Goal: Task Accomplishment & Management: Complete application form

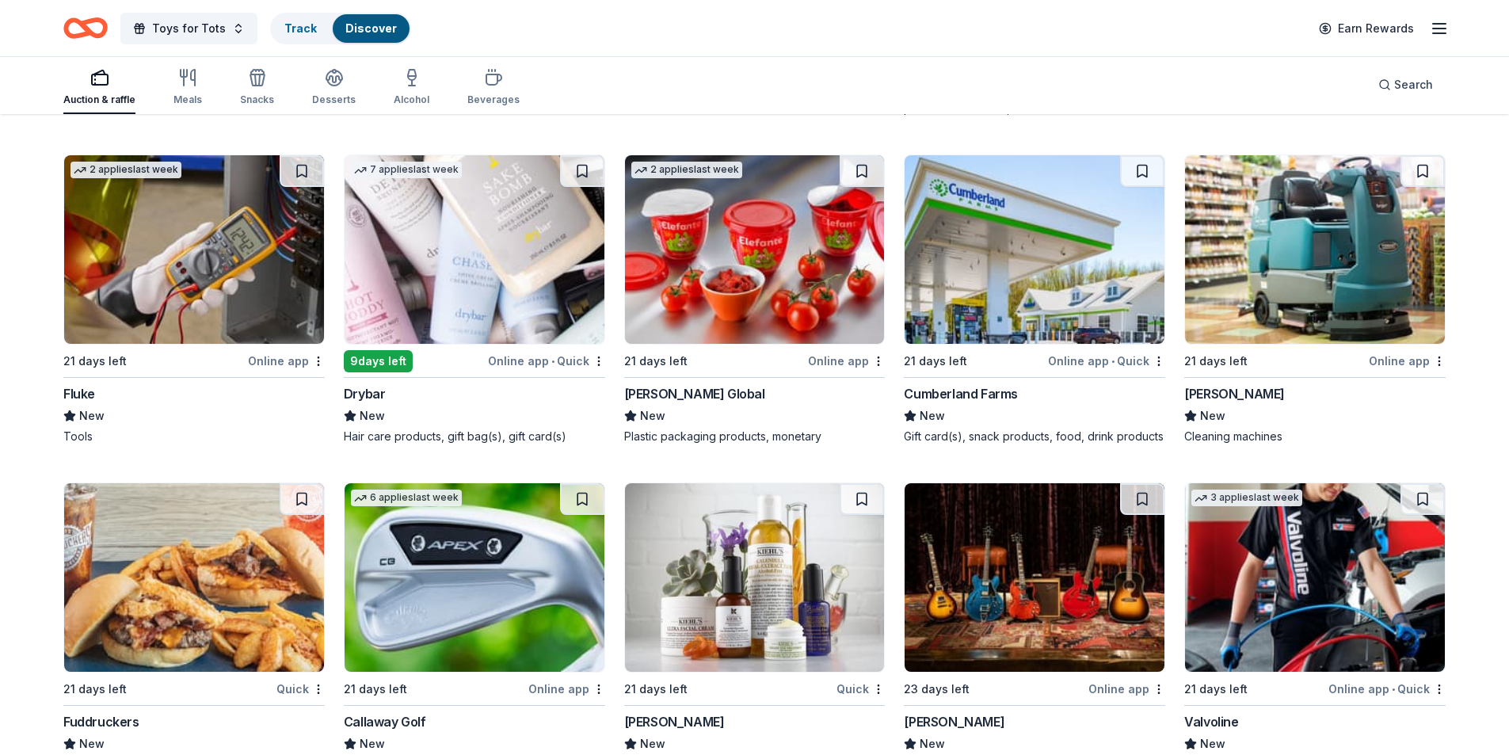
scroll to position [7063, 0]
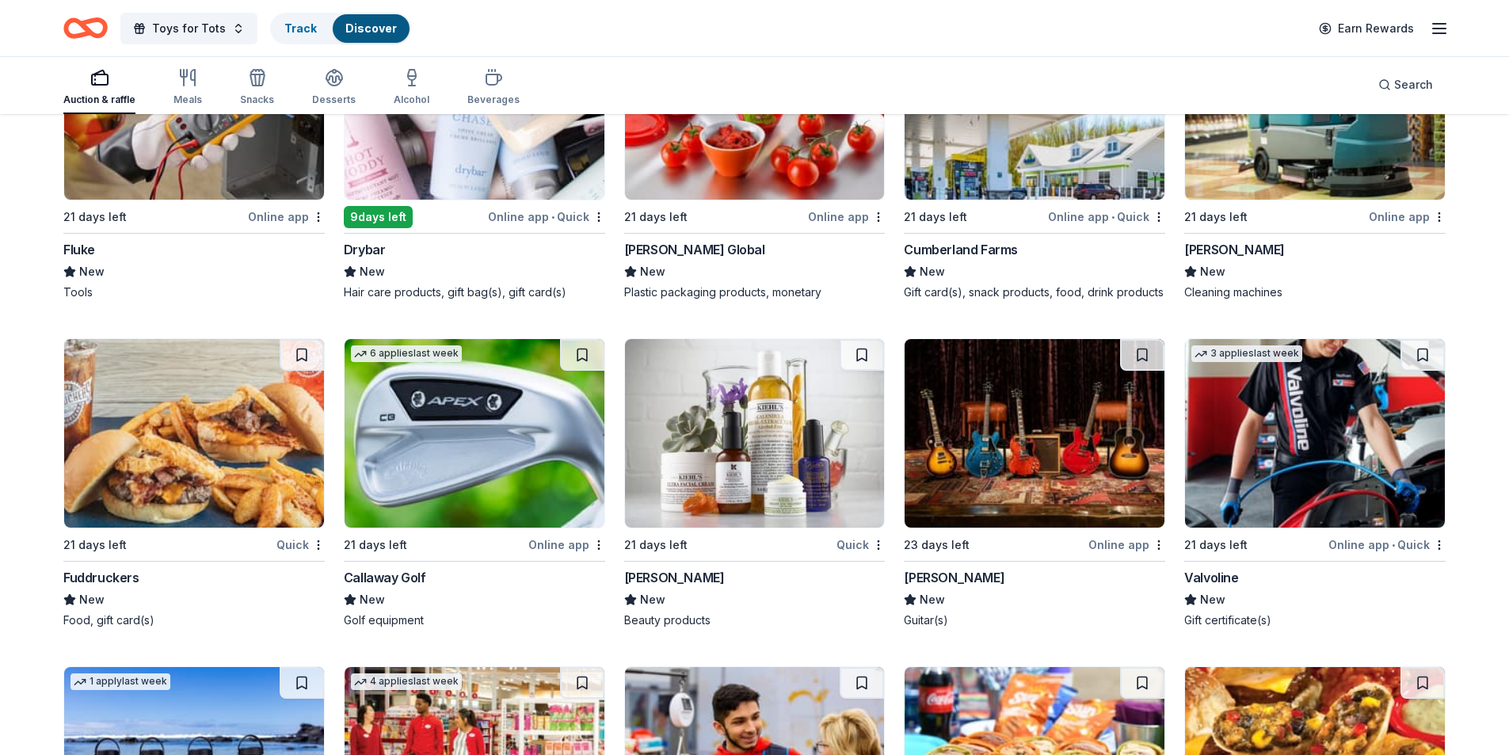
click at [466, 411] on img at bounding box center [475, 433] width 260 height 189
click at [1321, 444] on img at bounding box center [1315, 433] width 260 height 189
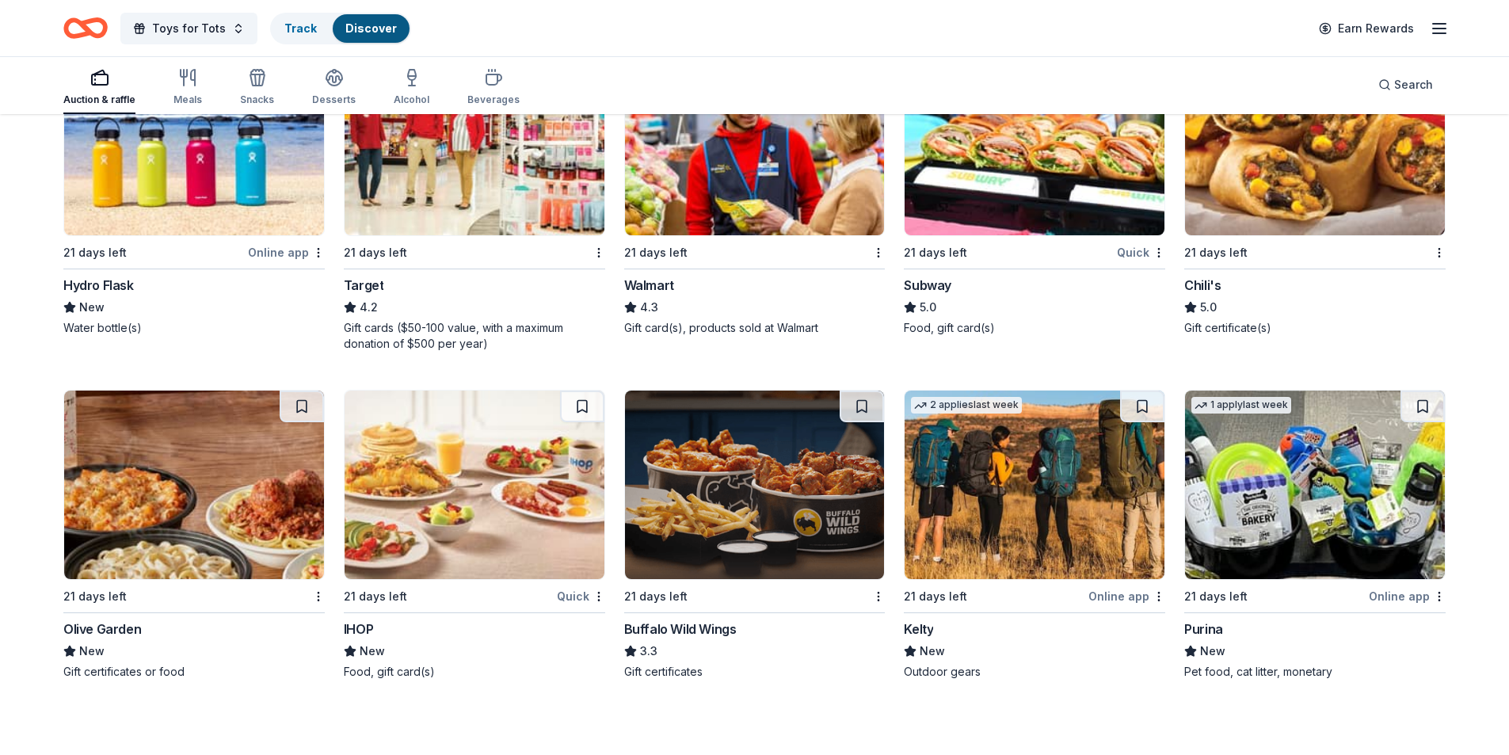
scroll to position [7442, 0]
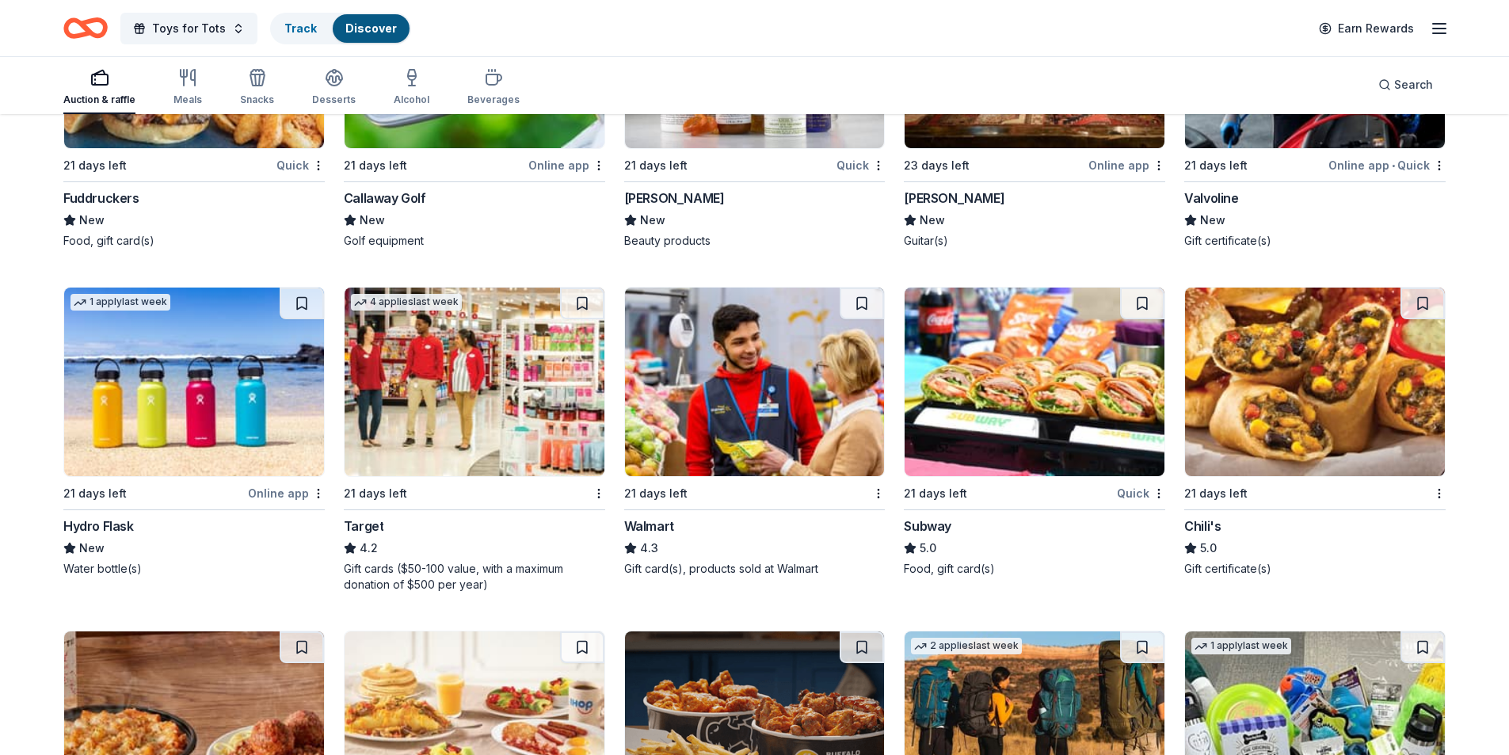
click at [493, 362] on img at bounding box center [475, 382] width 260 height 189
click at [744, 363] on img at bounding box center [755, 382] width 260 height 189
click at [1012, 371] on img at bounding box center [1035, 382] width 260 height 189
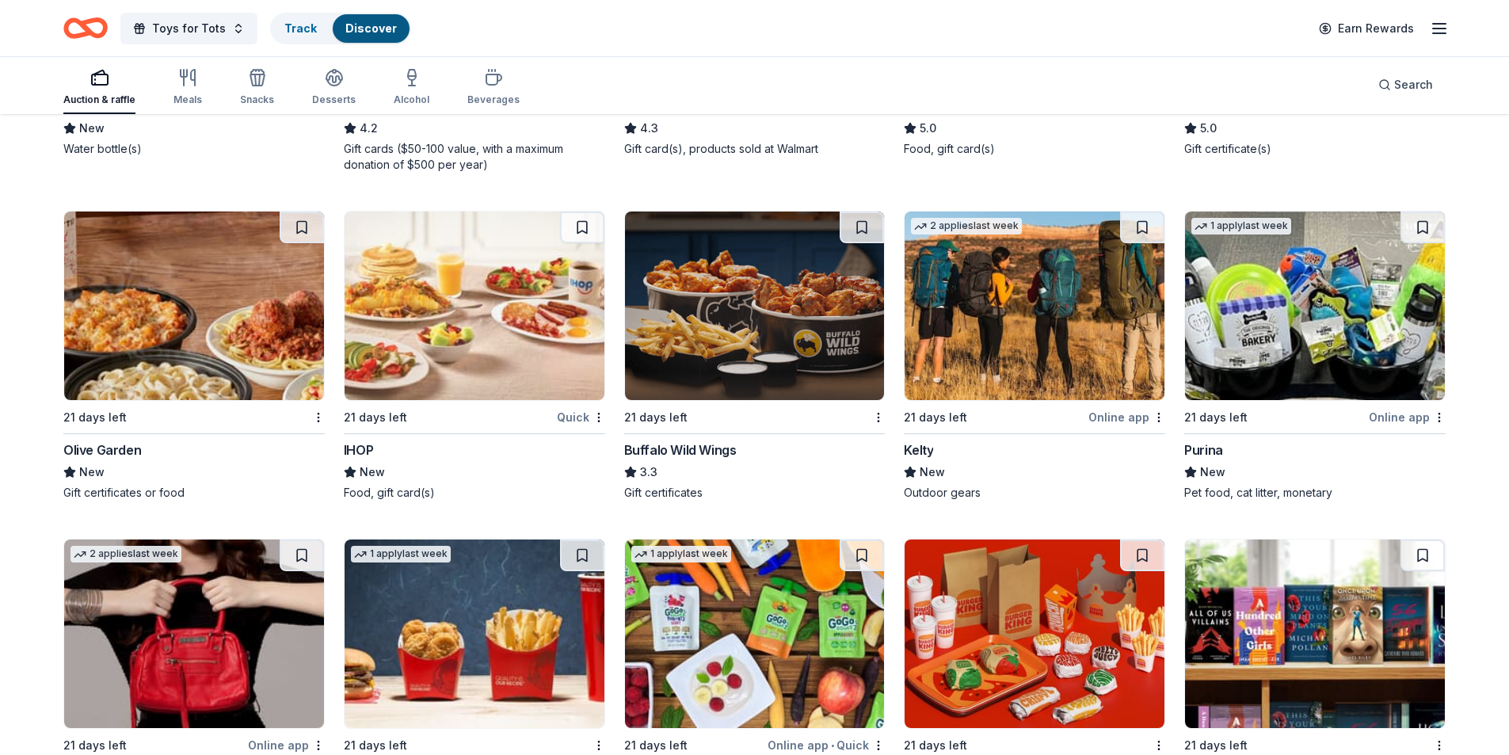
scroll to position [7853, 0]
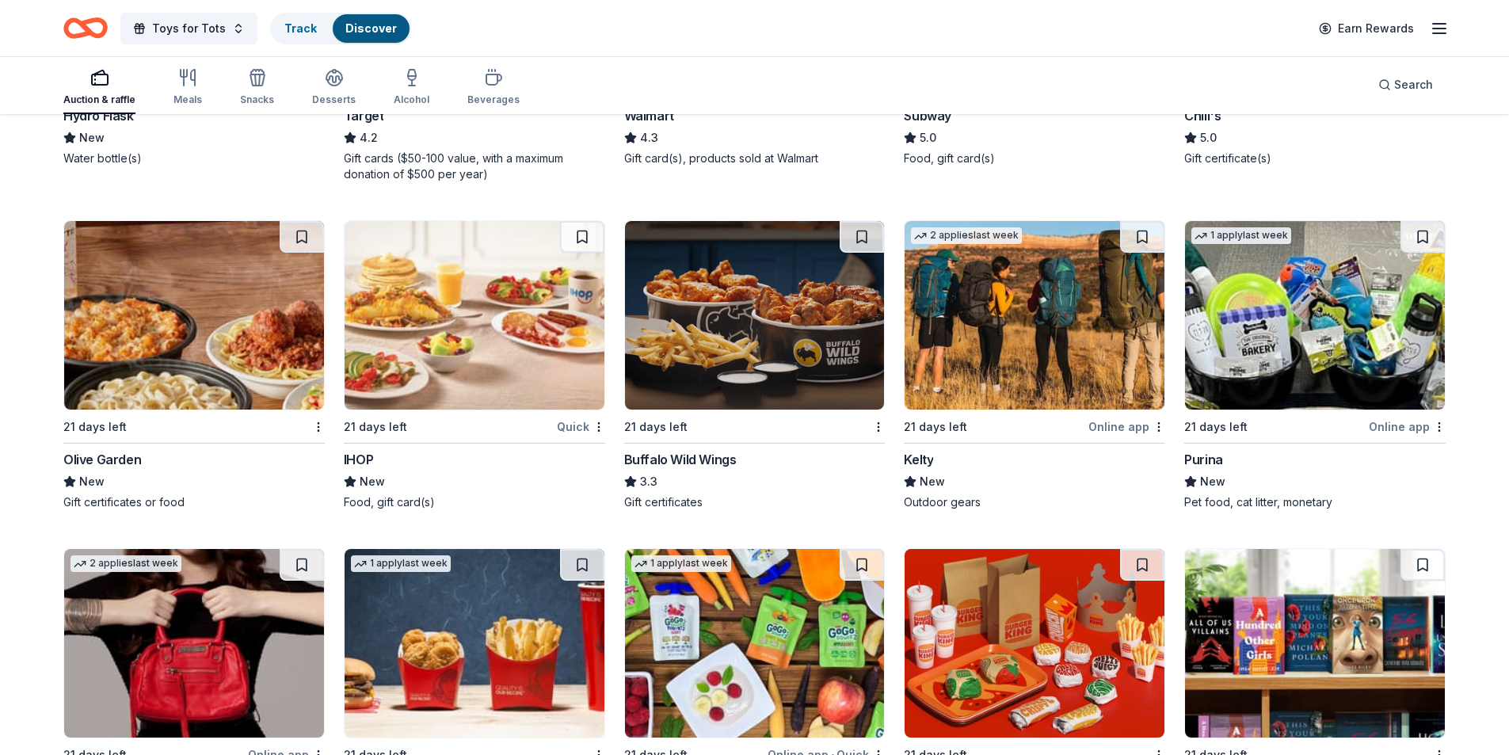
click at [208, 349] on img at bounding box center [194, 315] width 260 height 189
click at [716, 295] on img at bounding box center [755, 315] width 260 height 189
click at [471, 300] on img at bounding box center [475, 315] width 260 height 189
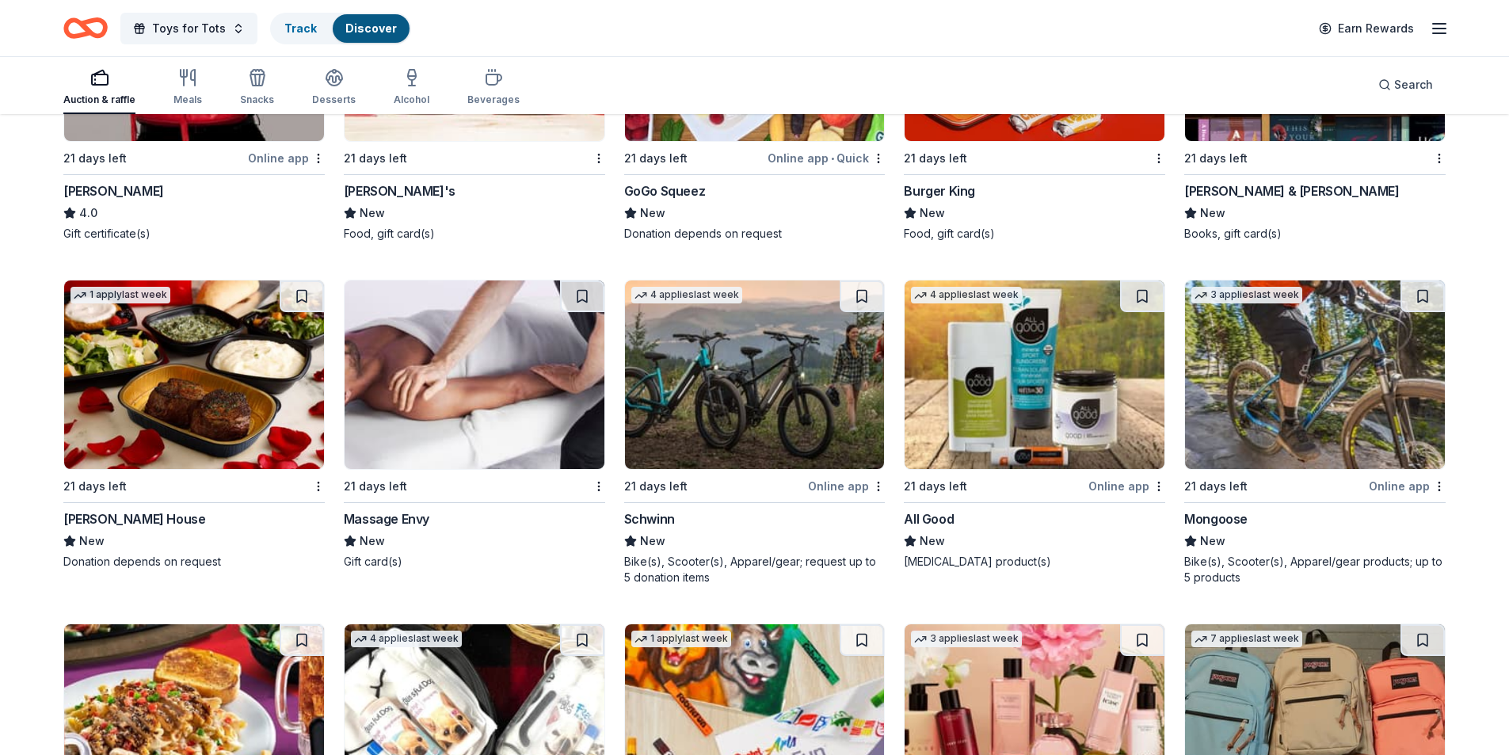
scroll to position [8224, 0]
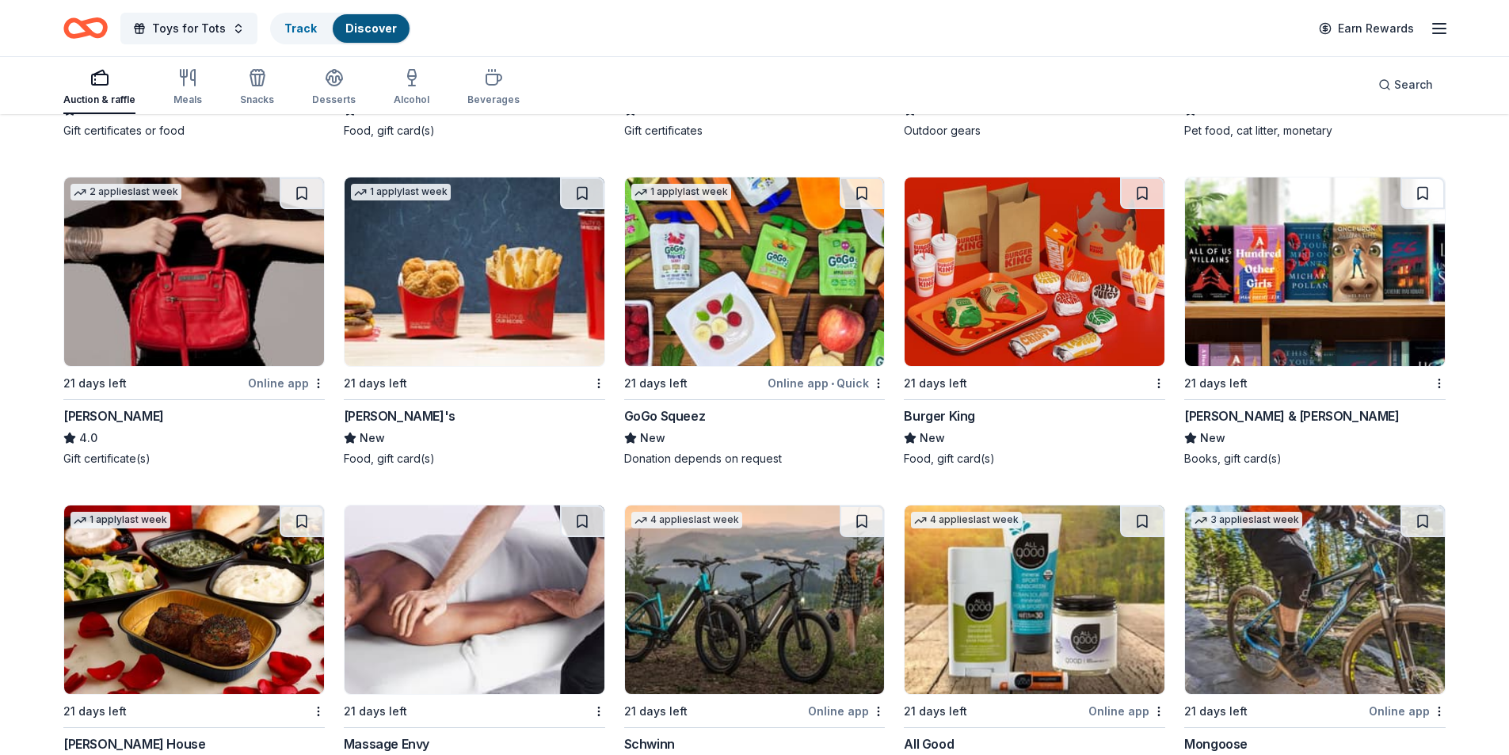
click at [1299, 245] on img at bounding box center [1315, 271] width 260 height 189
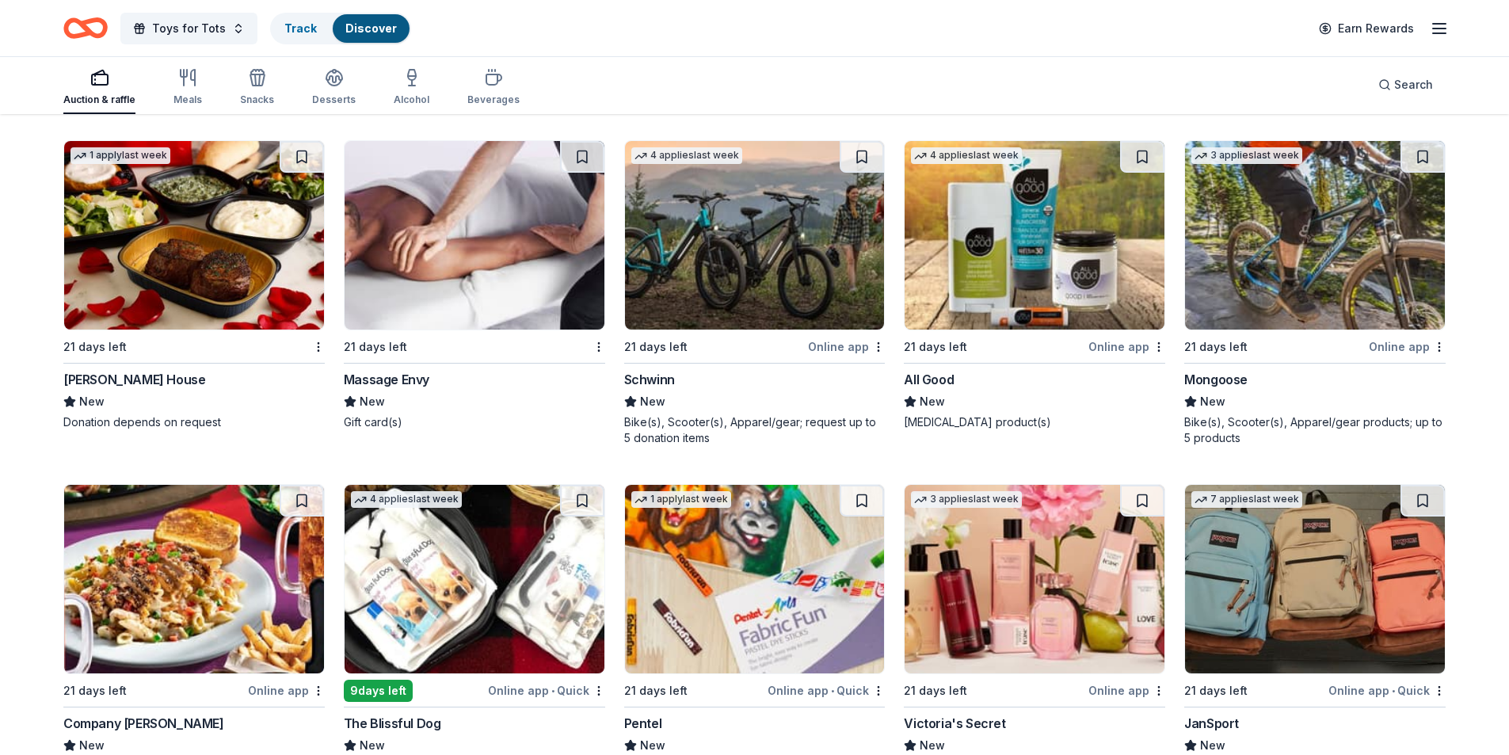
scroll to position [8621, 0]
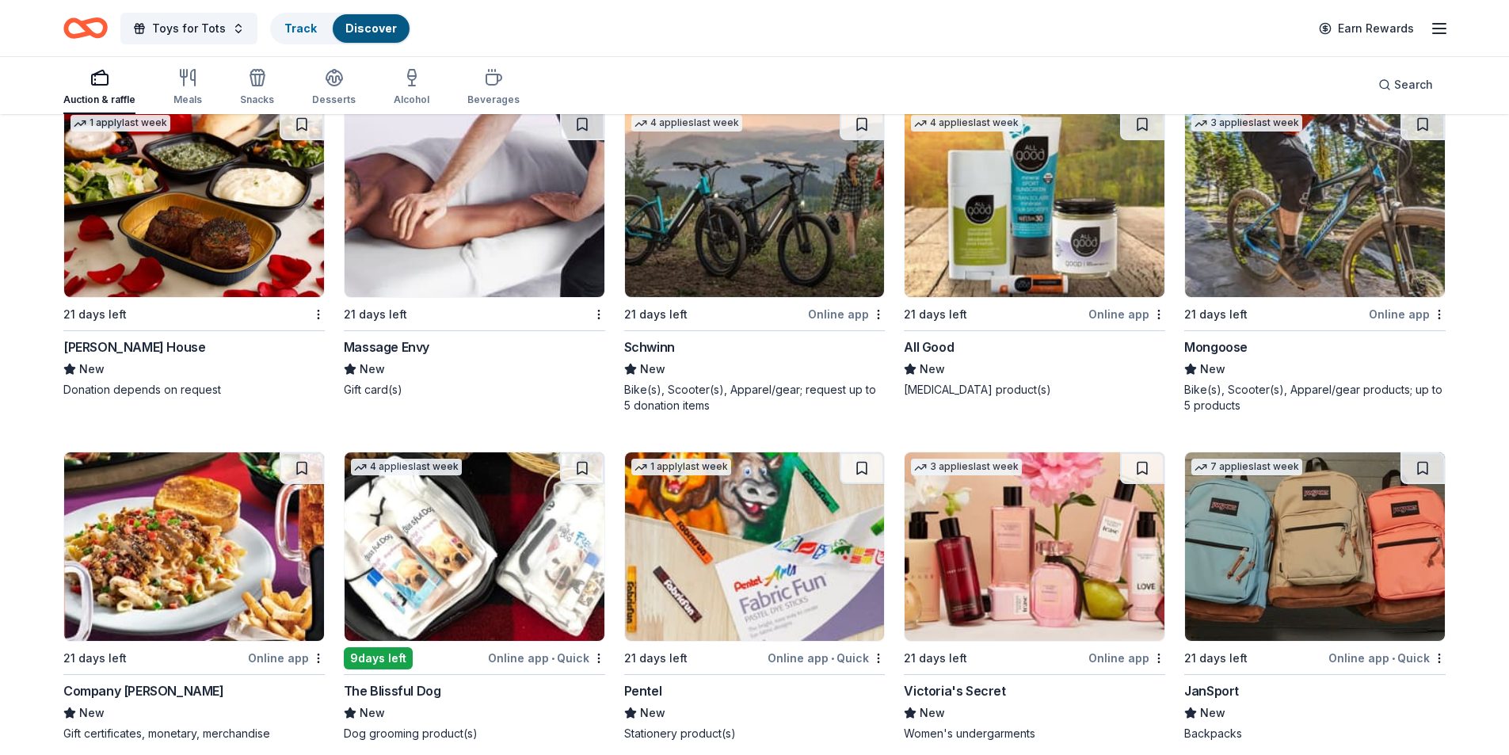
click at [242, 233] on img at bounding box center [194, 203] width 260 height 189
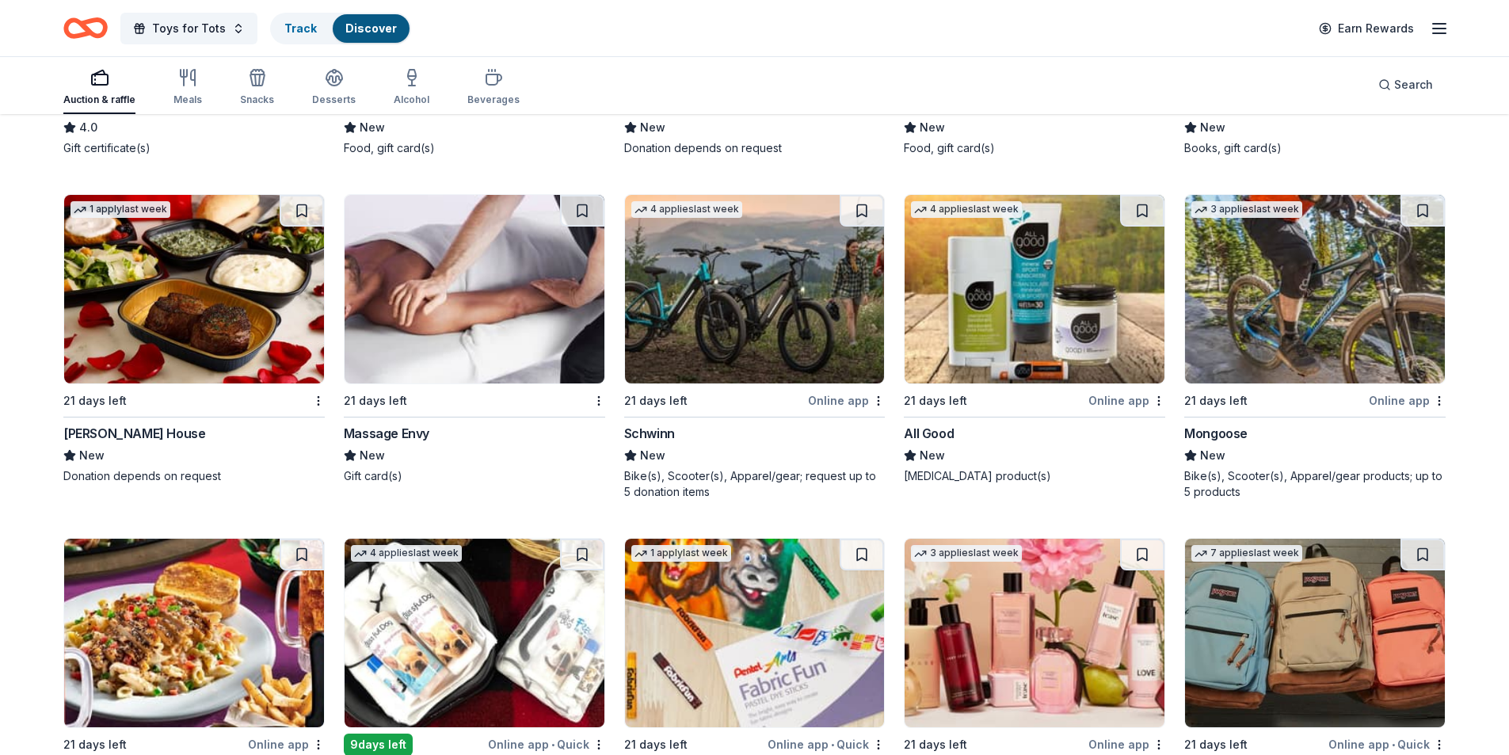
scroll to position [8589, 0]
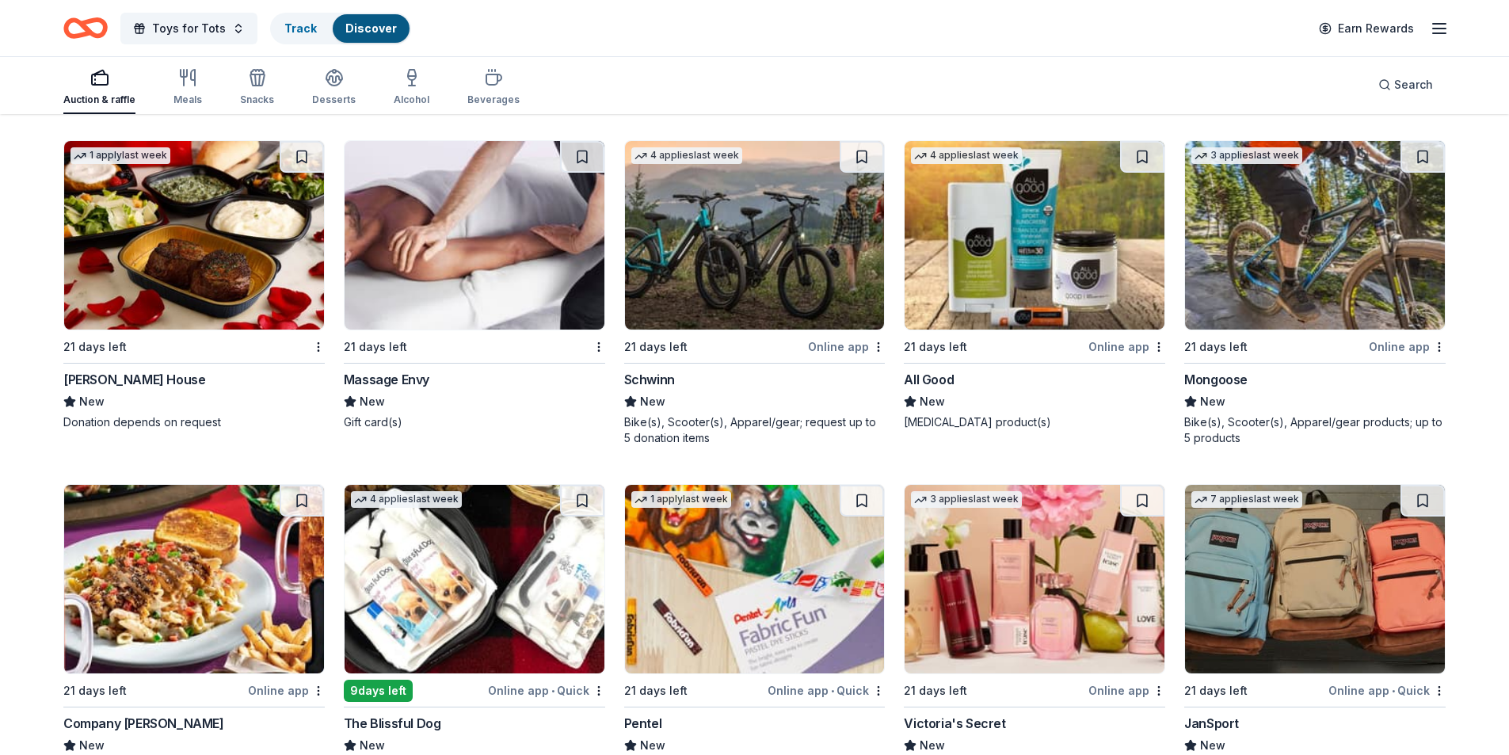
click at [742, 262] on img at bounding box center [755, 235] width 260 height 189
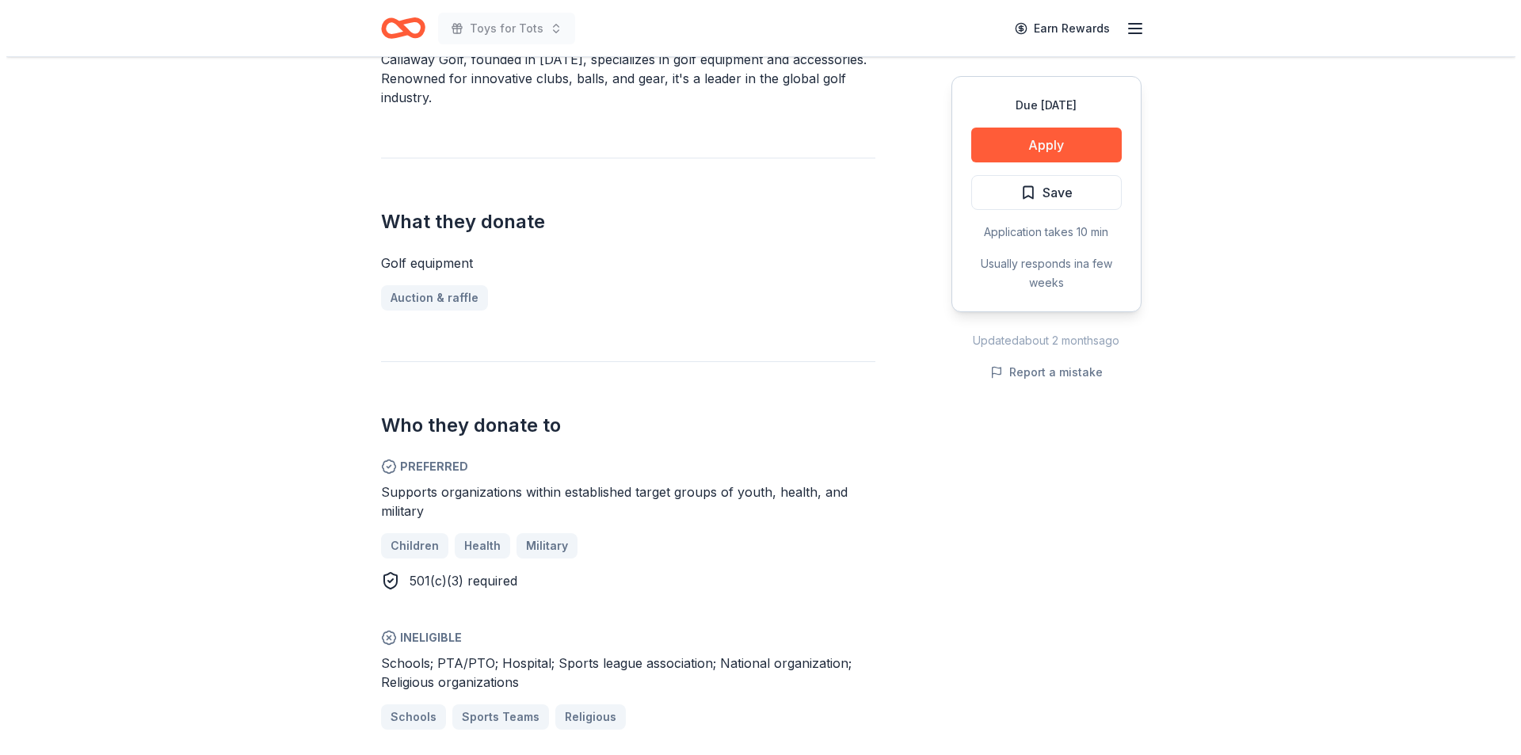
scroll to position [515, 0]
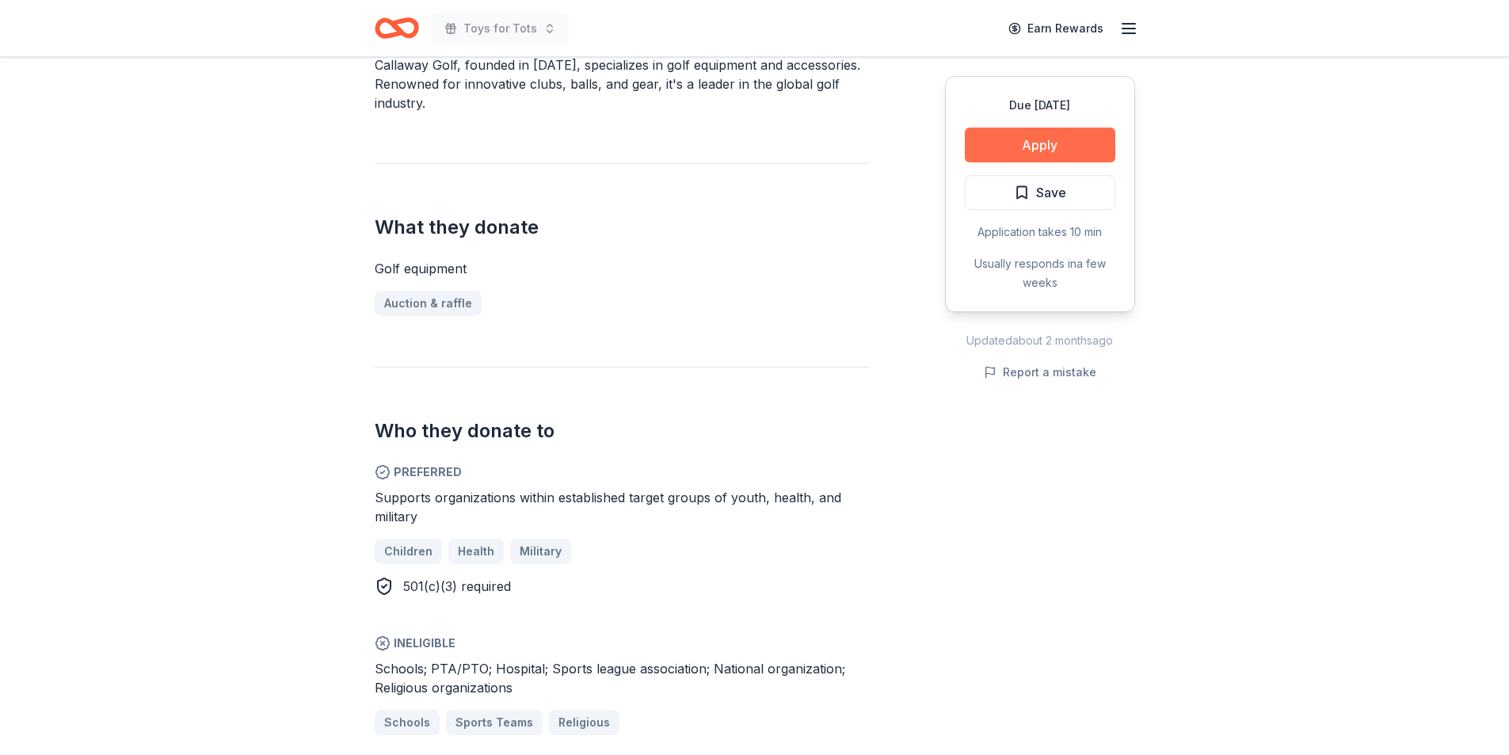
click at [1035, 144] on button "Apply" at bounding box center [1040, 145] width 151 height 35
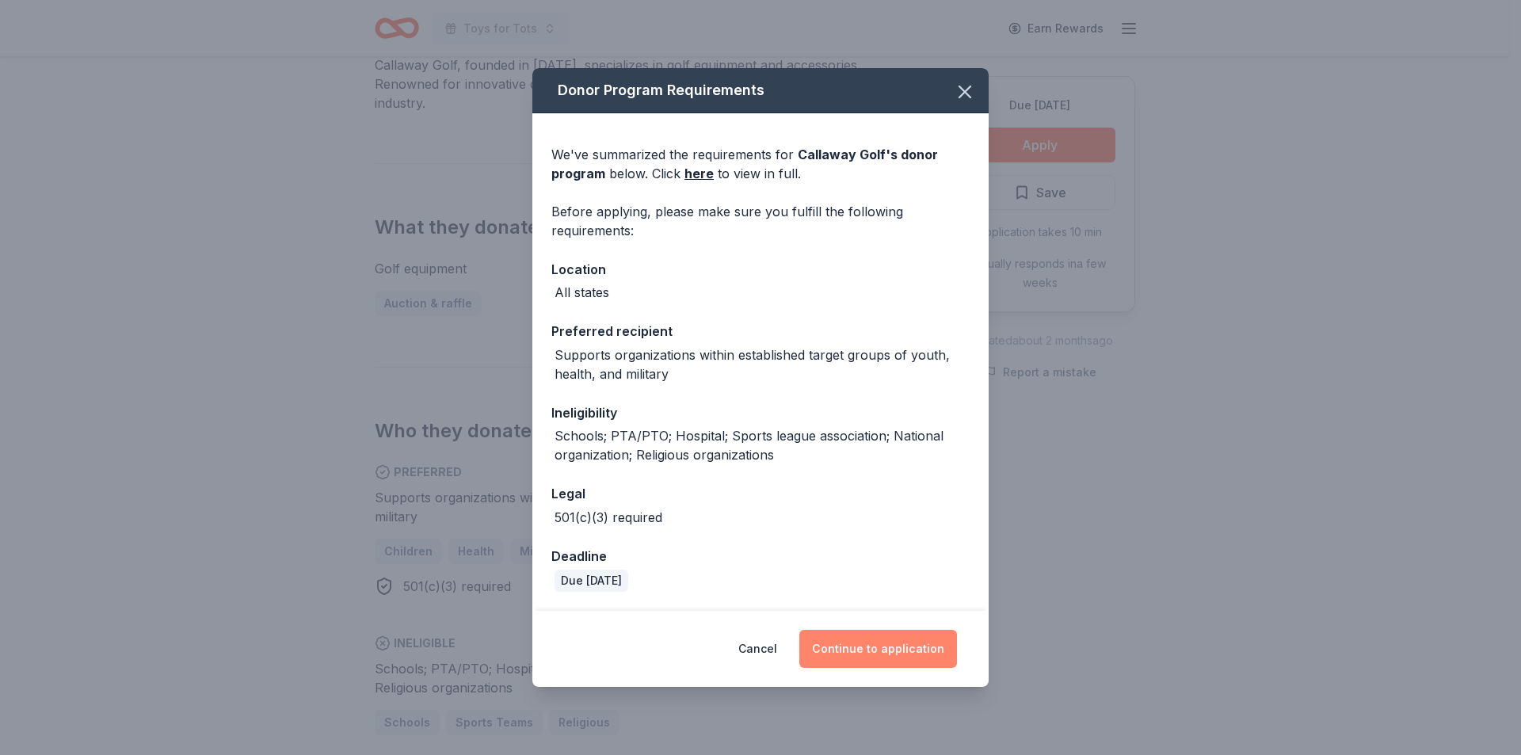
click at [886, 654] on button "Continue to application" at bounding box center [878, 649] width 158 height 38
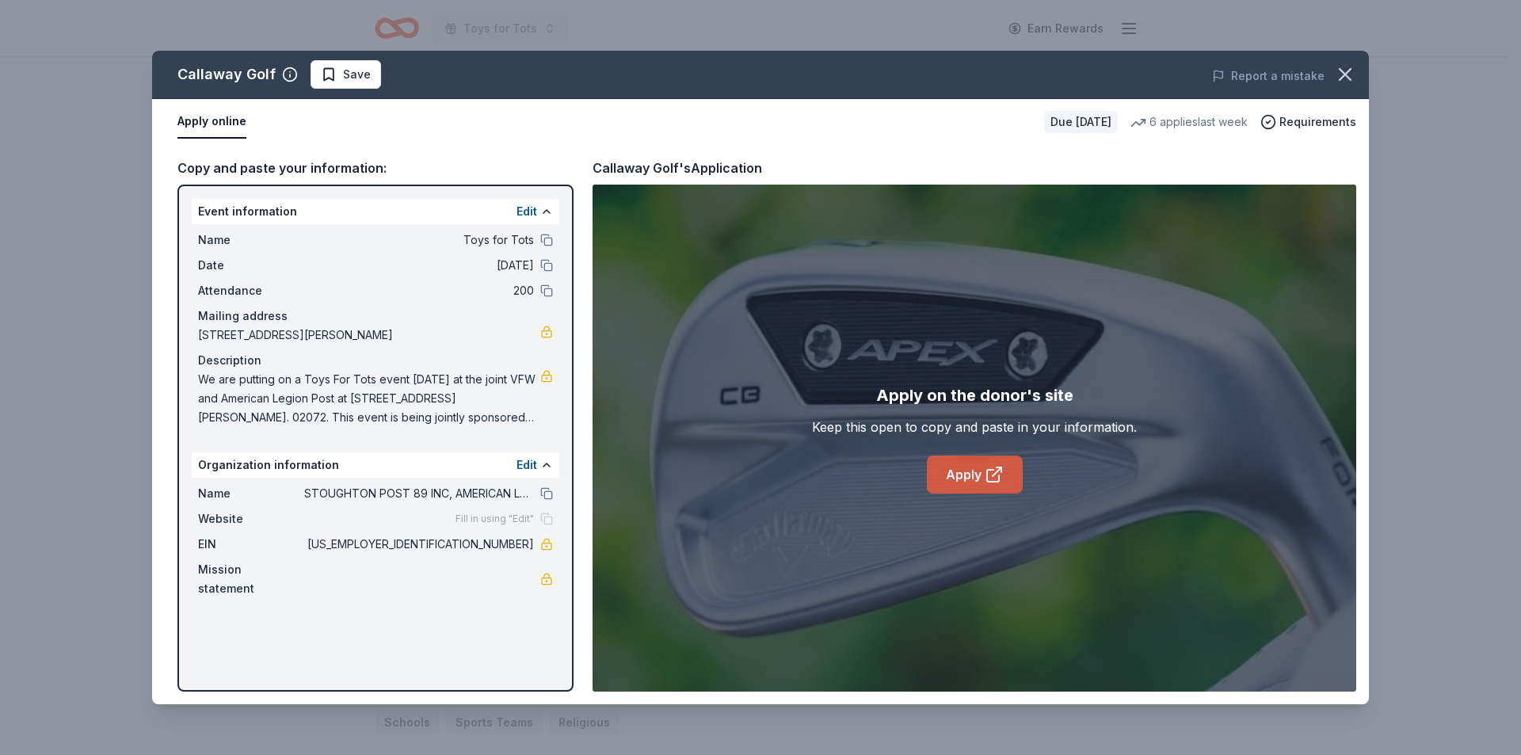
click at [959, 469] on link "Apply" at bounding box center [975, 475] width 96 height 38
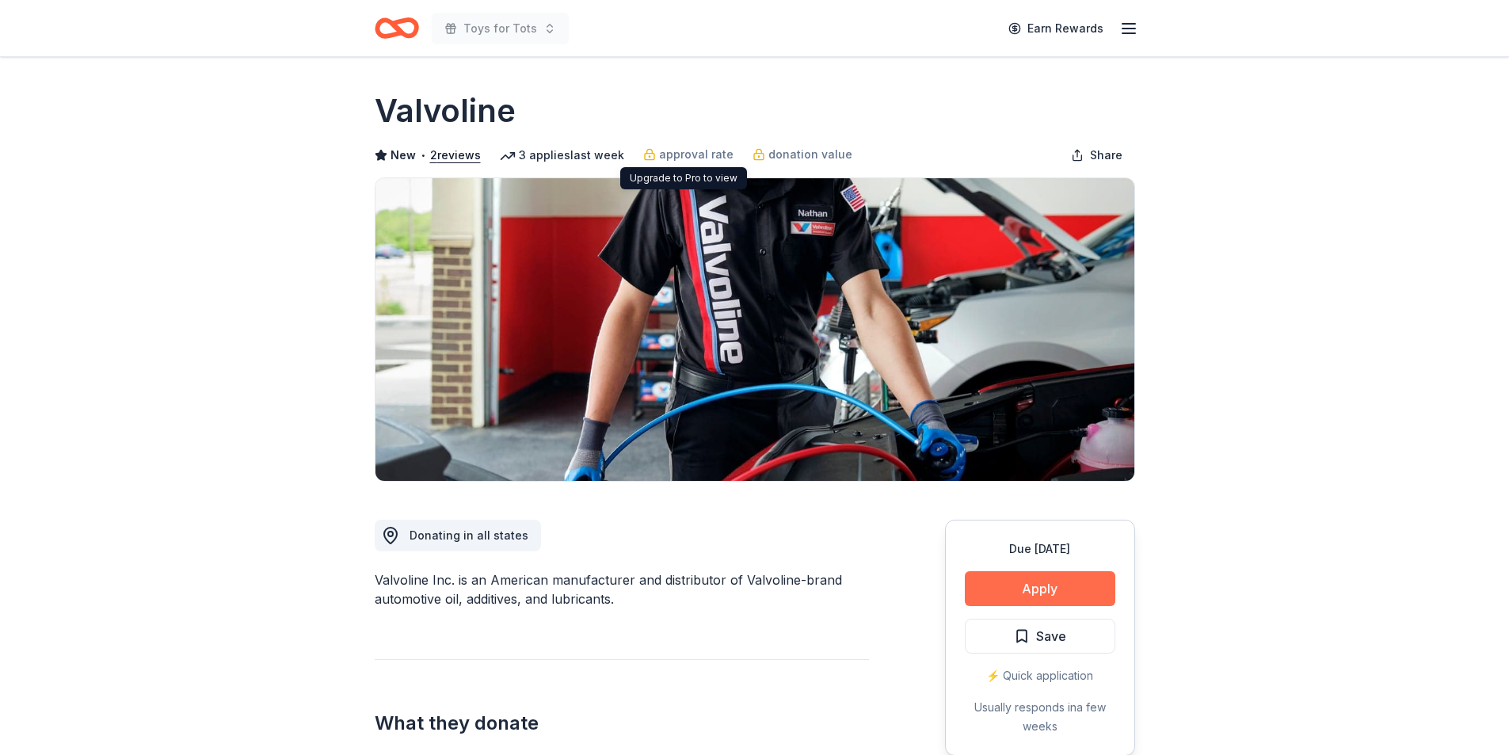
click at [1039, 586] on button "Apply" at bounding box center [1040, 588] width 151 height 35
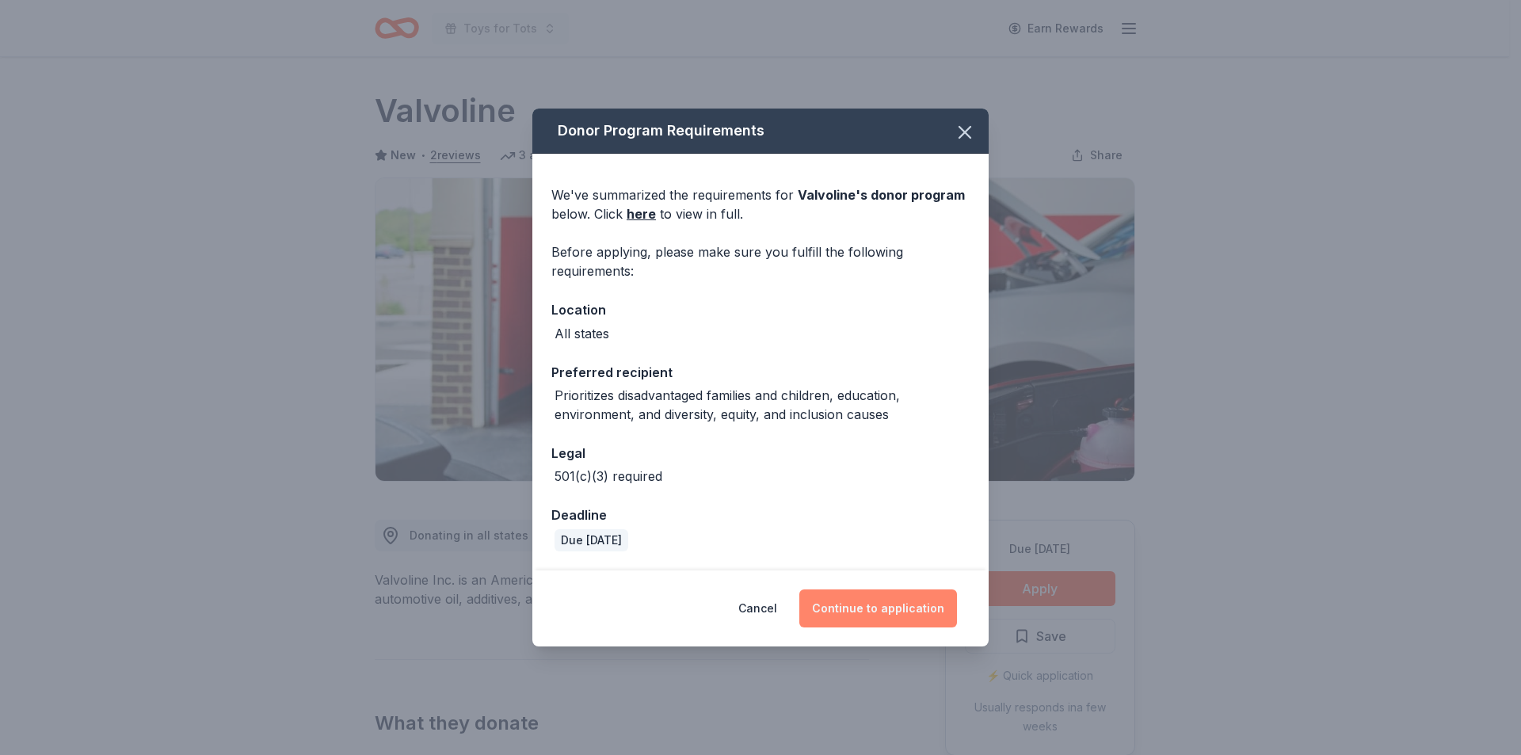
click at [879, 607] on button "Continue to application" at bounding box center [878, 608] width 158 height 38
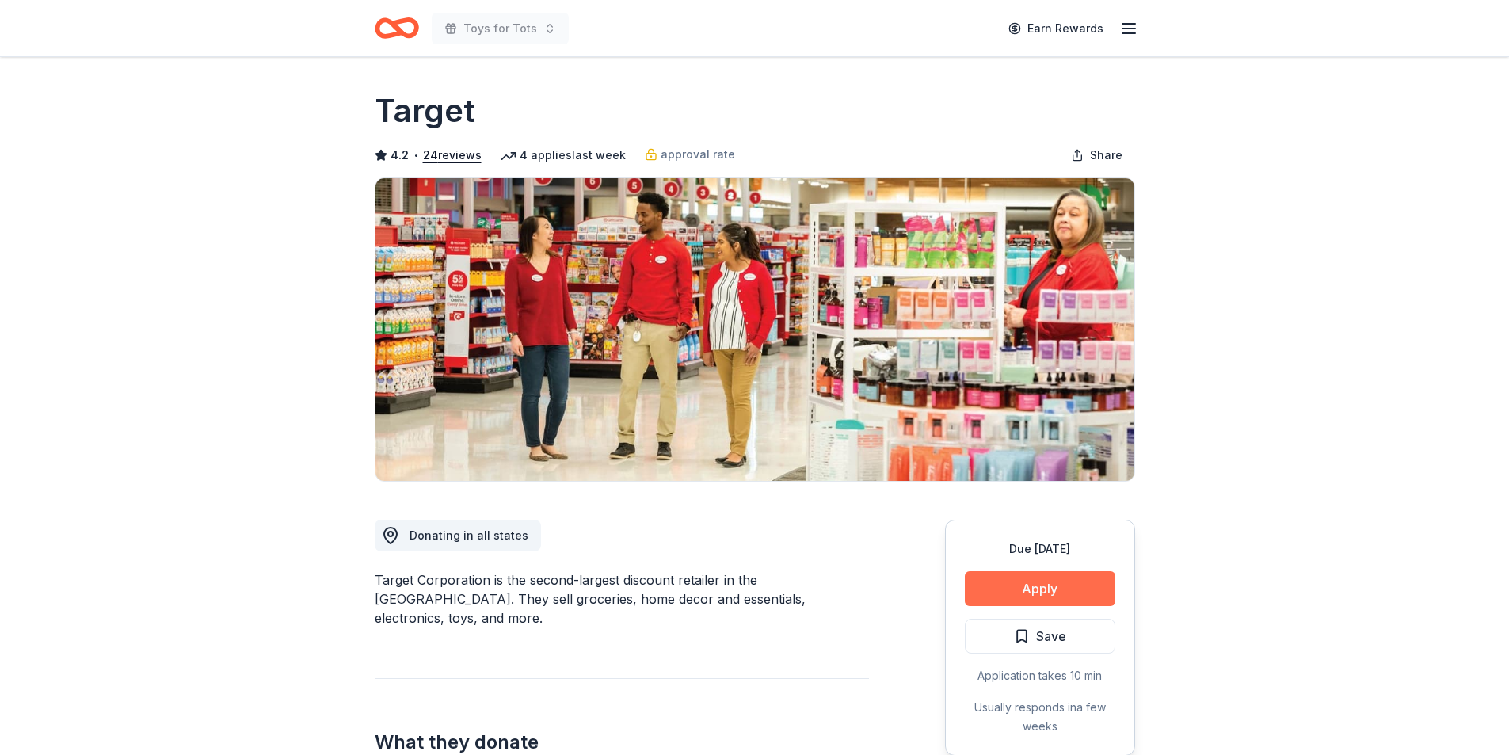
click at [1012, 590] on button "Apply" at bounding box center [1040, 588] width 151 height 35
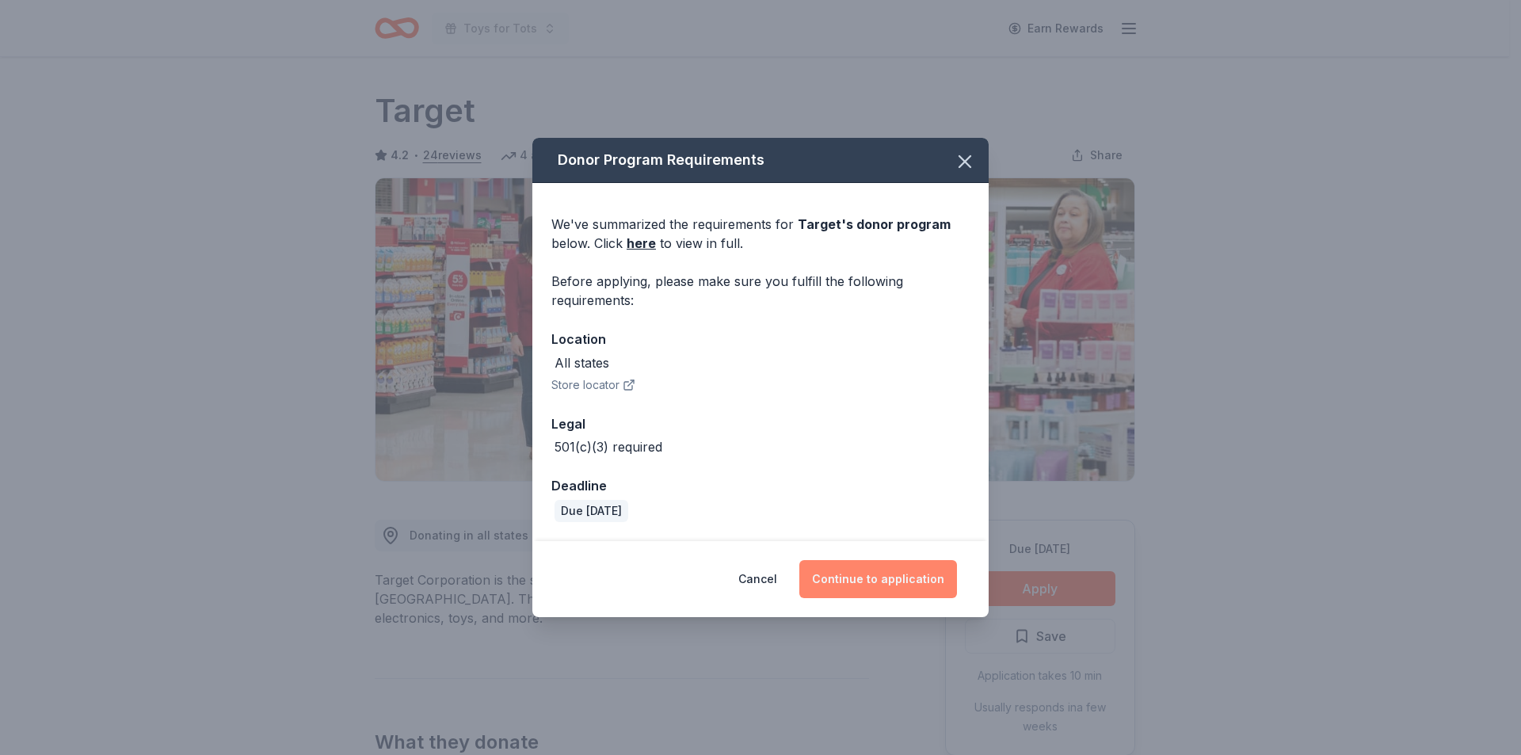
click at [888, 580] on button "Continue to application" at bounding box center [878, 579] width 158 height 38
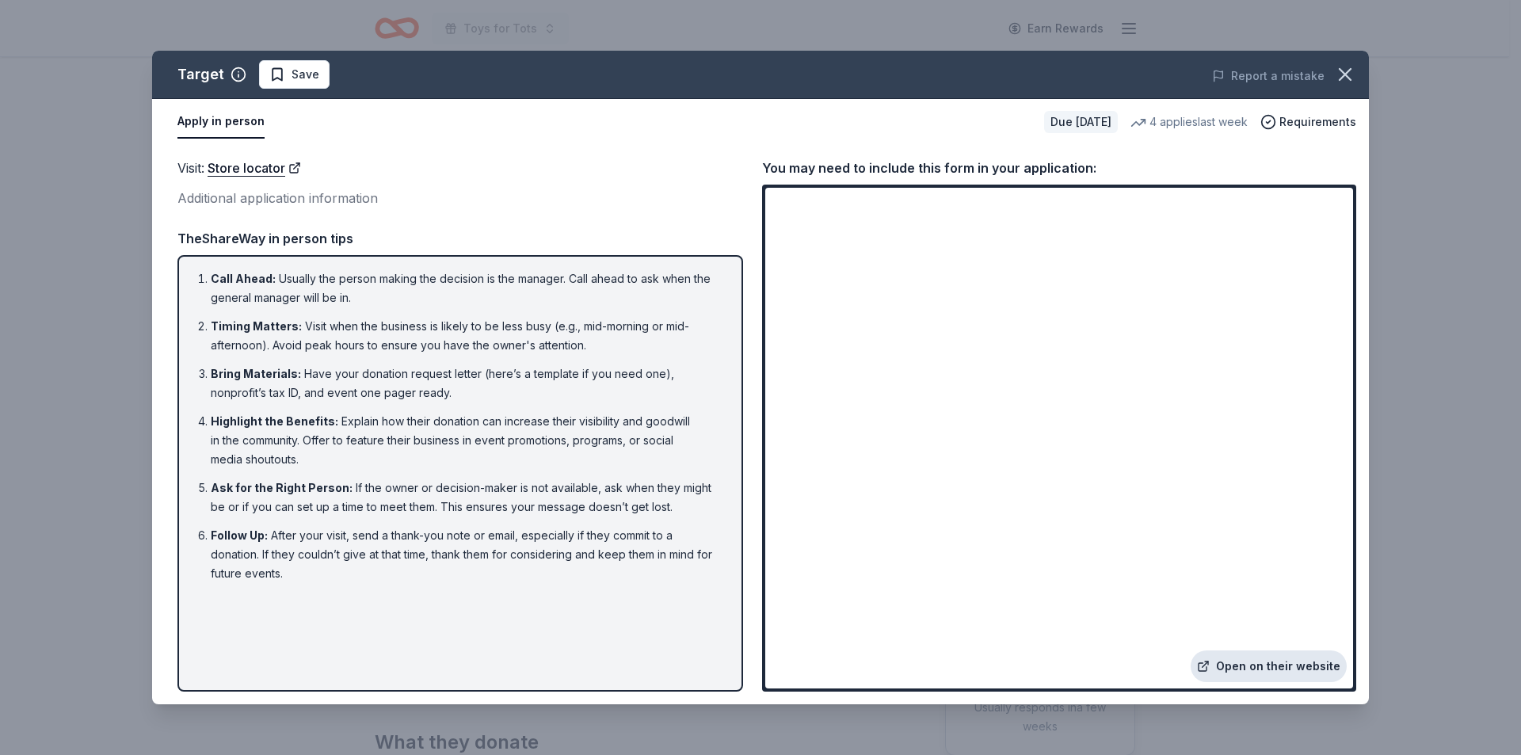
click at [1256, 664] on link "Open on their website" at bounding box center [1269, 666] width 156 height 32
click at [218, 175] on link "Store locator" at bounding box center [254, 168] width 93 height 21
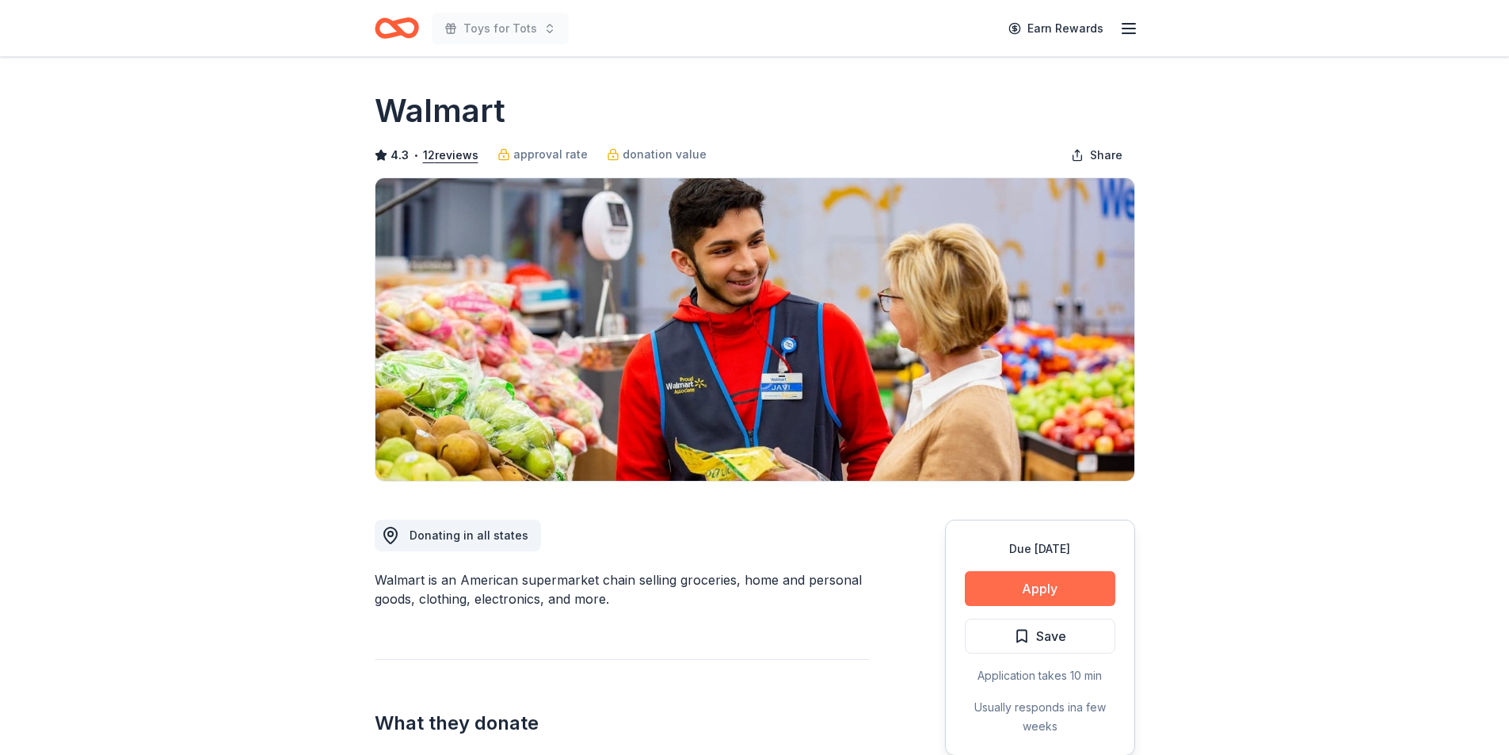
click at [1051, 580] on button "Apply" at bounding box center [1040, 588] width 151 height 35
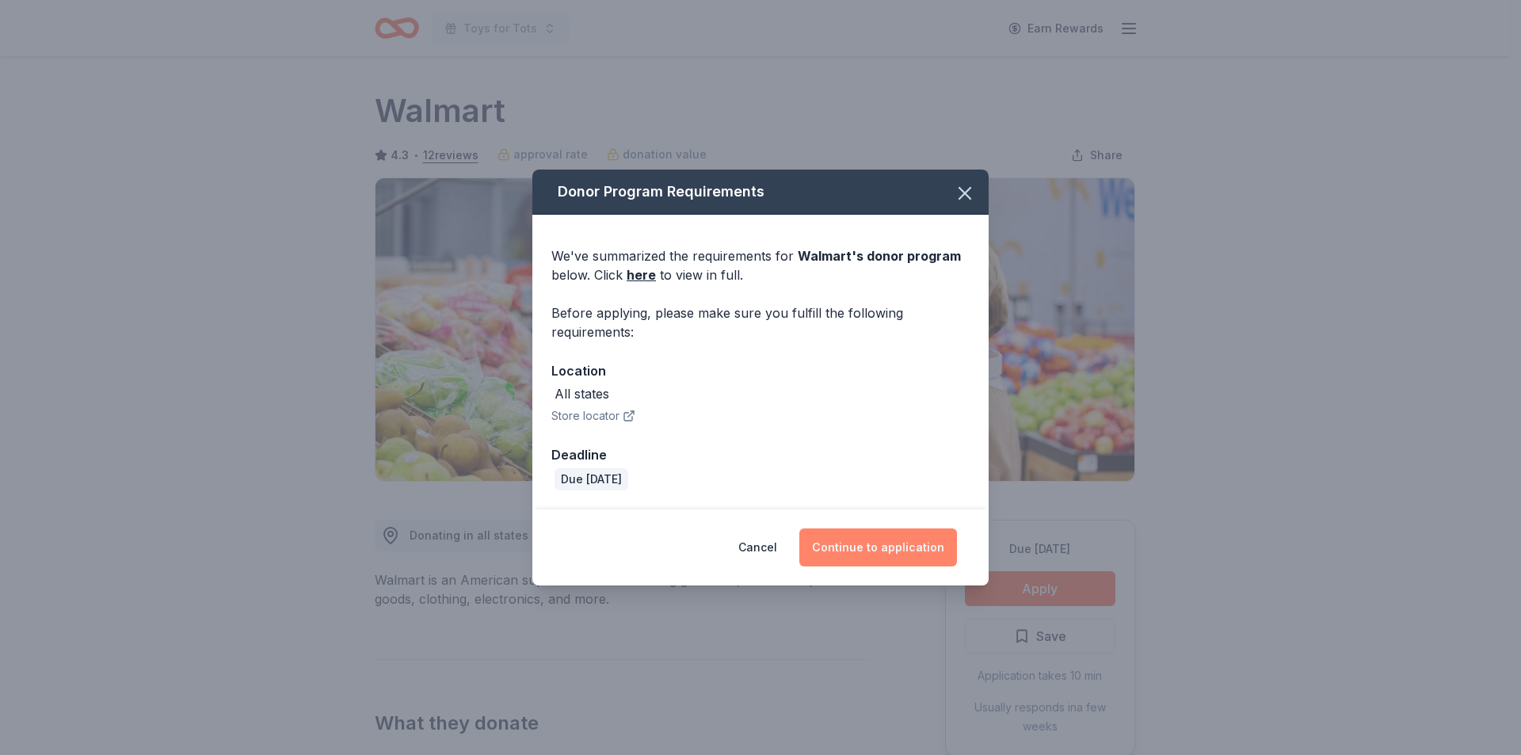
click at [875, 544] on button "Continue to application" at bounding box center [878, 547] width 158 height 38
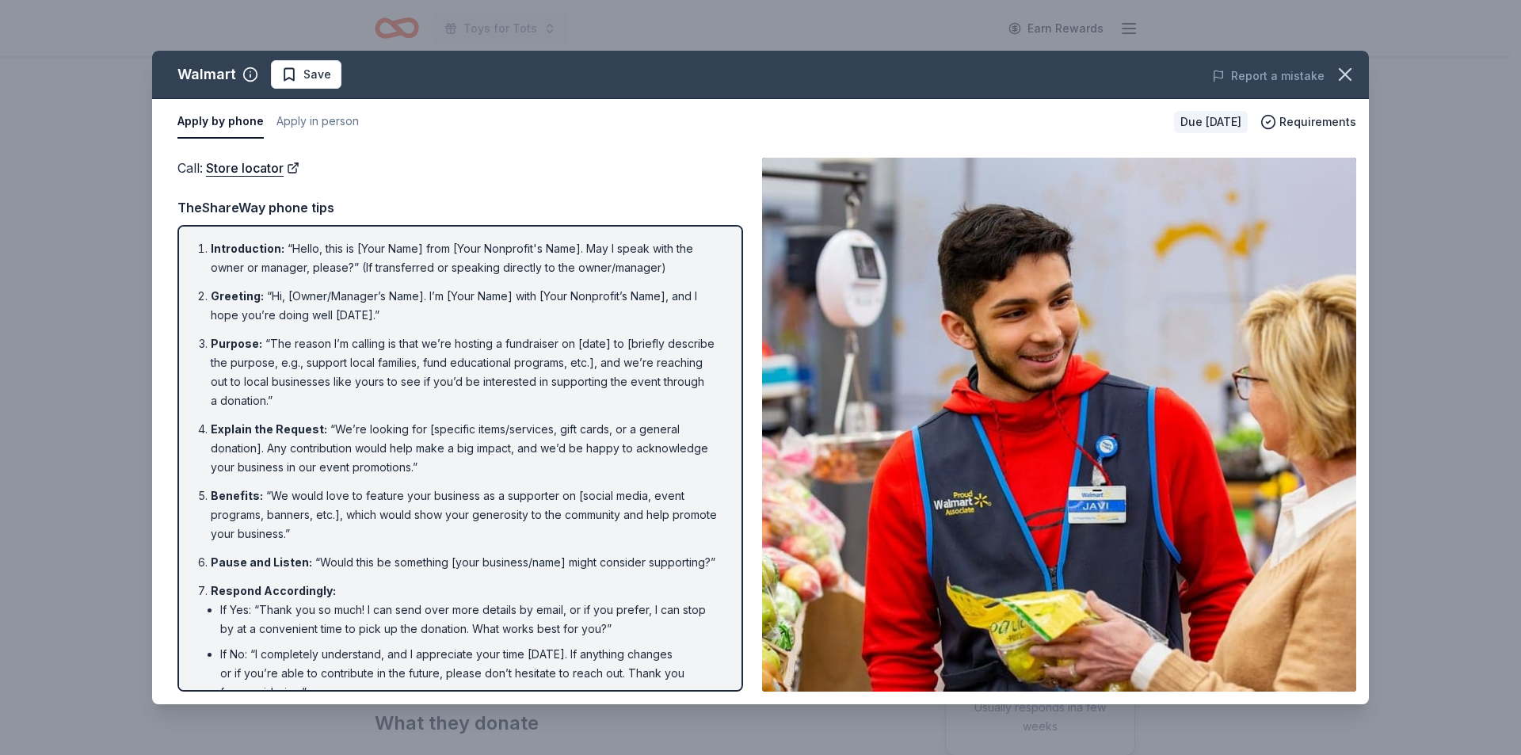
drag, startPoint x: 577, startPoint y: 440, endPoint x: 572, endPoint y: 263, distance: 176.7
click at [572, 263] on ol "Introduction : “Hello, this is [Your Name] from [Your Nonprofit's Name]. May I …" at bounding box center [460, 494] width 537 height 510
click at [254, 167] on link "Store locator" at bounding box center [252, 168] width 93 height 21
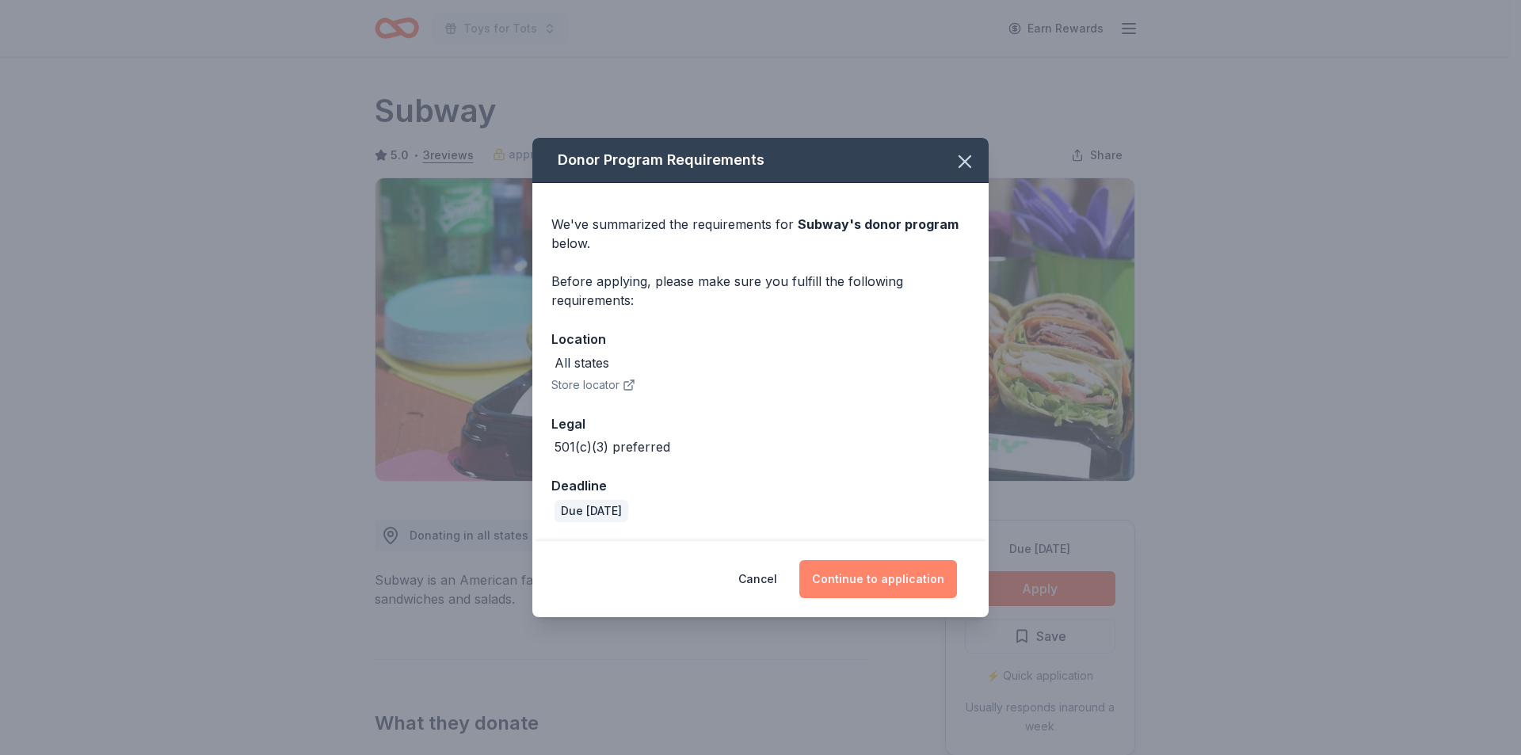
click at [882, 576] on button "Continue to application" at bounding box center [878, 579] width 158 height 38
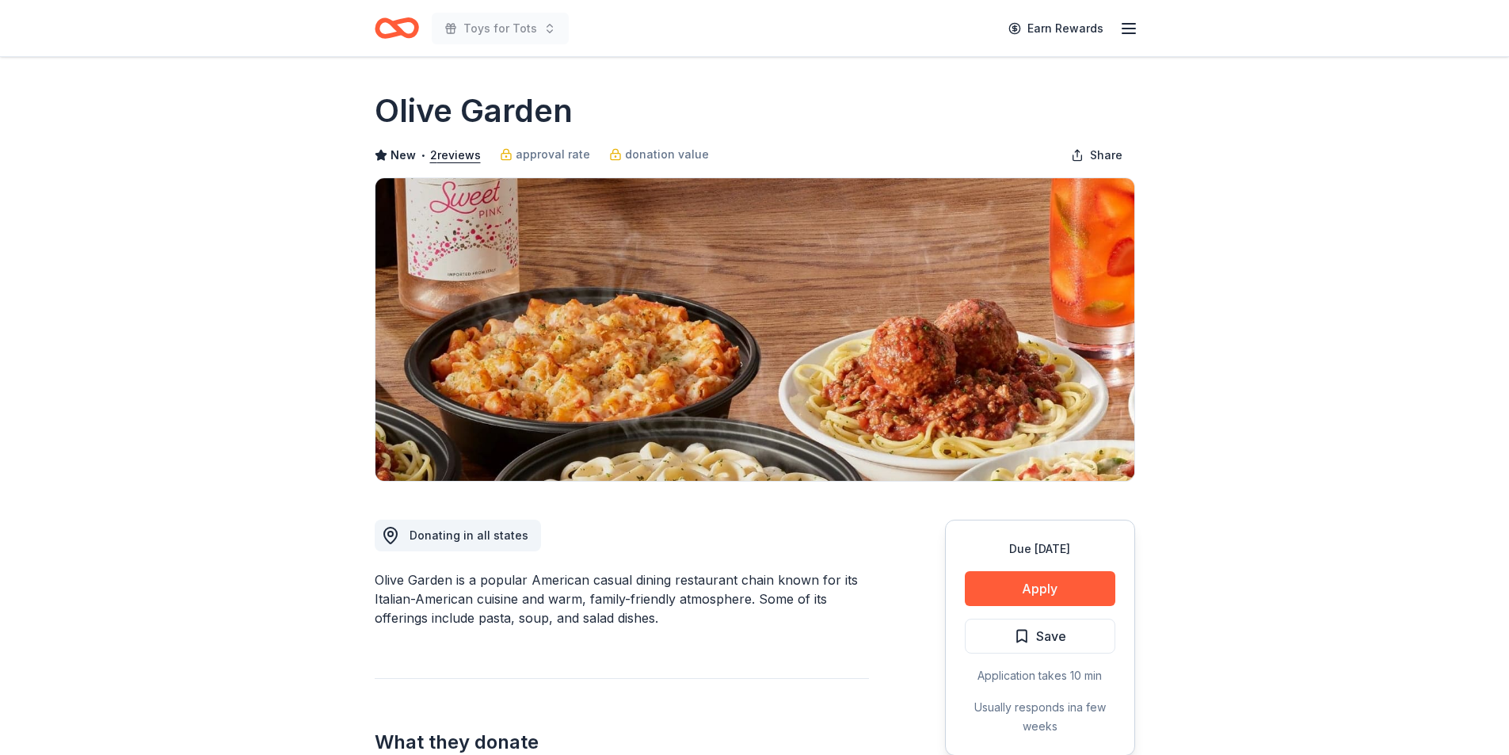
click at [1019, 582] on button "Apply" at bounding box center [1040, 588] width 151 height 35
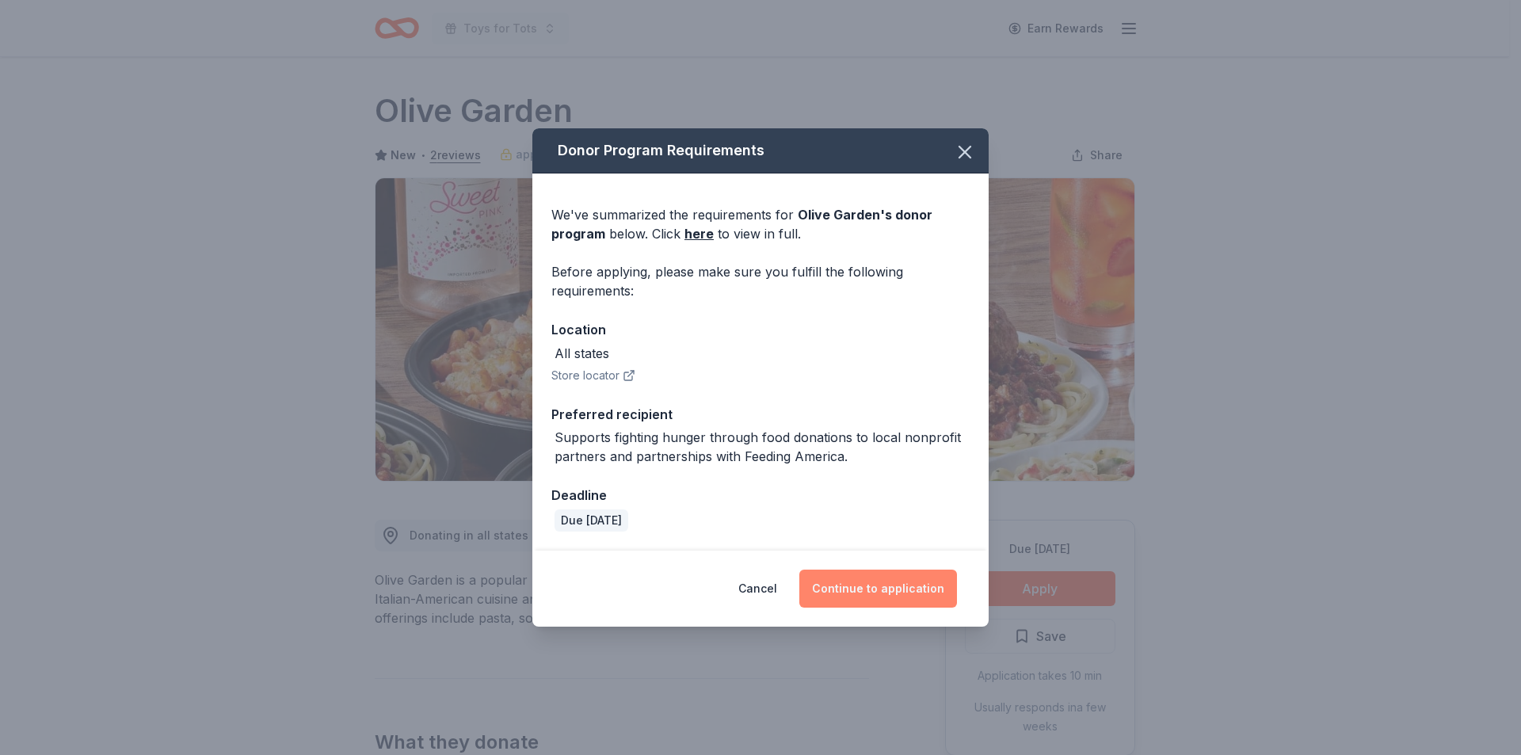
click at [879, 590] on button "Continue to application" at bounding box center [878, 589] width 158 height 38
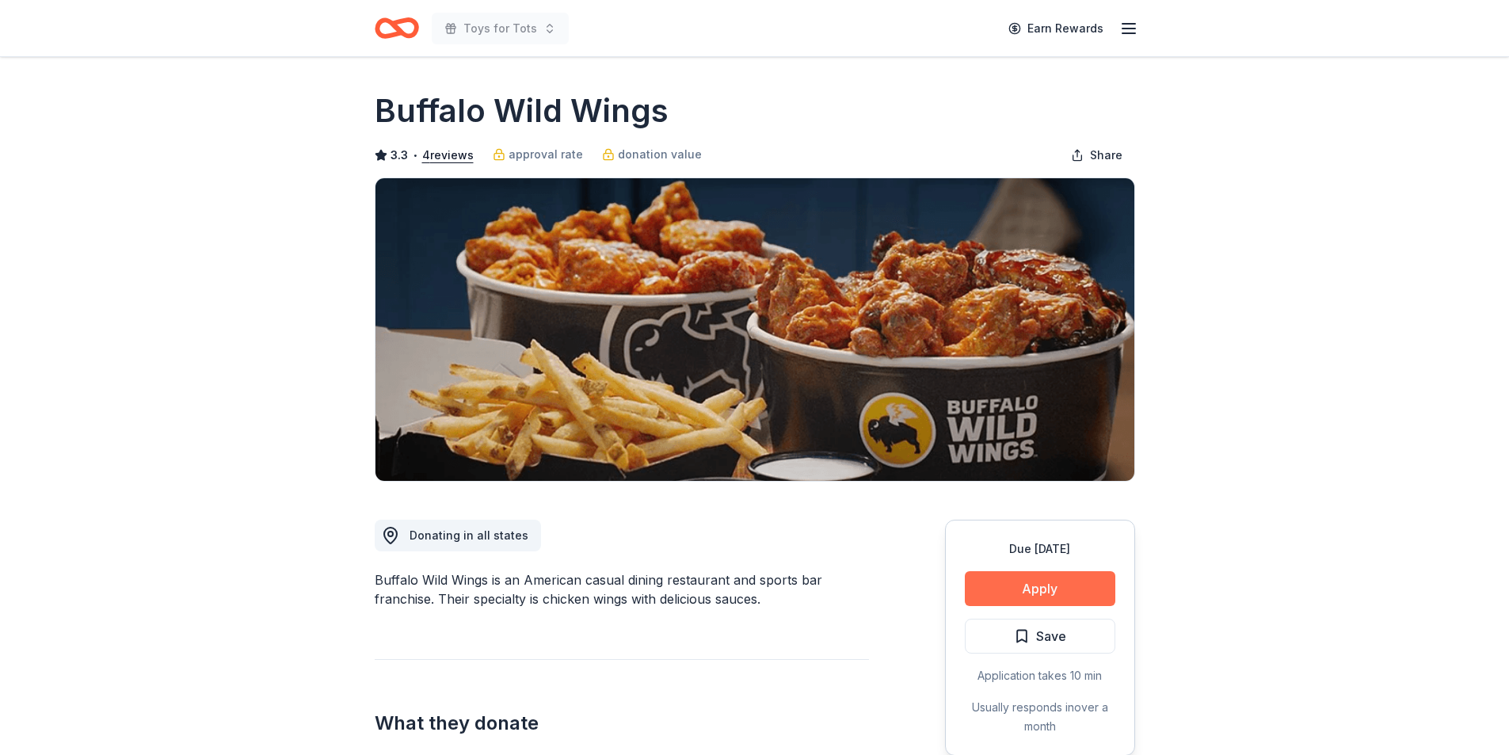
click at [1043, 584] on button "Apply" at bounding box center [1040, 588] width 151 height 35
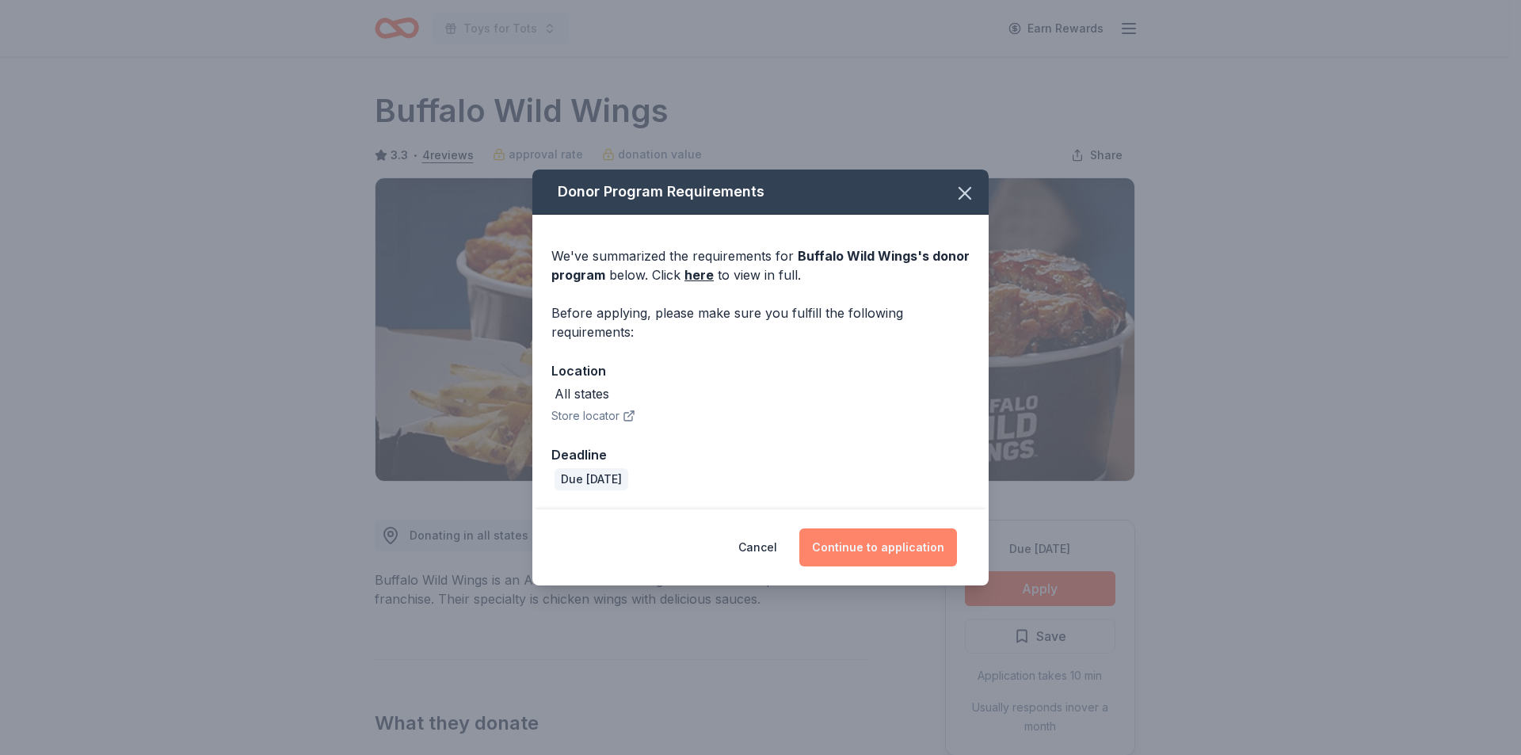
click at [884, 547] on button "Continue to application" at bounding box center [878, 547] width 158 height 38
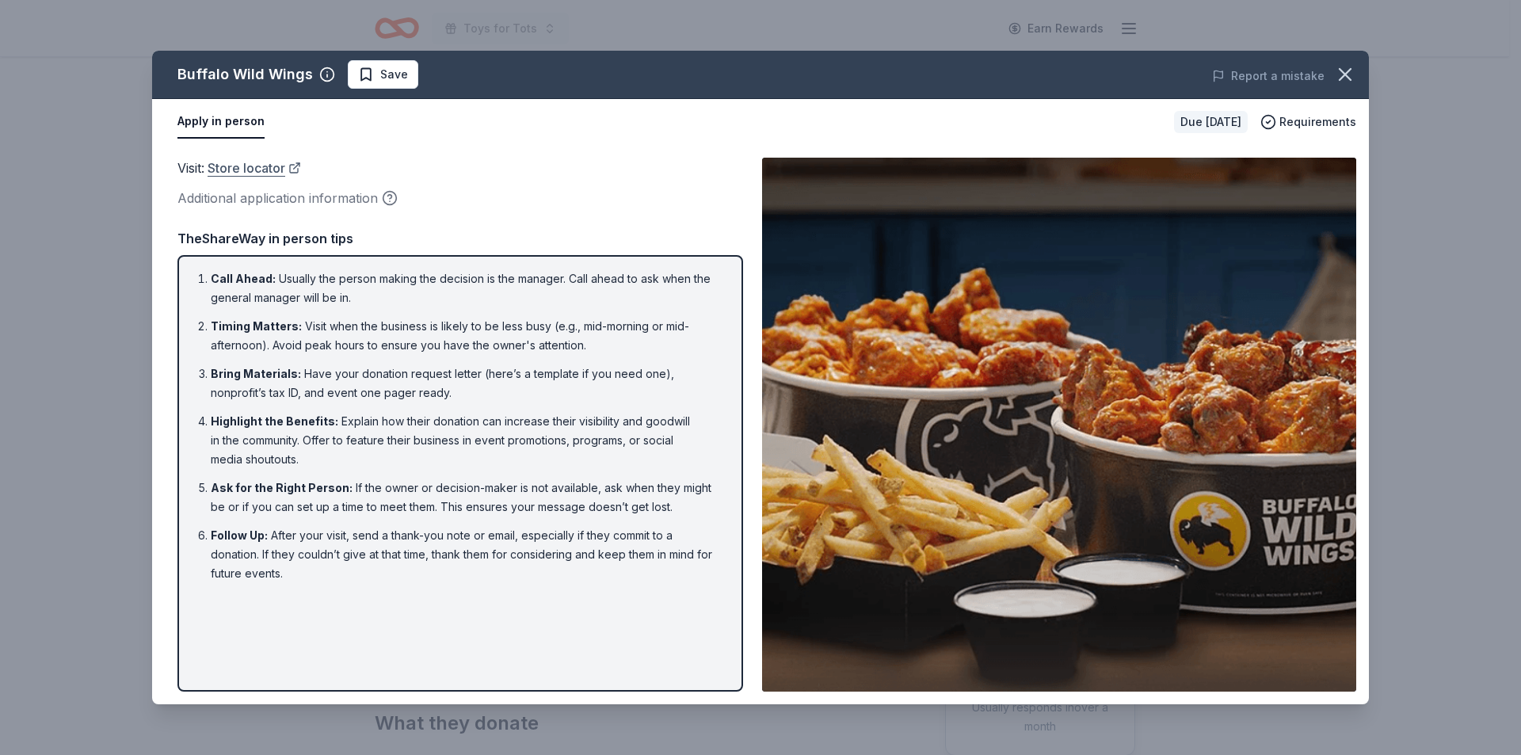
click at [251, 168] on link "Store locator" at bounding box center [254, 168] width 93 height 21
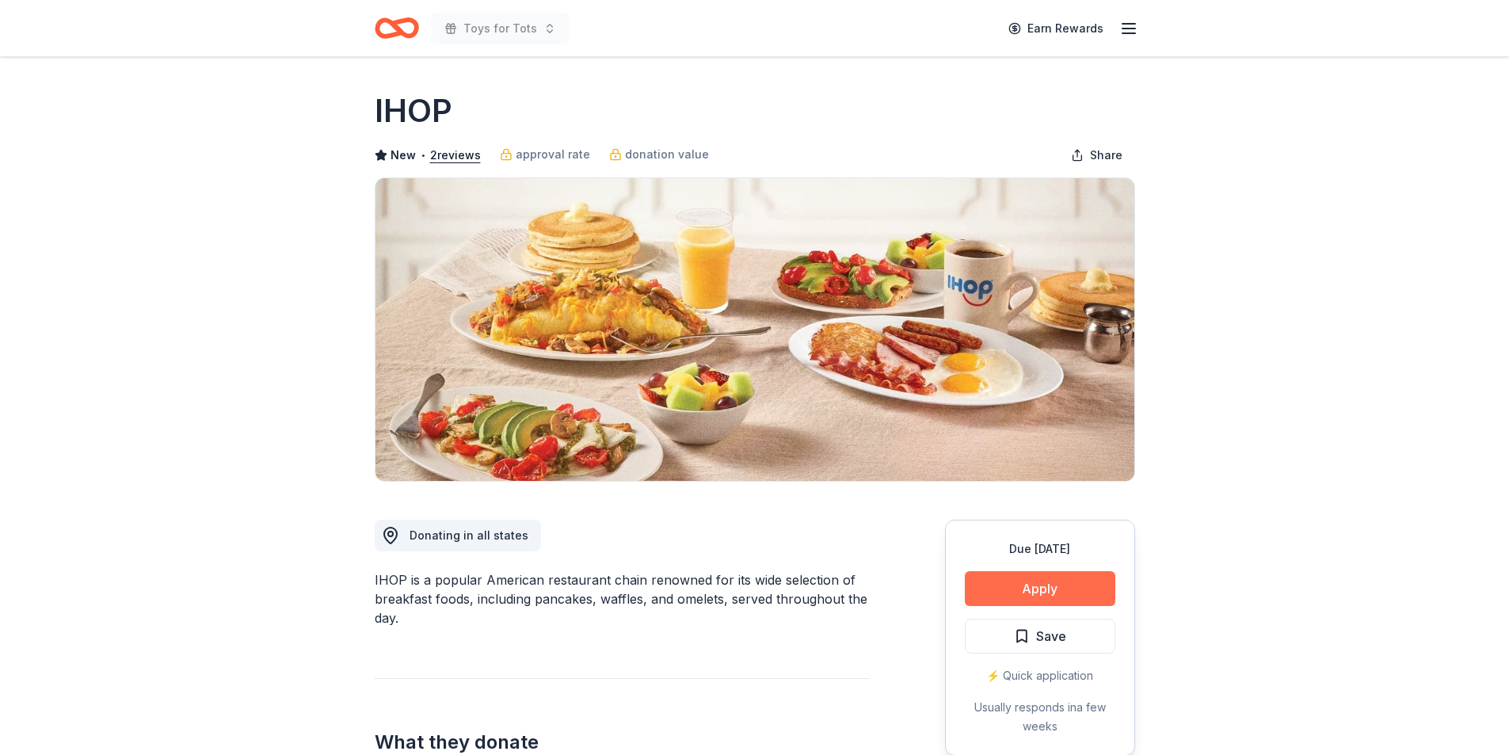
click at [1041, 588] on button "Apply" at bounding box center [1040, 588] width 151 height 35
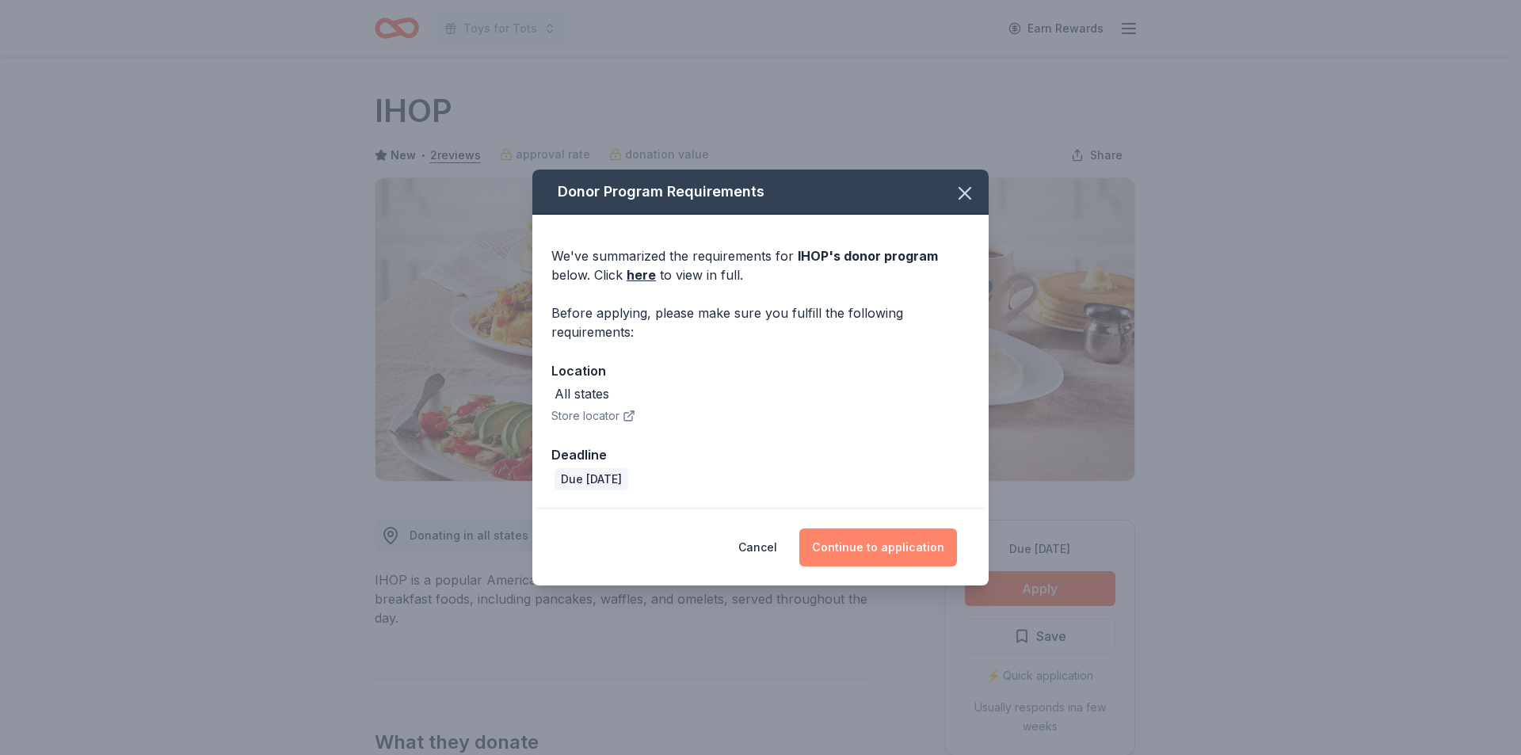
click at [871, 543] on button "Continue to application" at bounding box center [878, 547] width 158 height 38
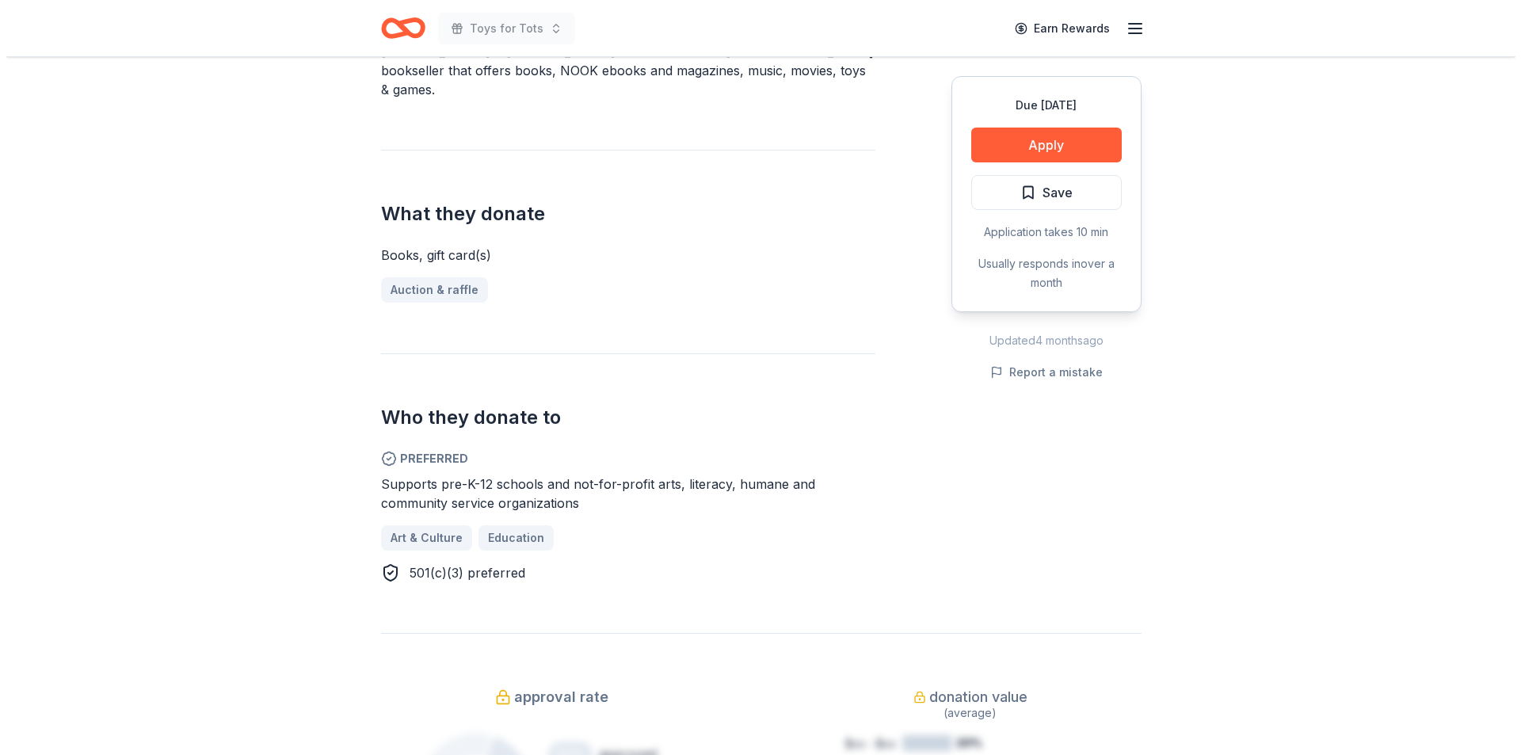
scroll to position [520, 0]
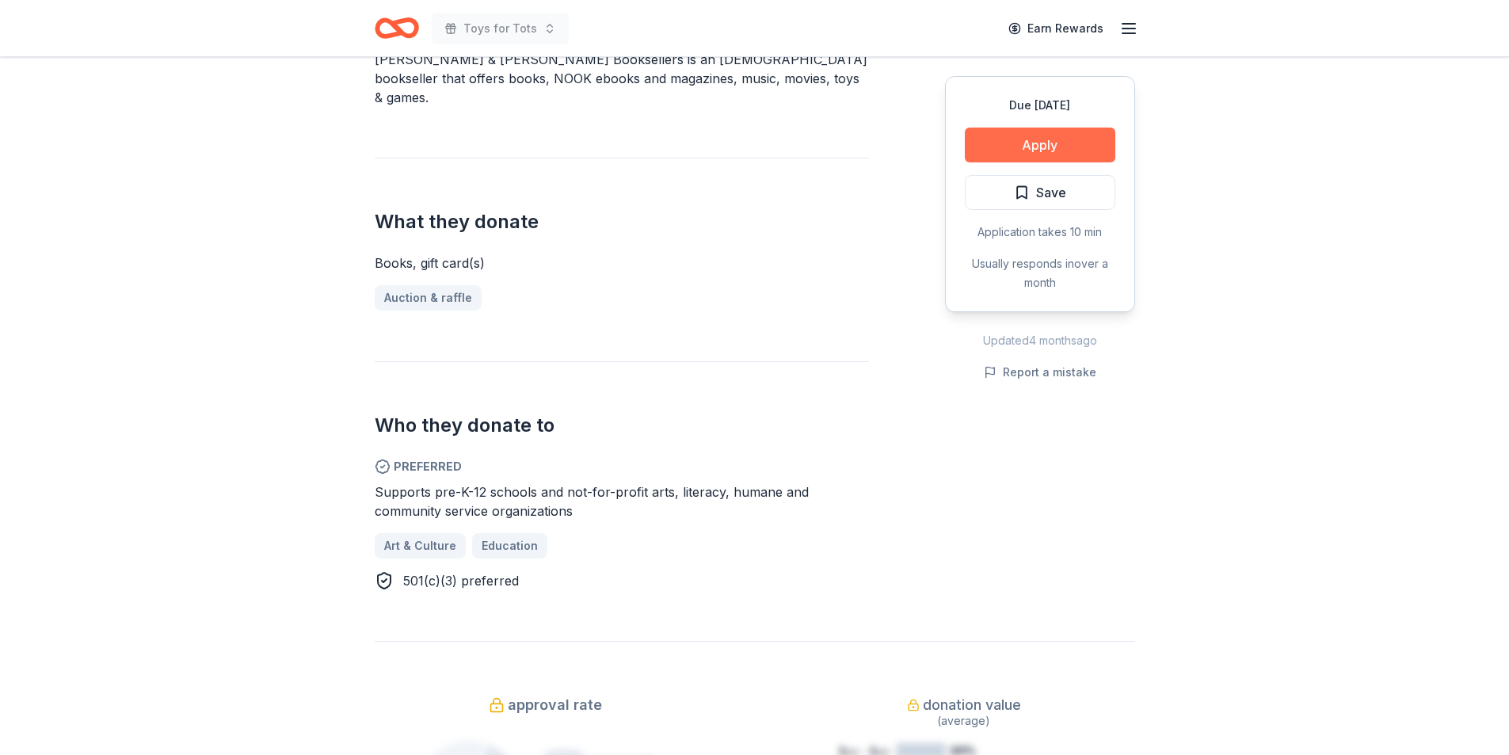
click at [1003, 144] on button "Apply" at bounding box center [1040, 145] width 151 height 35
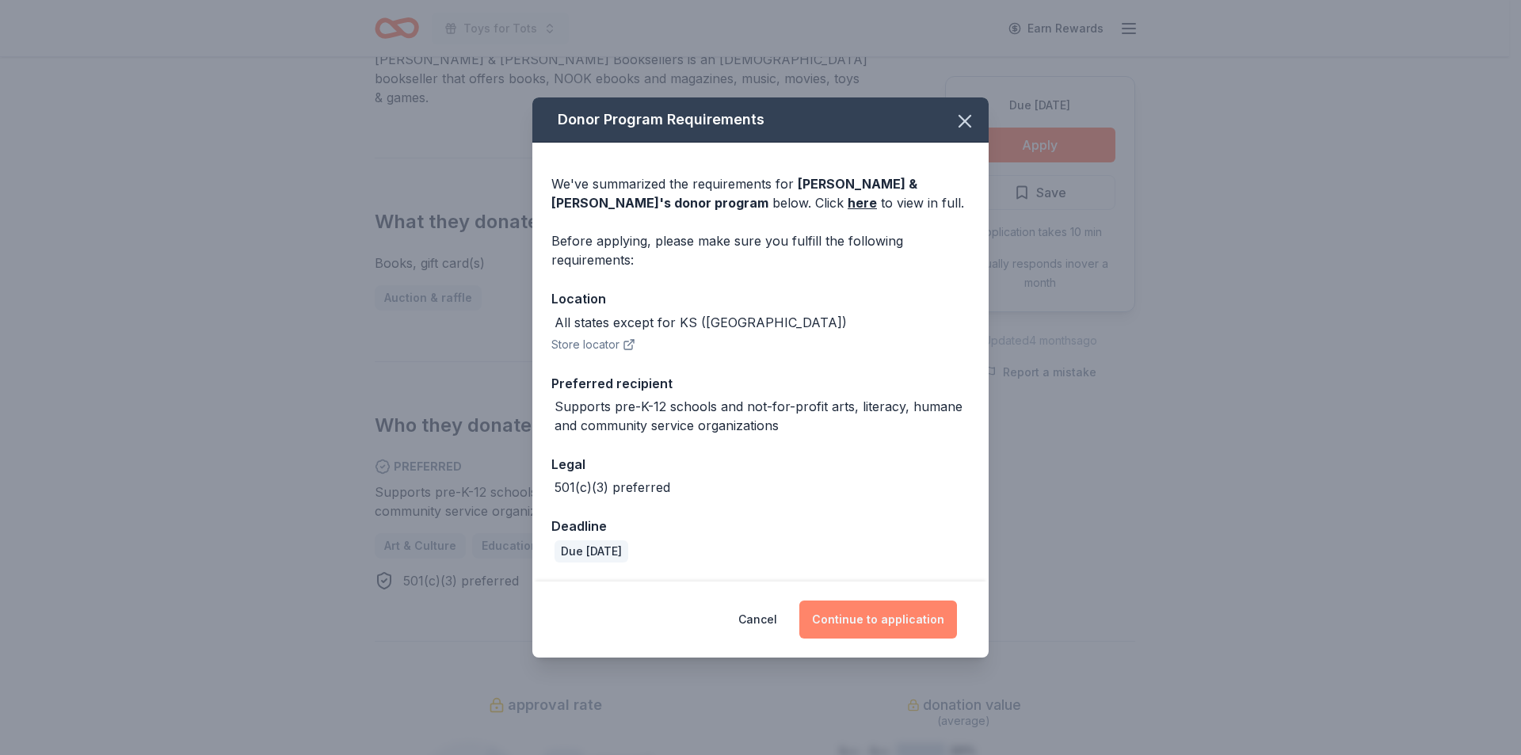
click at [874, 621] on button "Continue to application" at bounding box center [878, 620] width 158 height 38
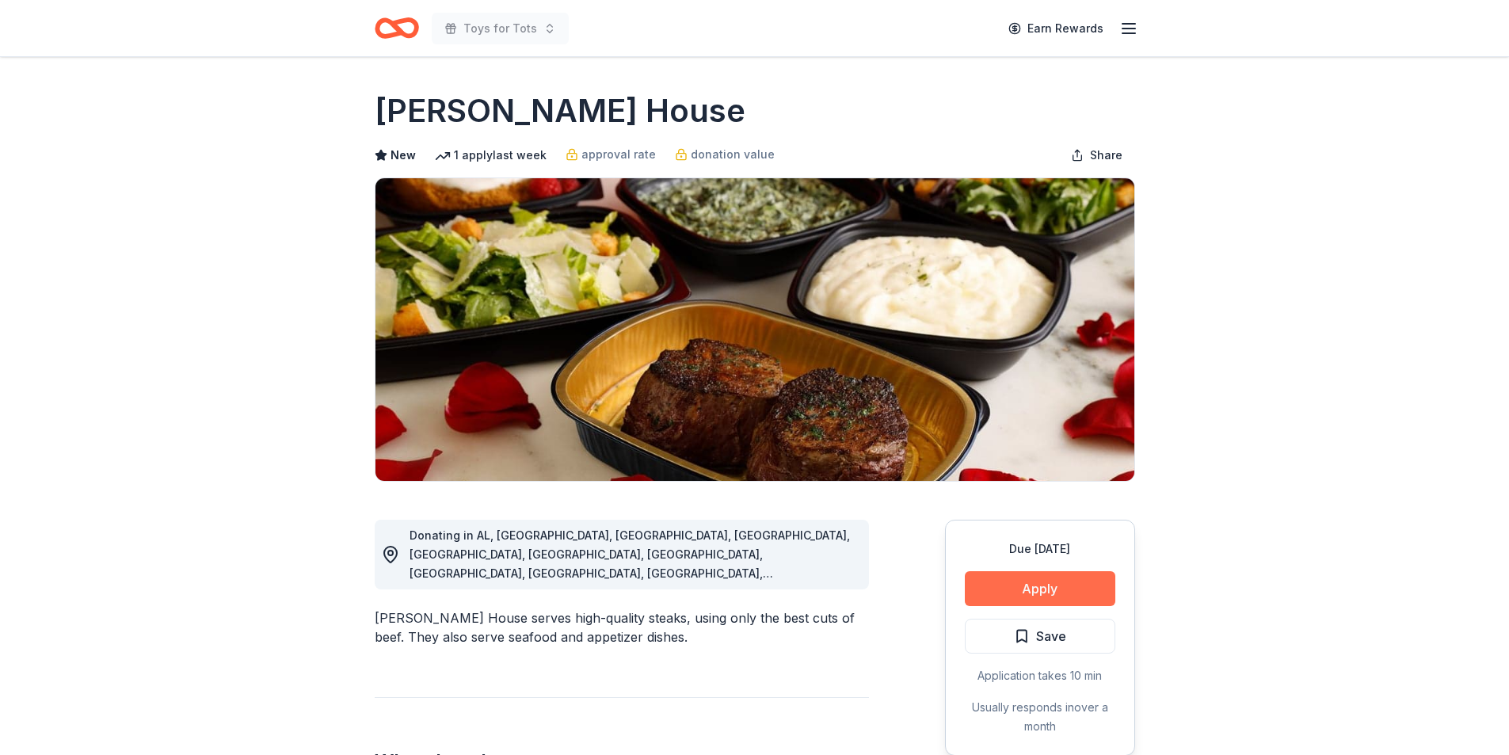
click at [1039, 585] on button "Apply" at bounding box center [1040, 588] width 151 height 35
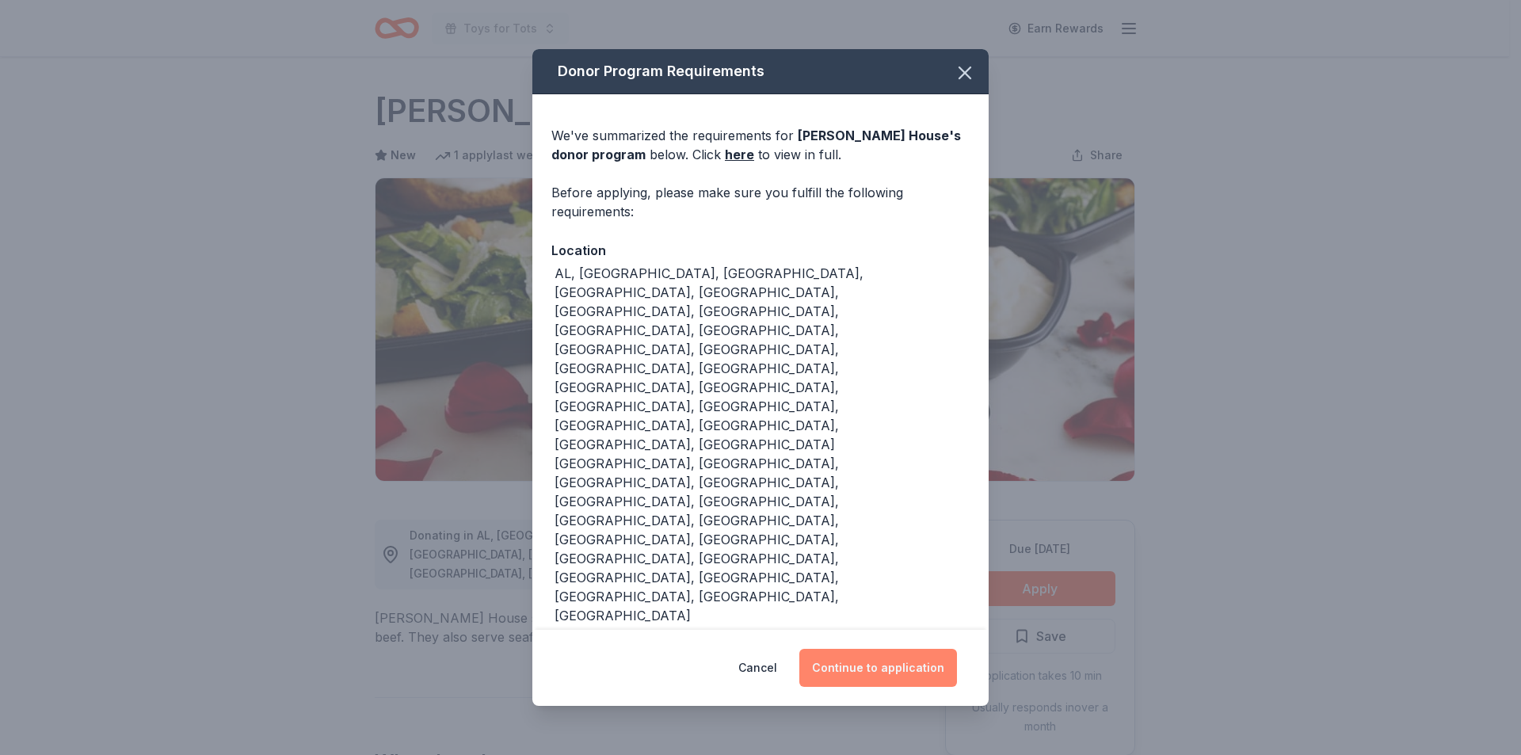
click at [886, 649] on button "Continue to application" at bounding box center [878, 668] width 158 height 38
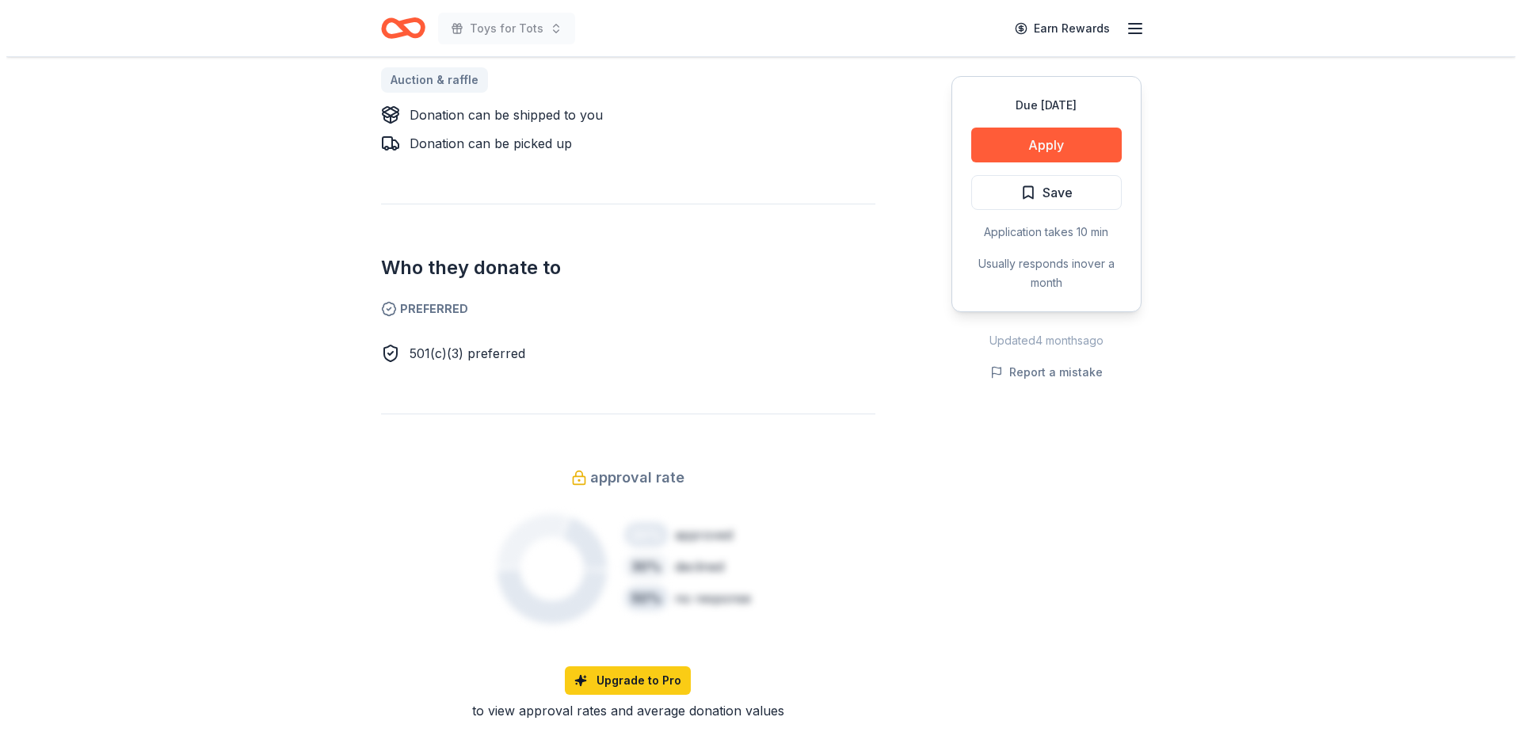
scroll to position [744, 0]
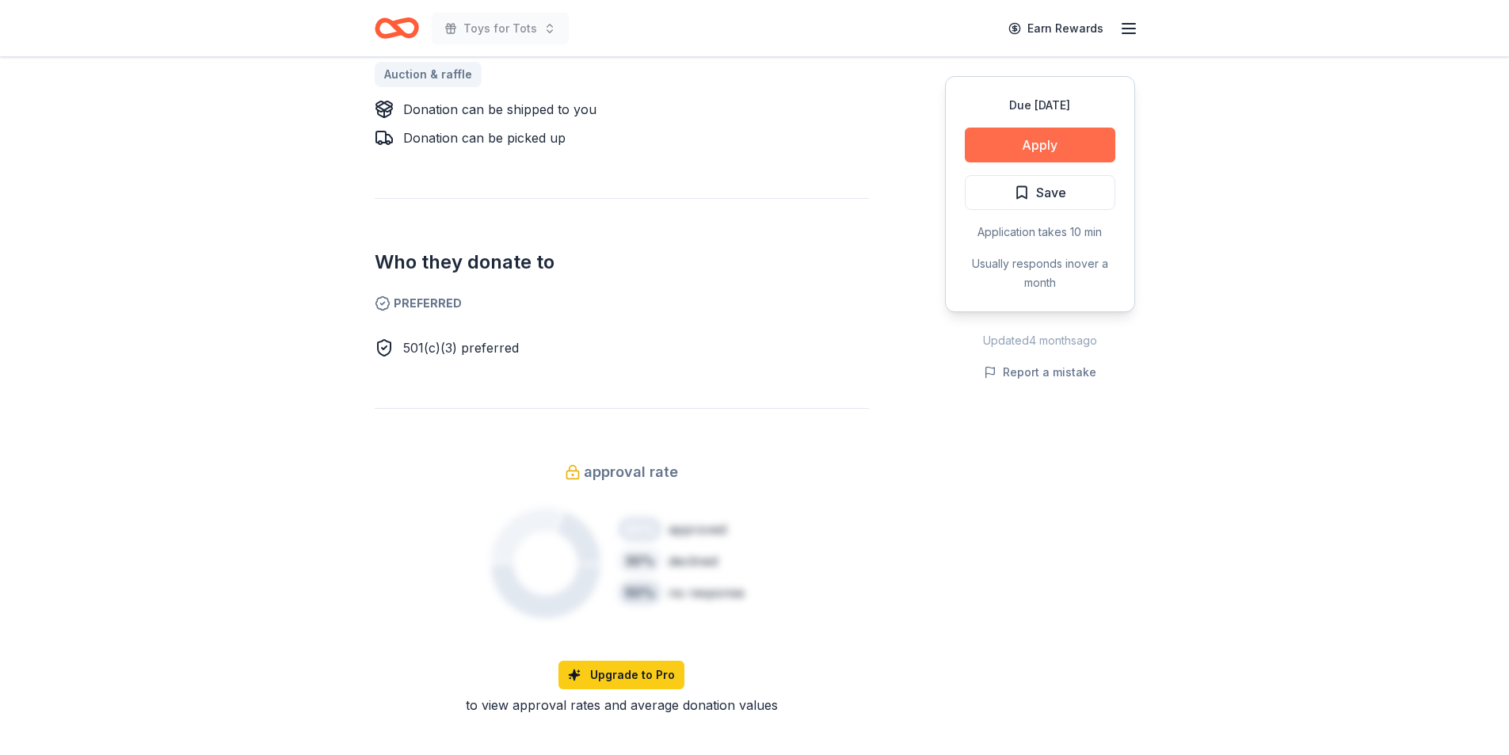
click at [1043, 143] on button "Apply" at bounding box center [1040, 145] width 151 height 35
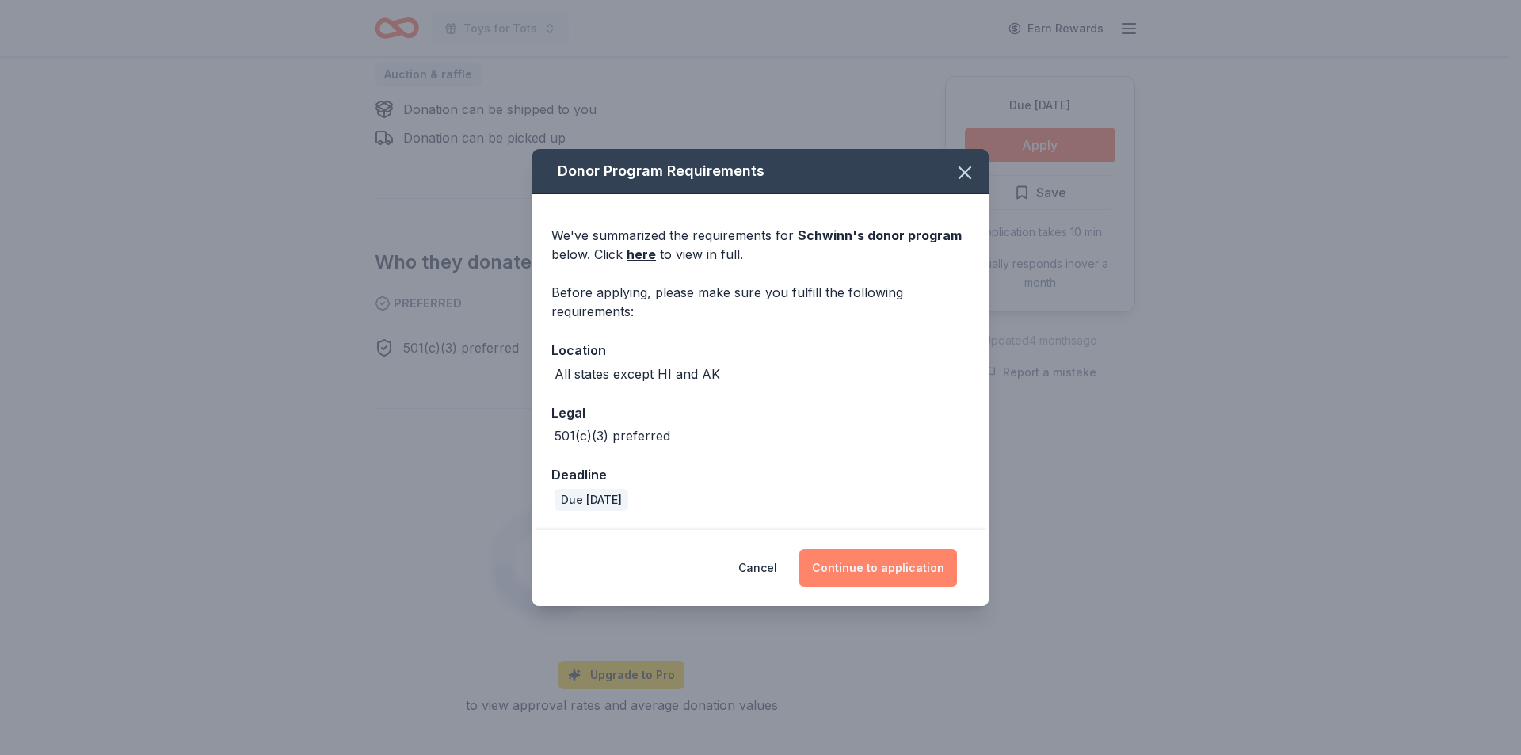
click at [867, 565] on button "Continue to application" at bounding box center [878, 568] width 158 height 38
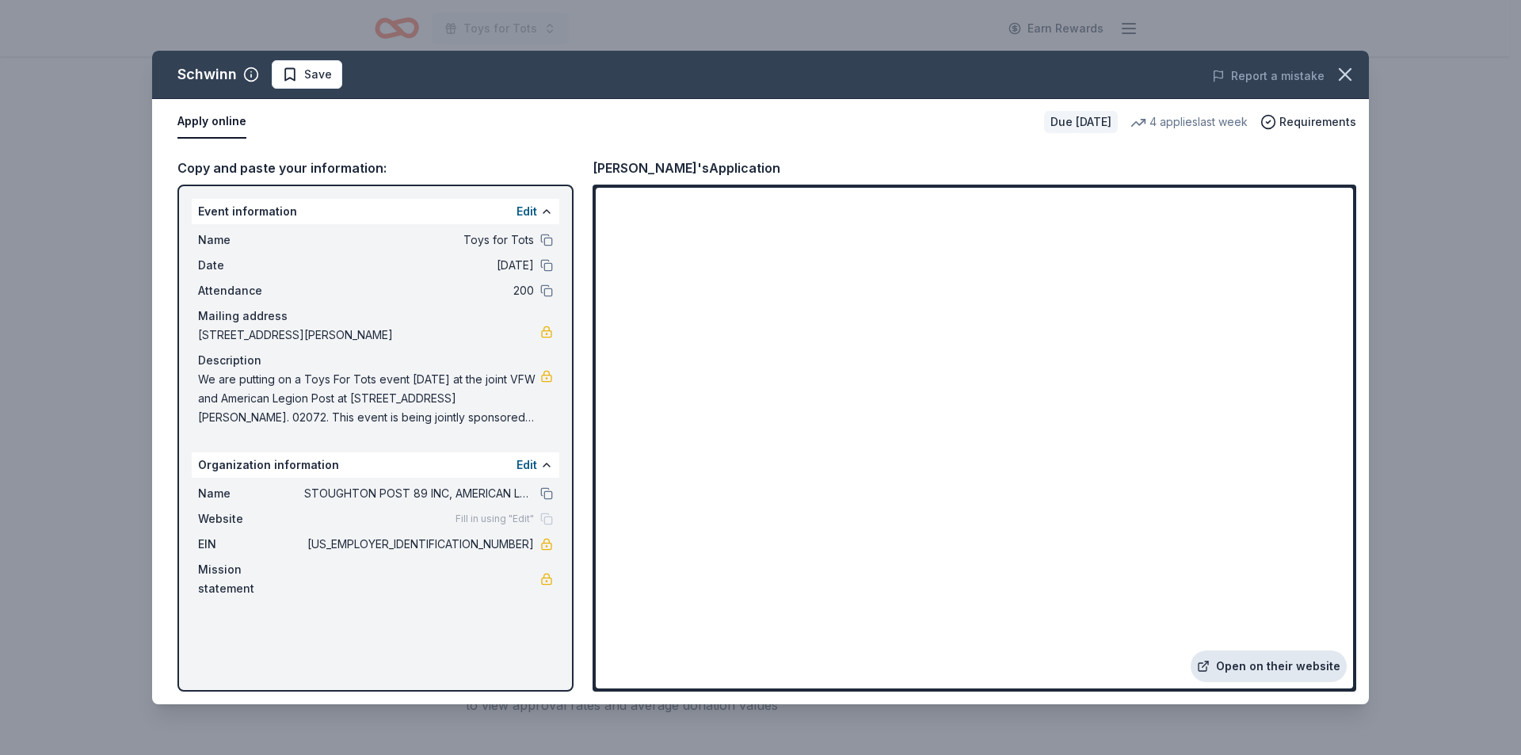
click at [1277, 666] on link "Open on their website" at bounding box center [1269, 666] width 156 height 32
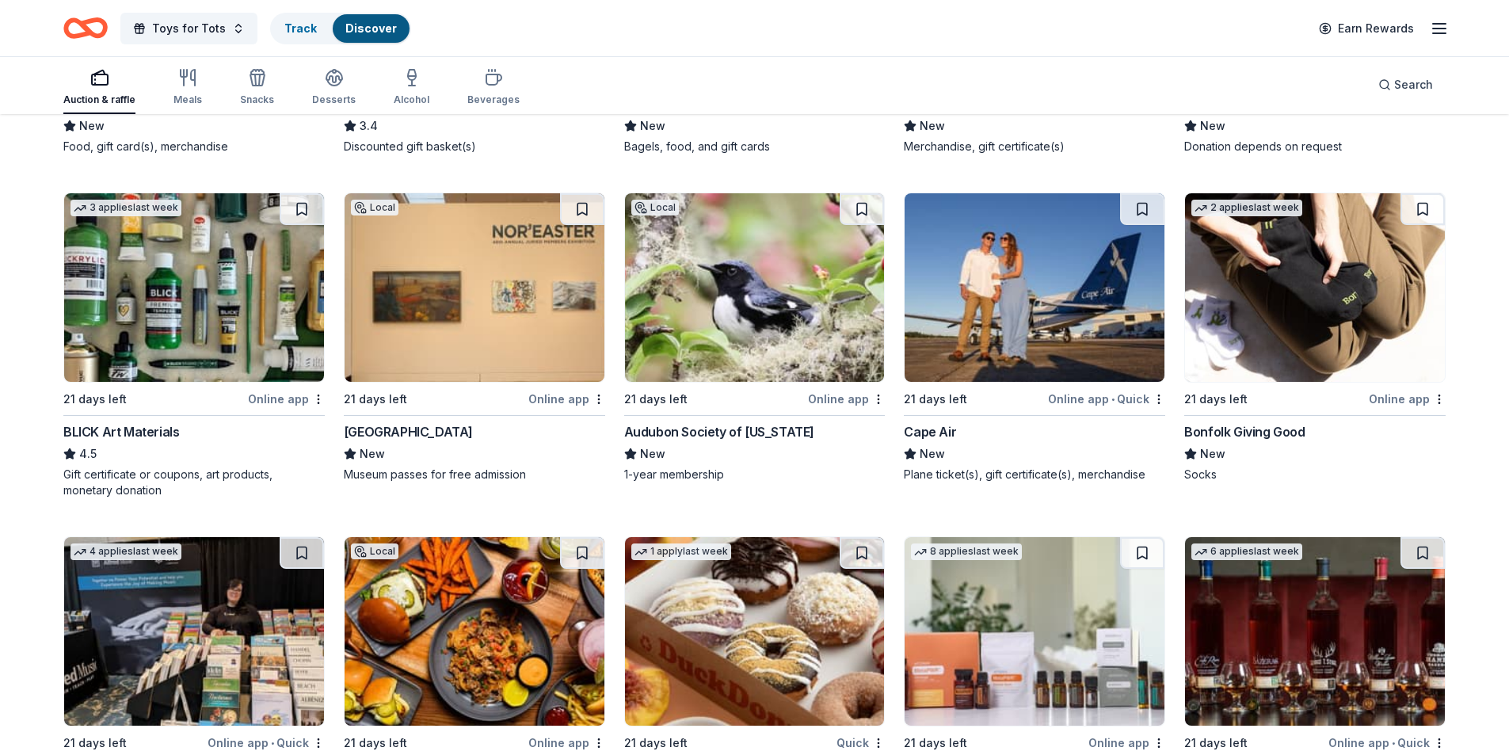
scroll to position [3720, 0]
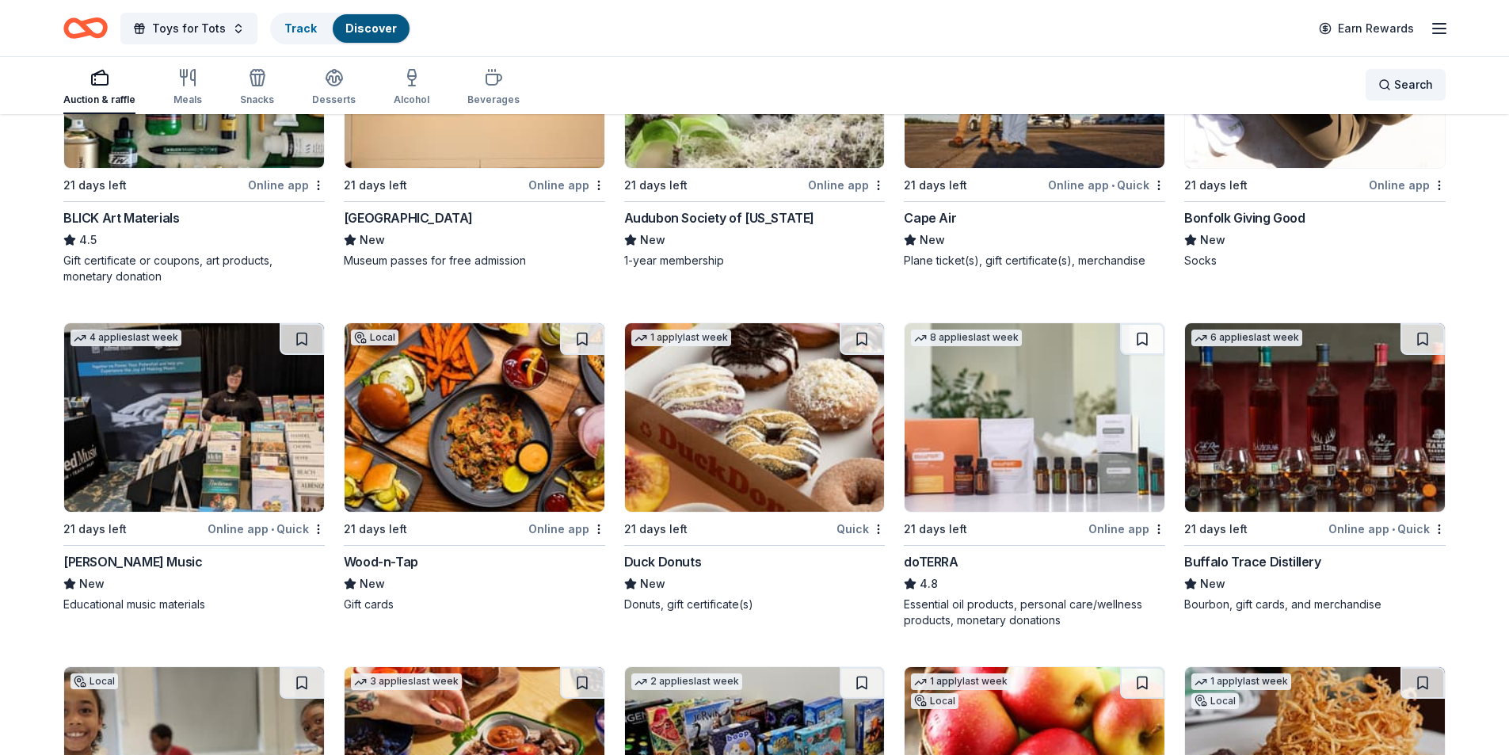
click at [1393, 82] on div "Search" at bounding box center [1405, 84] width 55 height 19
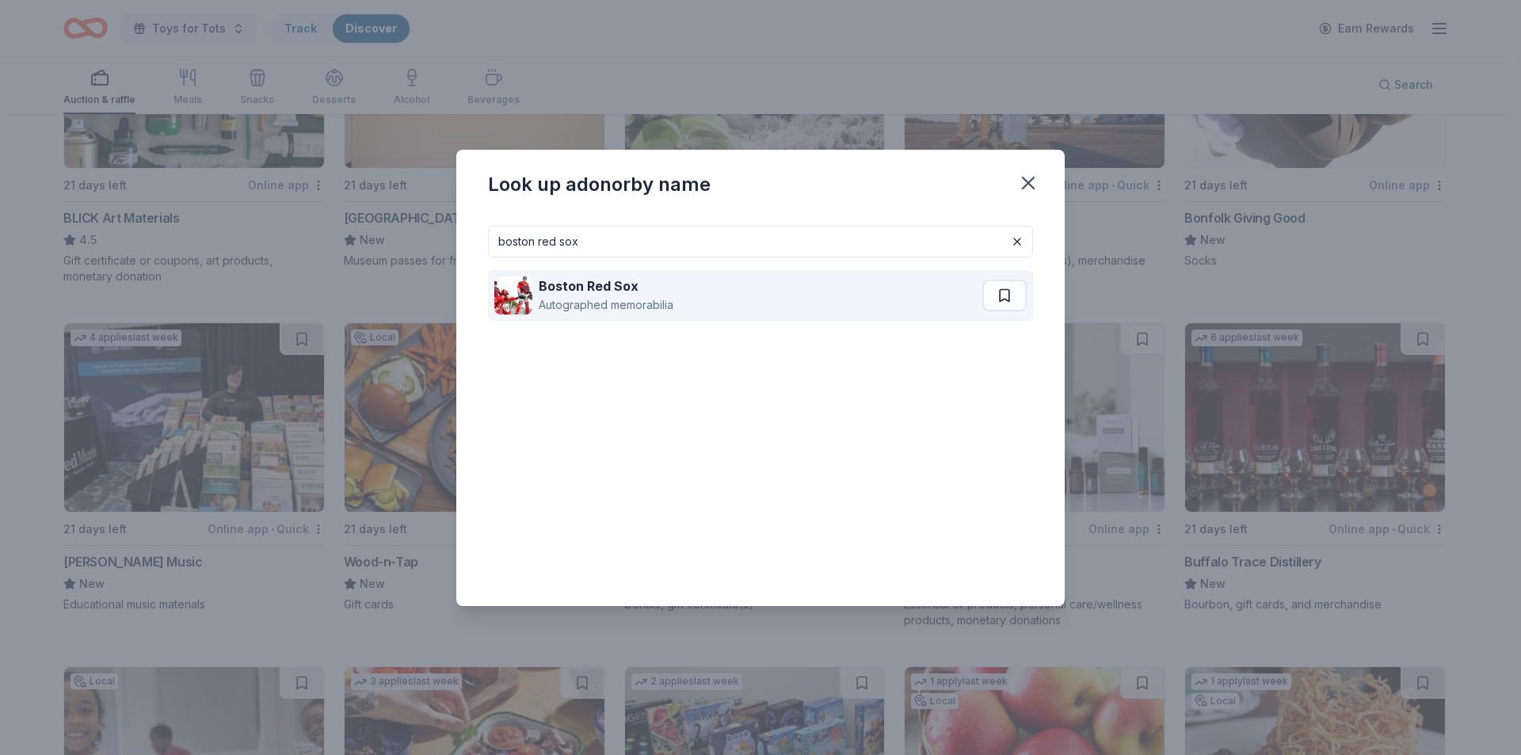
type input "boston red sox"
click at [600, 285] on strong "Boston Red Sox" at bounding box center [589, 286] width 100 height 16
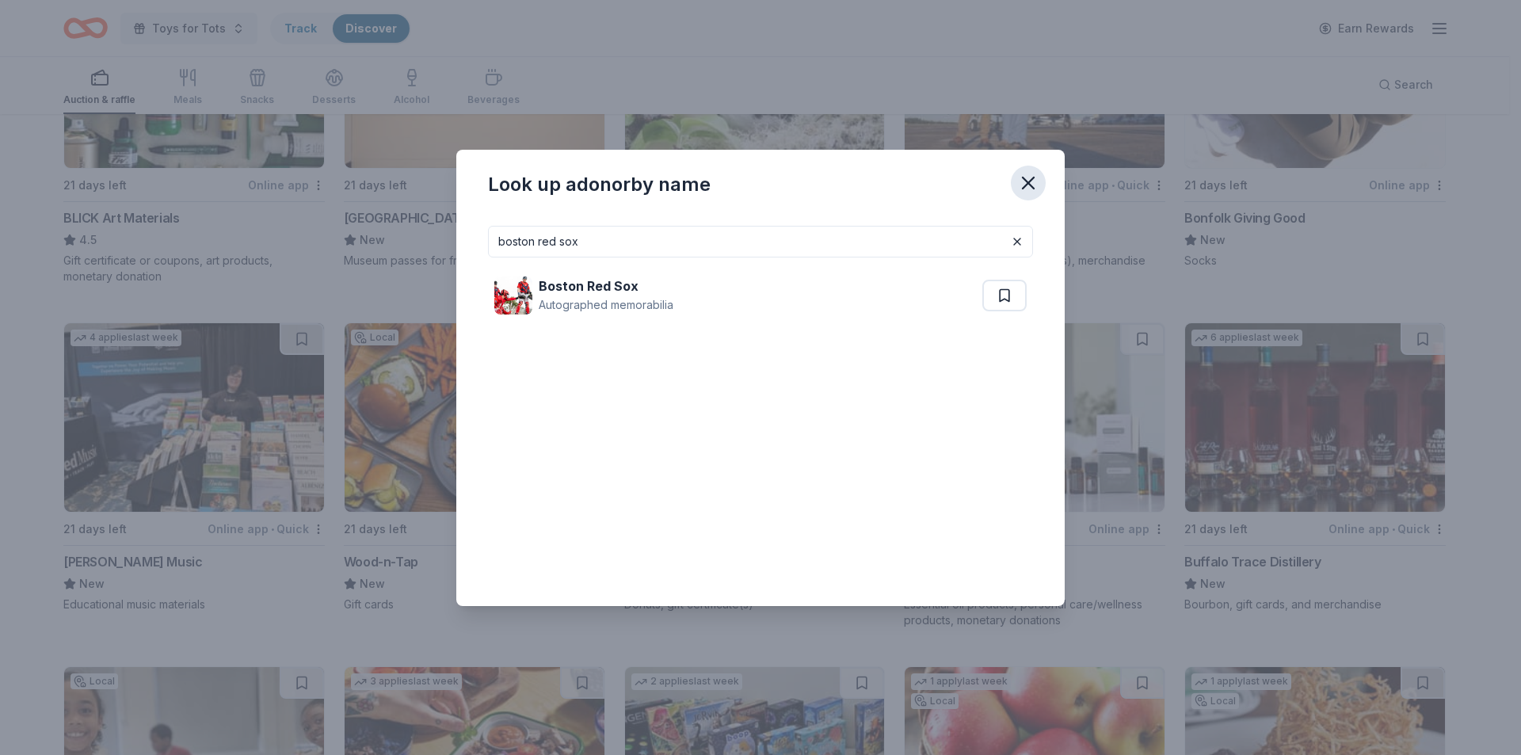
click at [1024, 176] on icon "button" at bounding box center [1028, 183] width 22 height 22
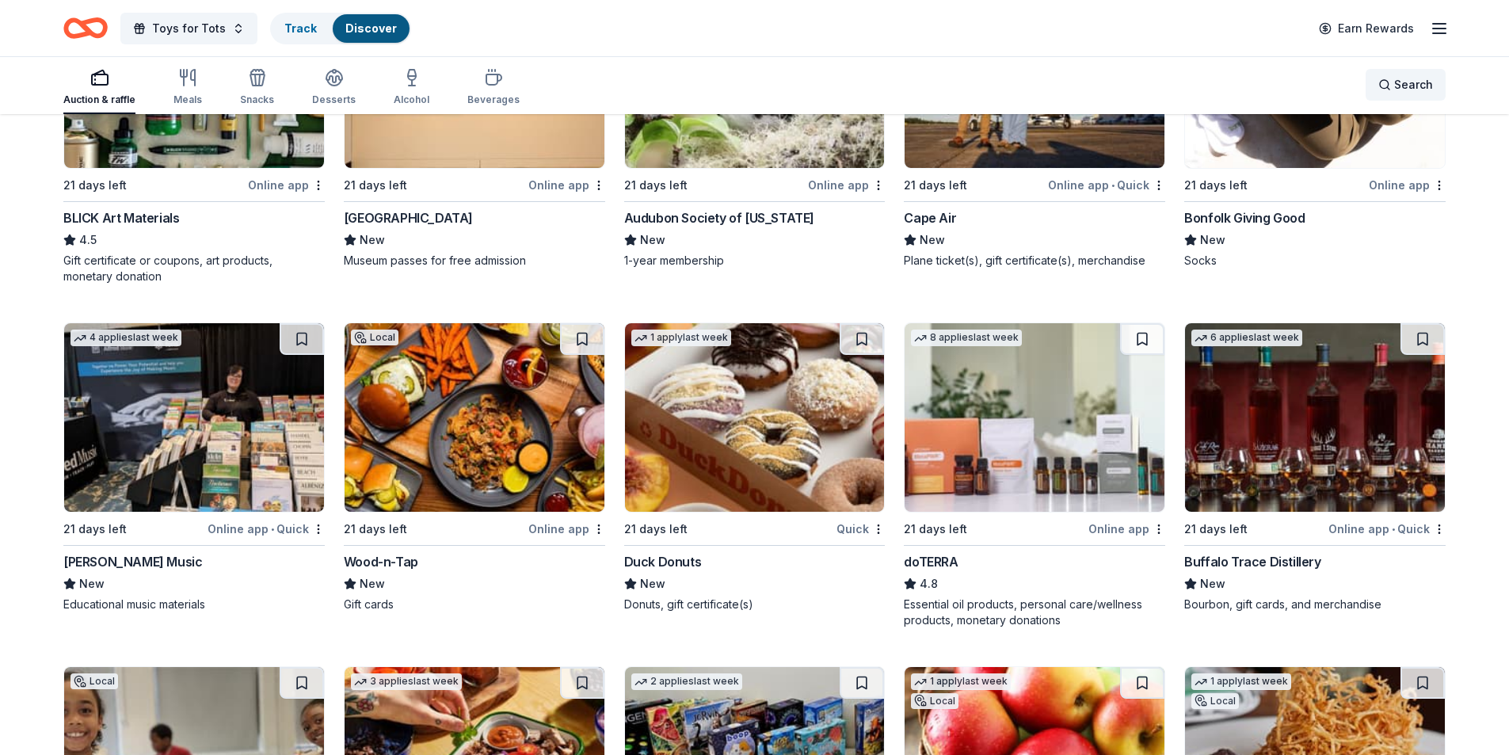
click at [1409, 78] on span "Search" at bounding box center [1413, 84] width 39 height 19
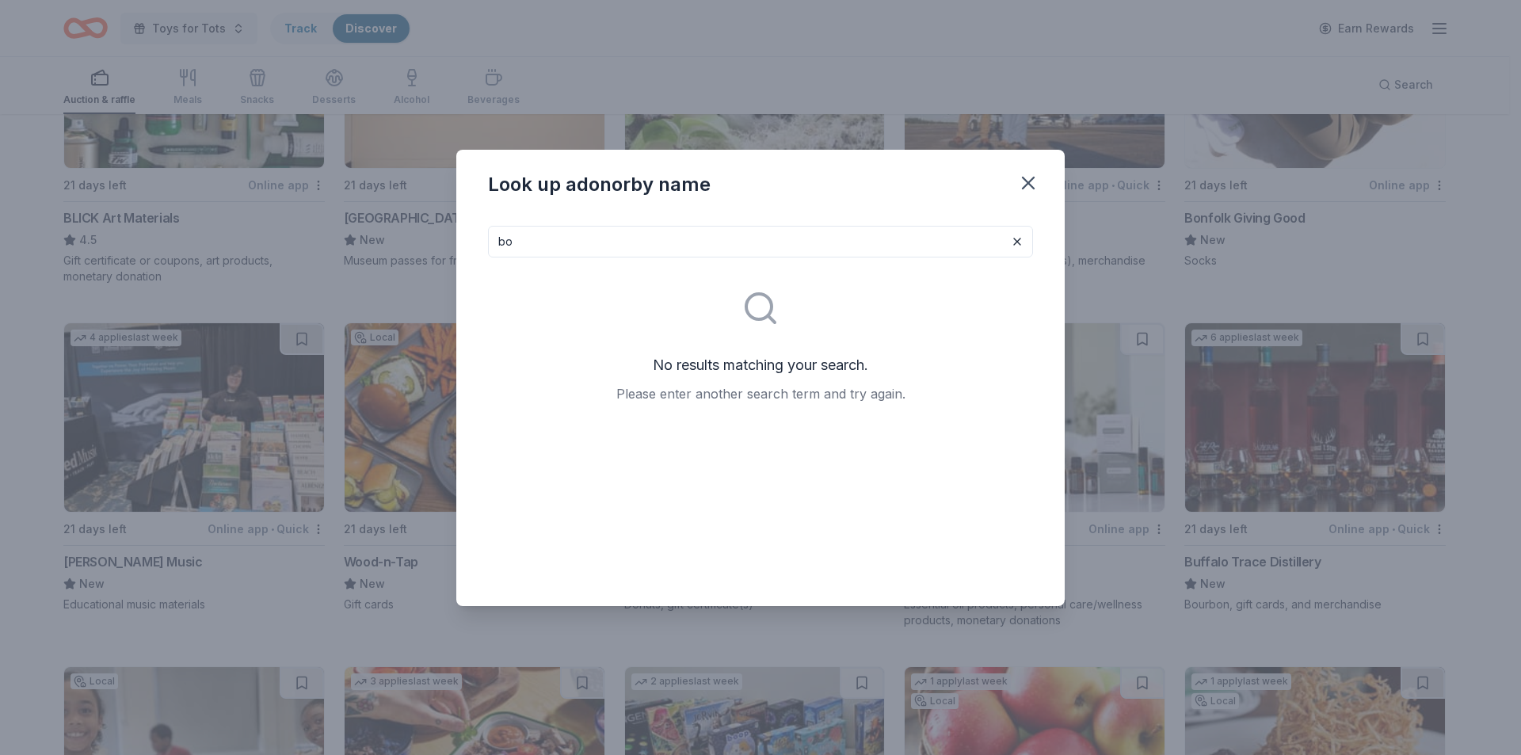
type input "b"
type input "E"
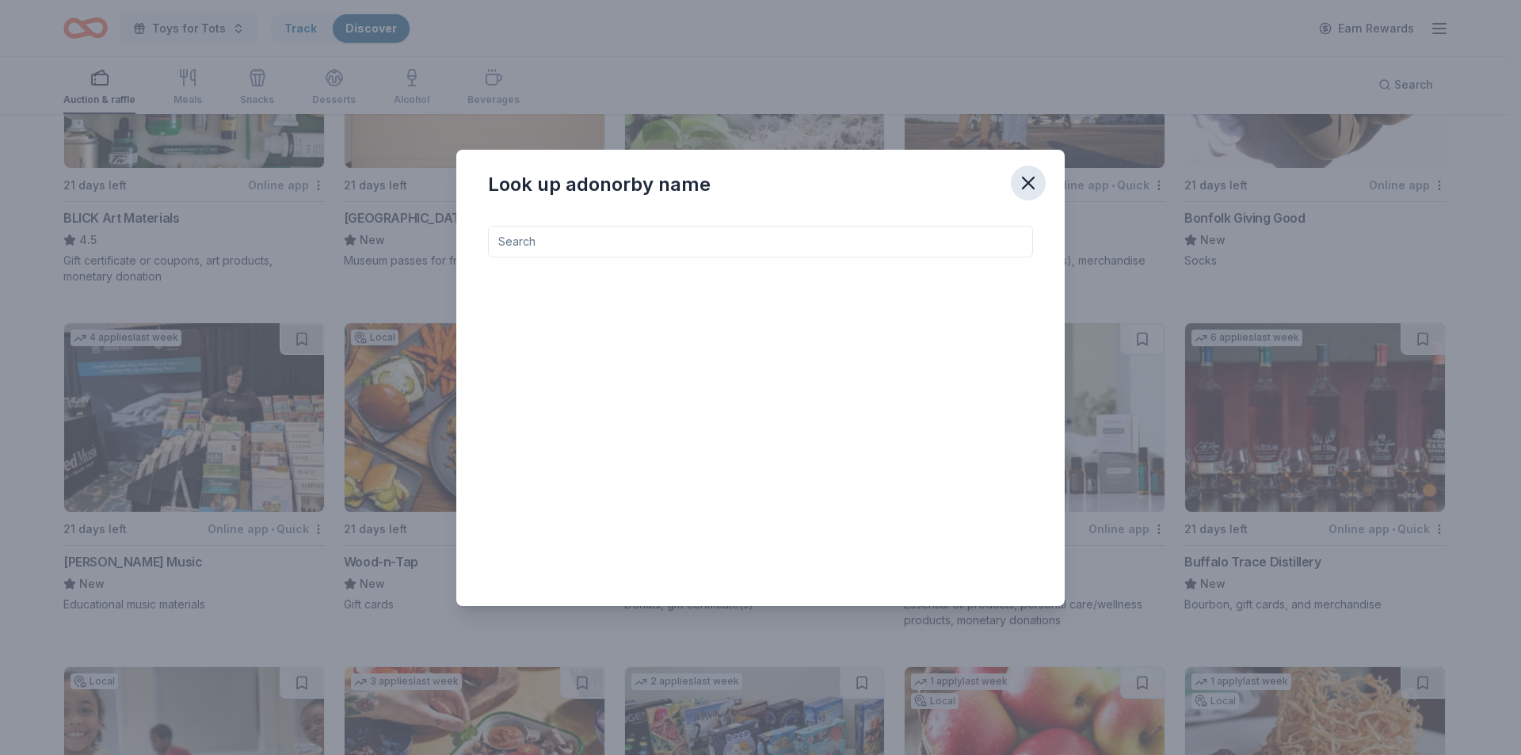
click at [1024, 177] on icon "button" at bounding box center [1028, 182] width 11 height 11
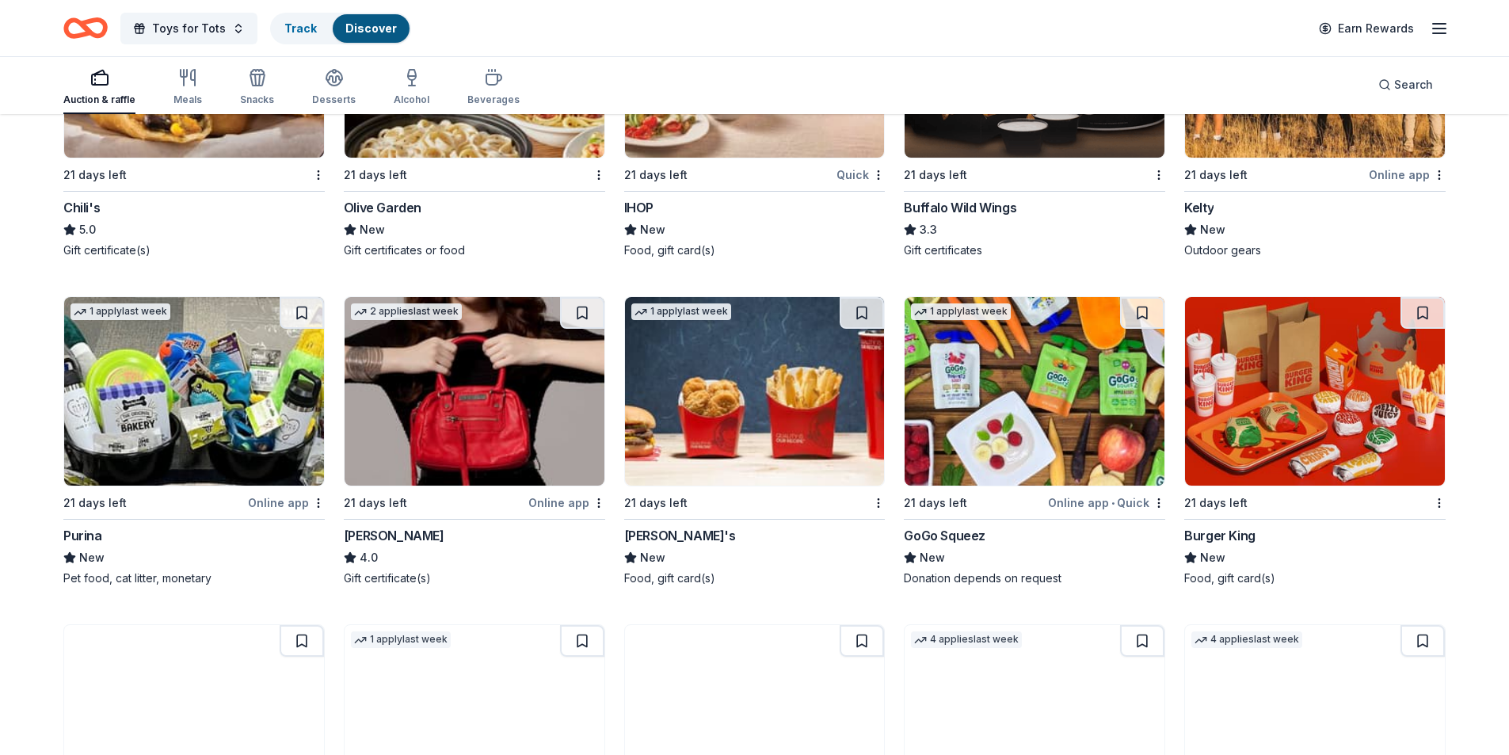
scroll to position [8406, 0]
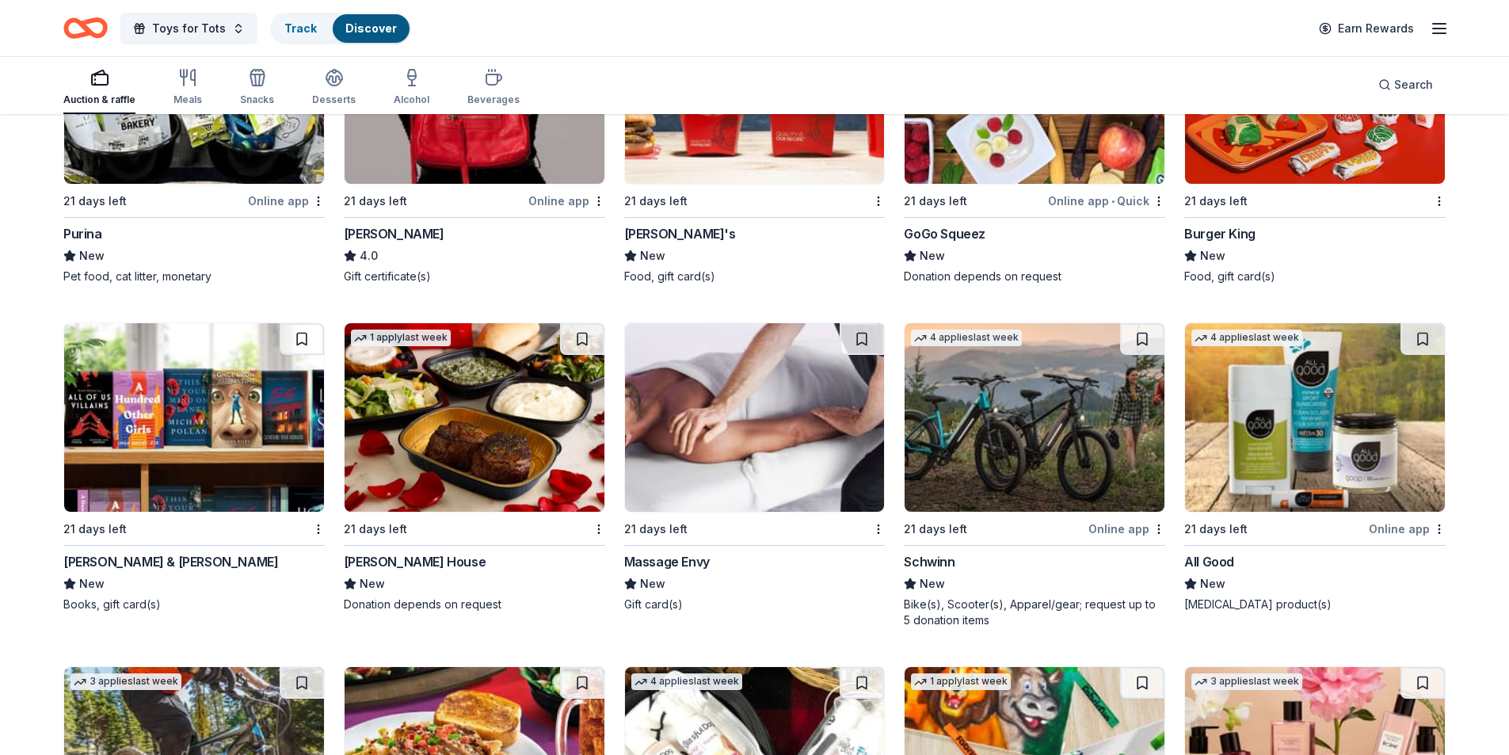
click at [455, 406] on img at bounding box center [475, 417] width 260 height 189
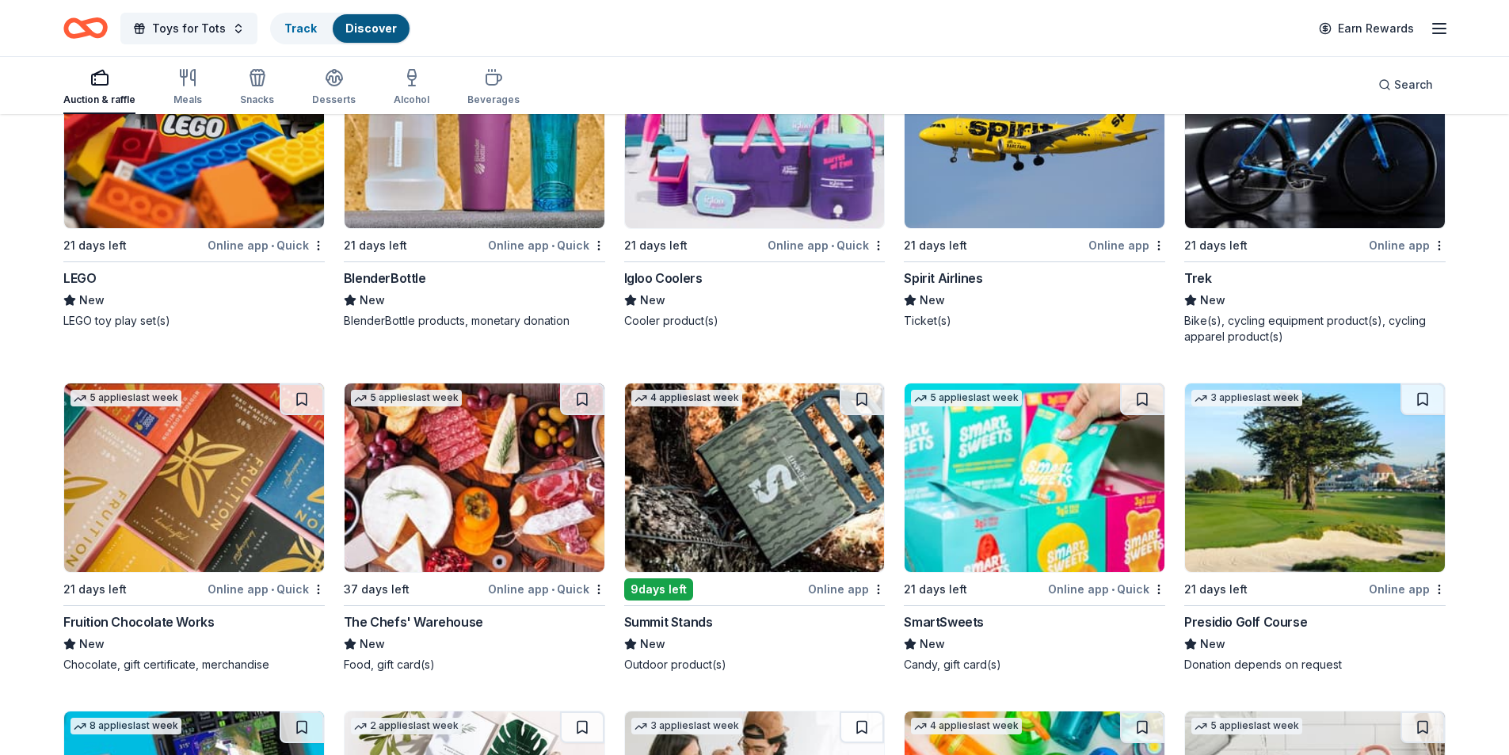
scroll to position [9924, 0]
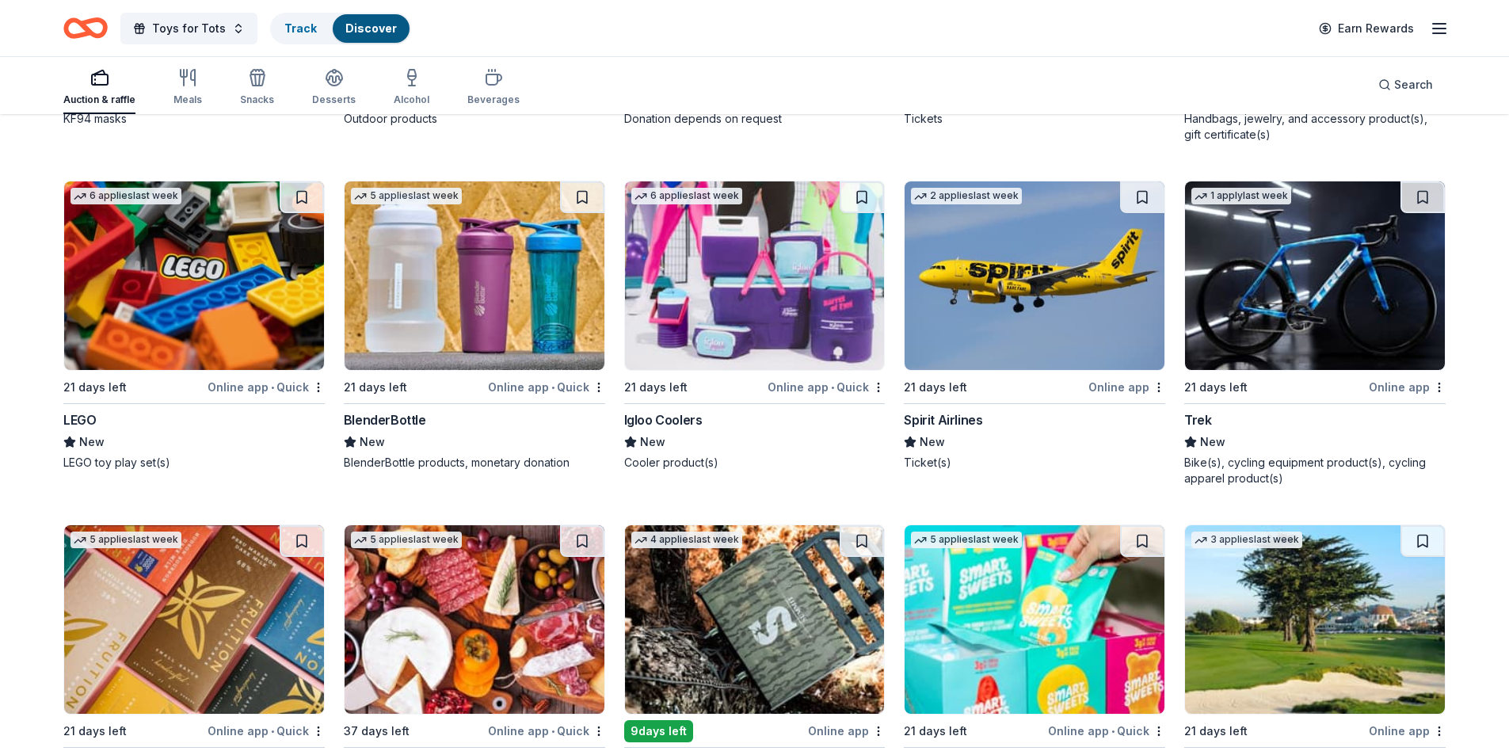
click at [1038, 276] on img at bounding box center [1035, 275] width 260 height 189
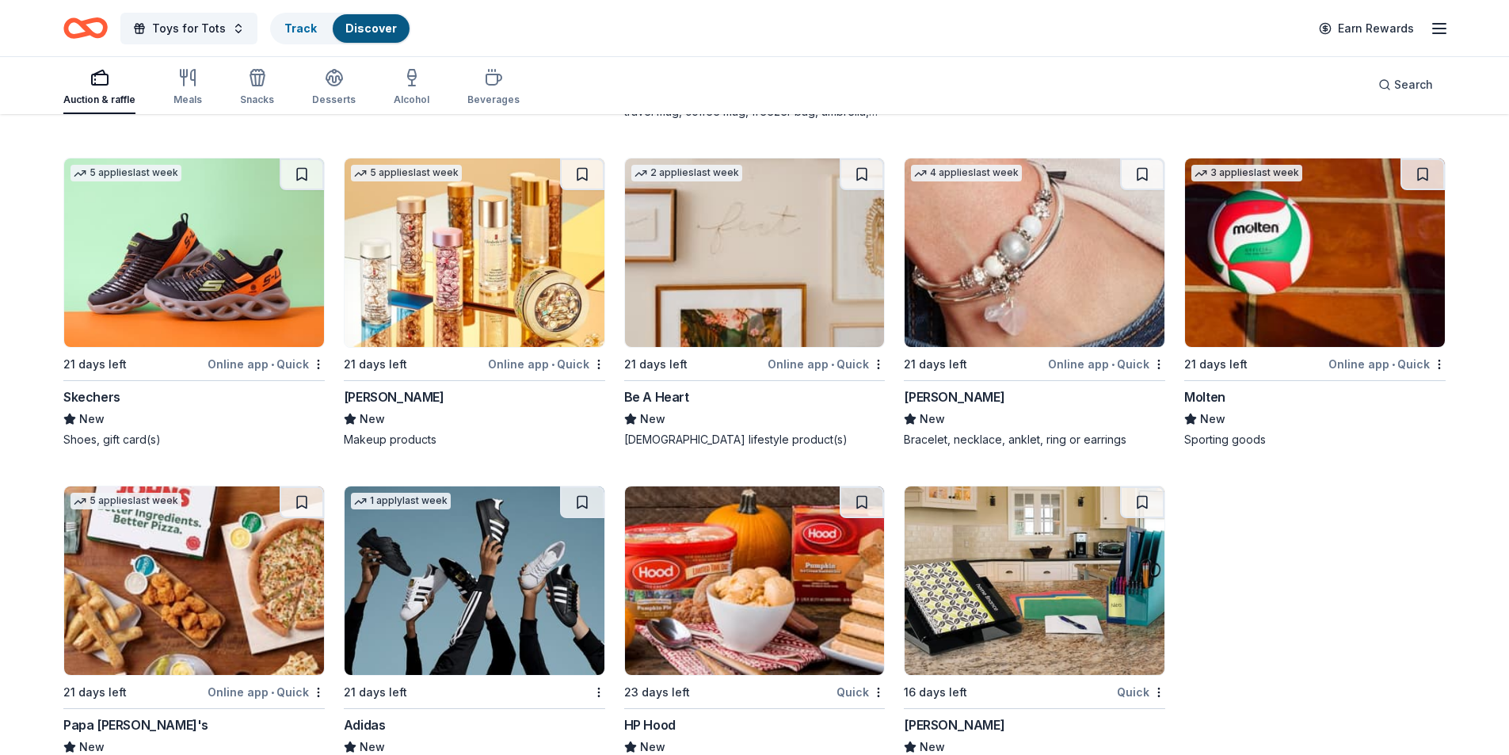
scroll to position [12014, 0]
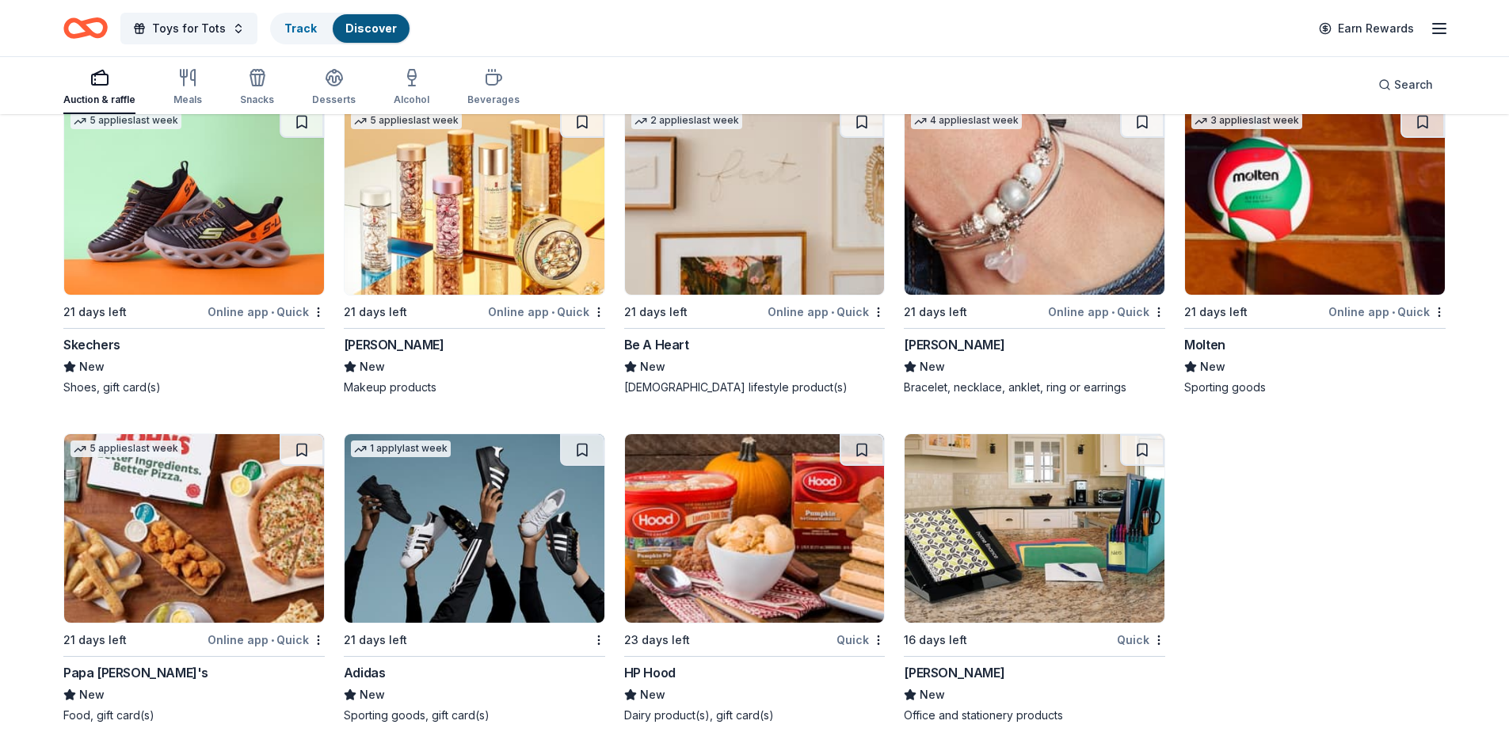
click at [201, 202] on img at bounding box center [194, 200] width 260 height 189
click at [470, 541] on img at bounding box center [475, 528] width 260 height 189
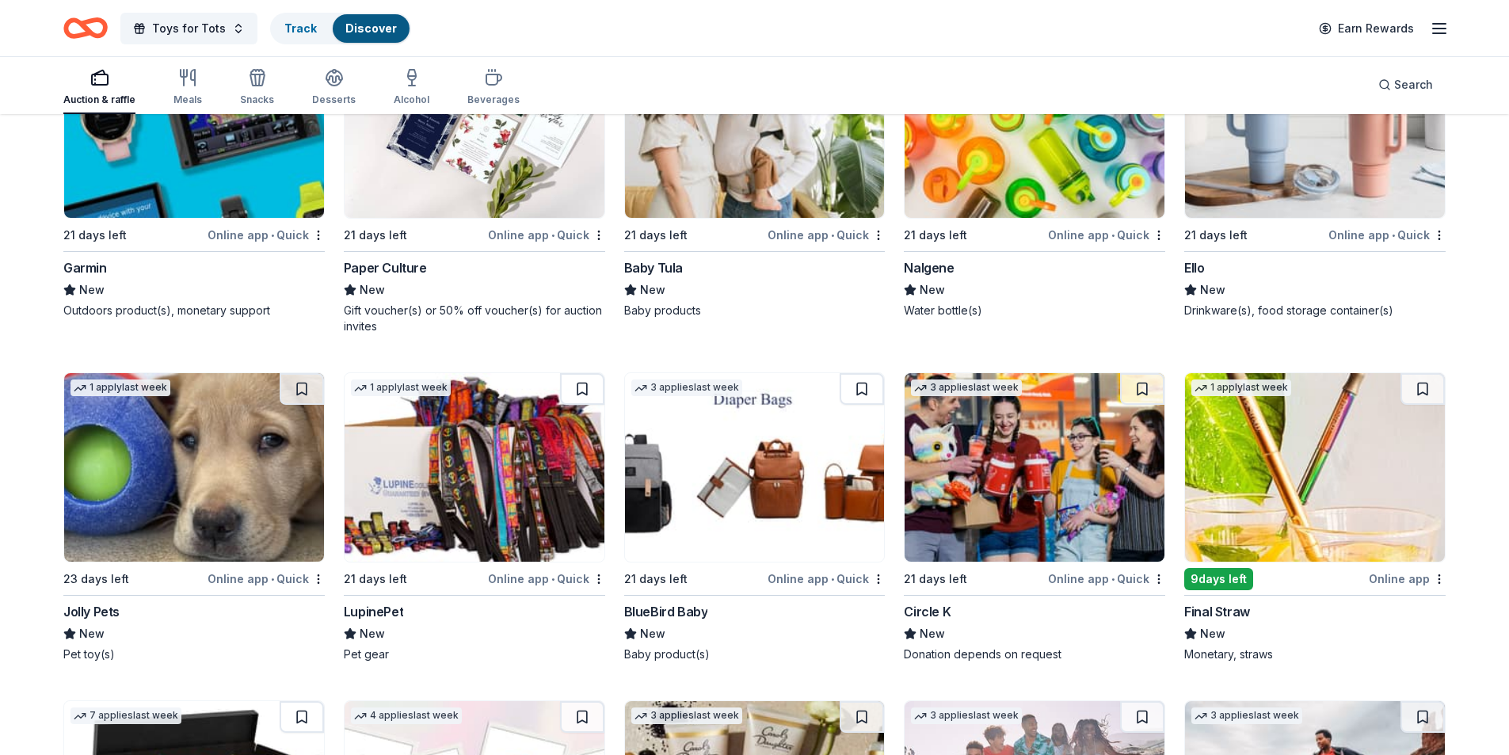
scroll to position [10705, 0]
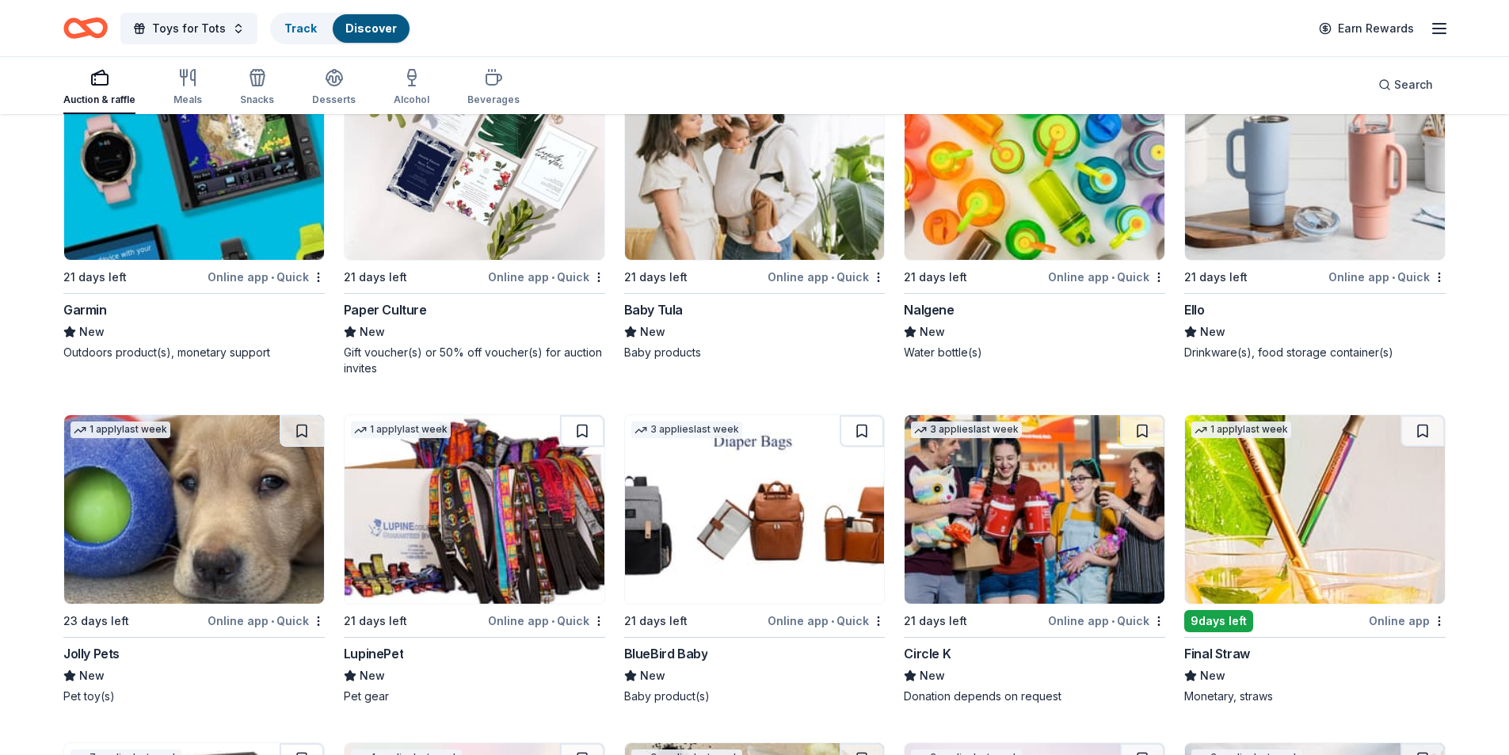
click at [219, 528] on img at bounding box center [194, 509] width 260 height 189
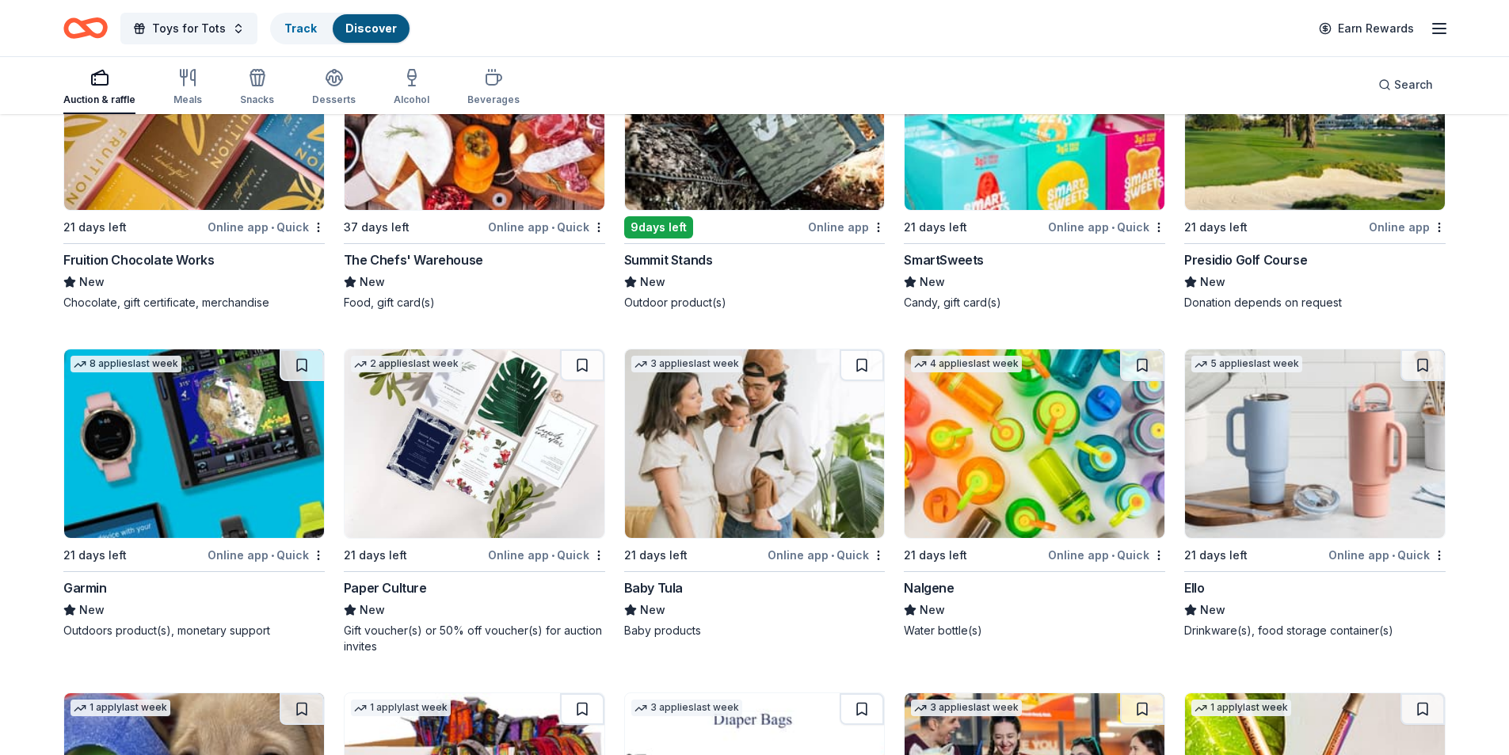
scroll to position [10191, 0]
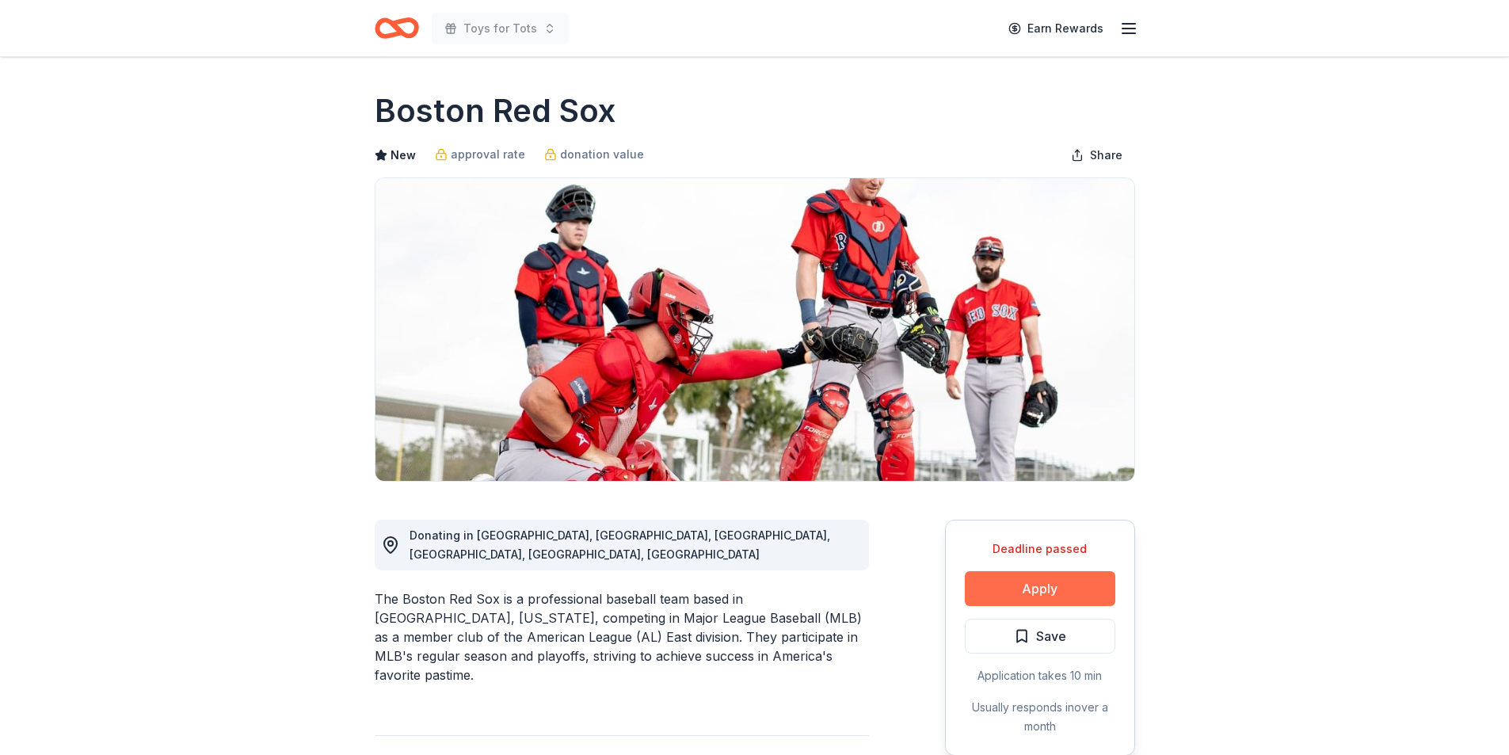
click at [1045, 587] on button "Apply" at bounding box center [1040, 588] width 151 height 35
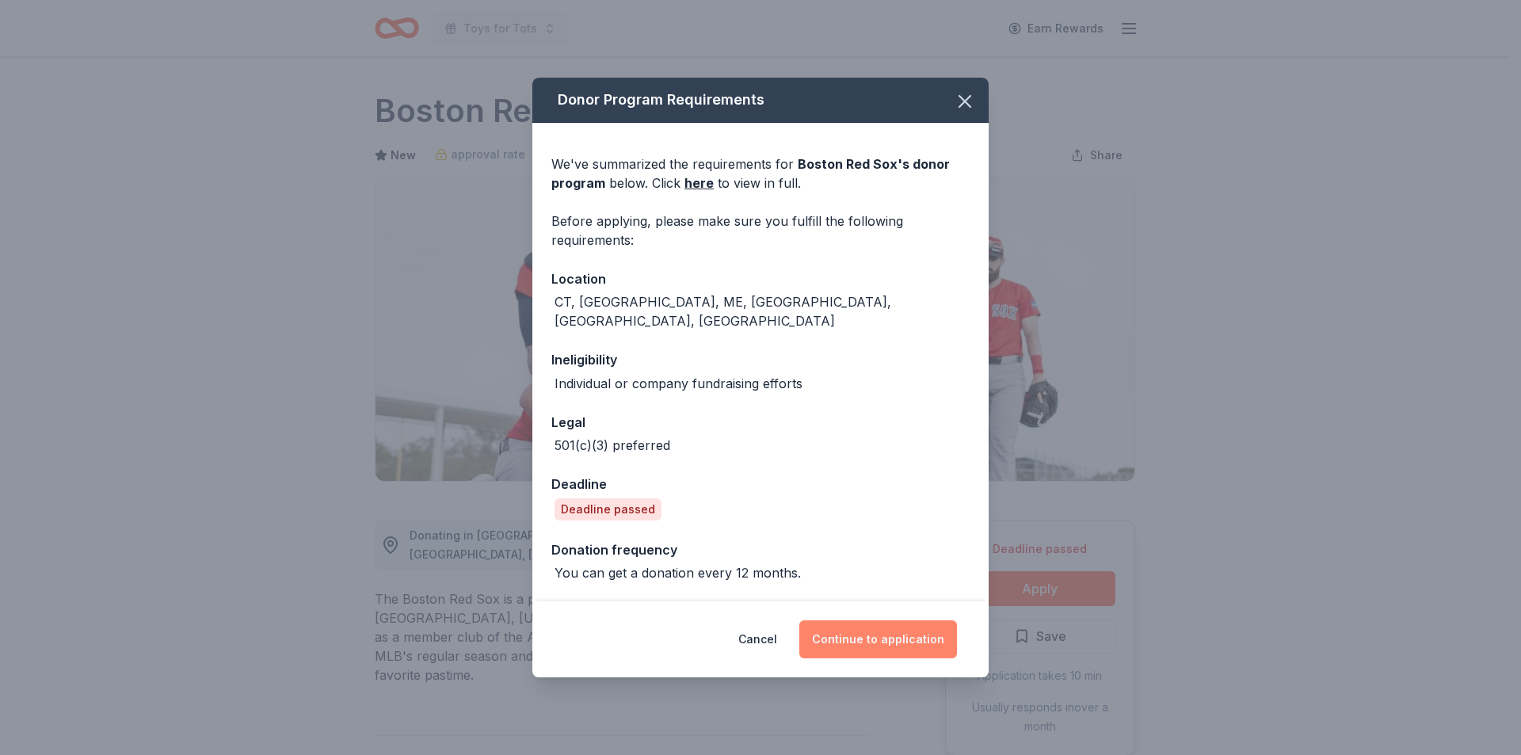
click at [887, 623] on button "Continue to application" at bounding box center [878, 639] width 158 height 38
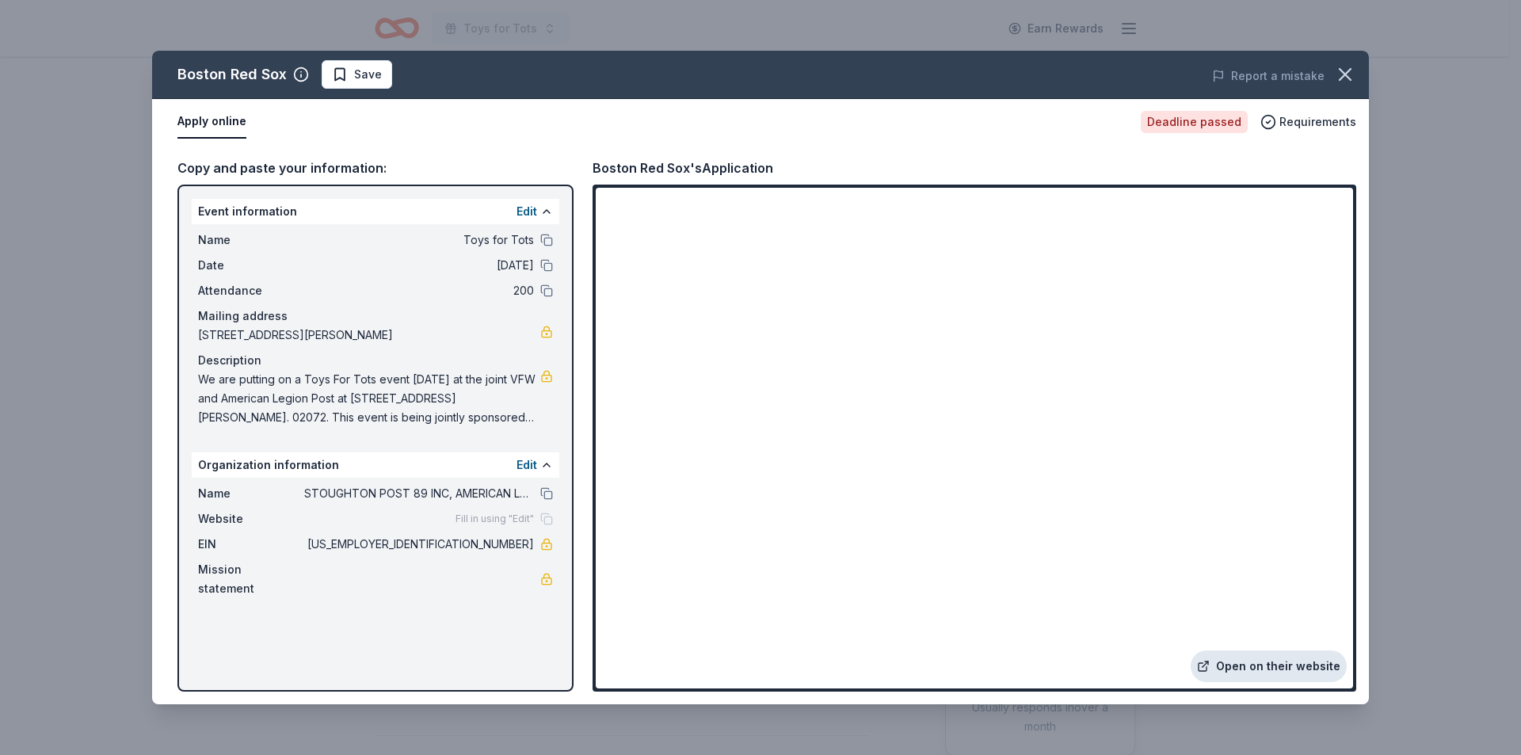
click at [1282, 665] on link "Open on their website" at bounding box center [1269, 666] width 156 height 32
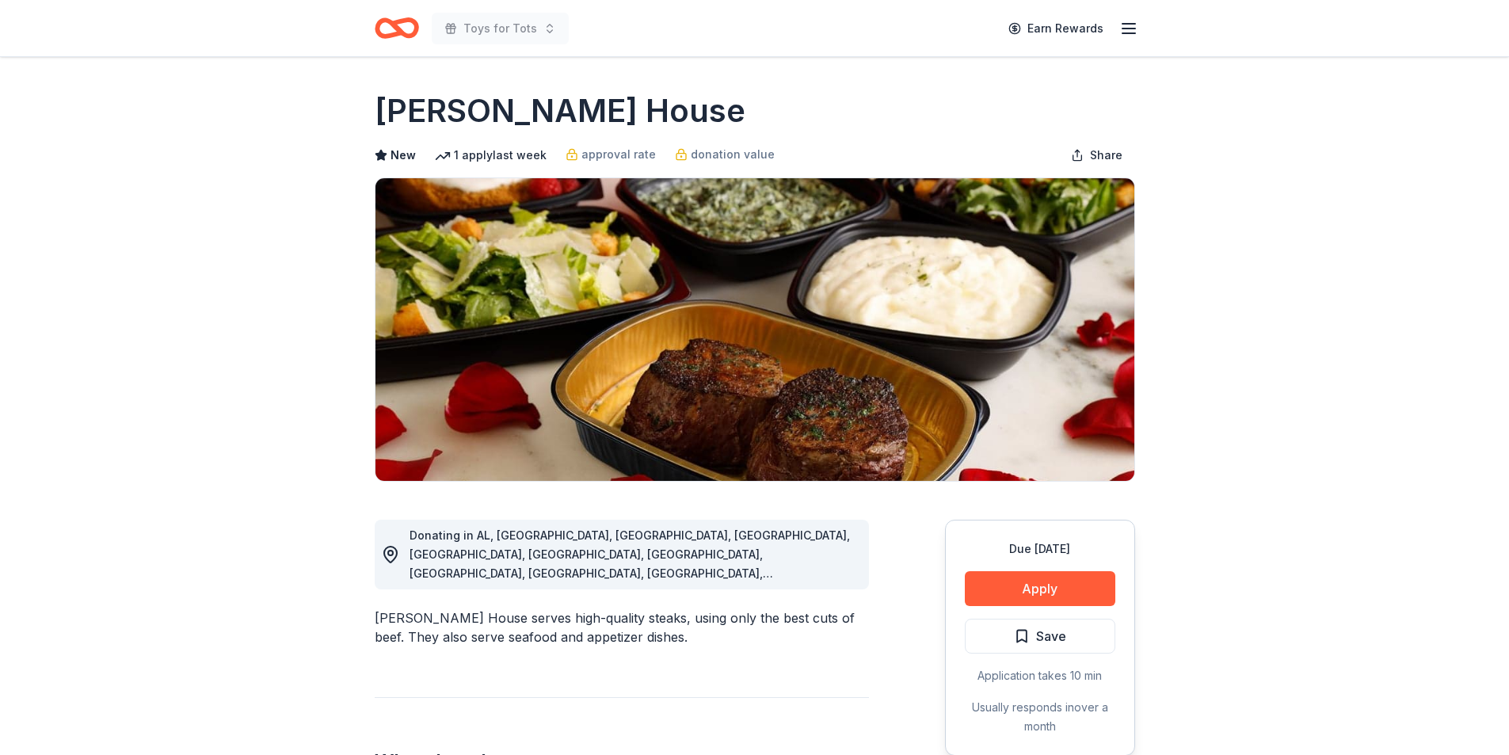
click at [1034, 586] on button "Apply" at bounding box center [1040, 588] width 151 height 35
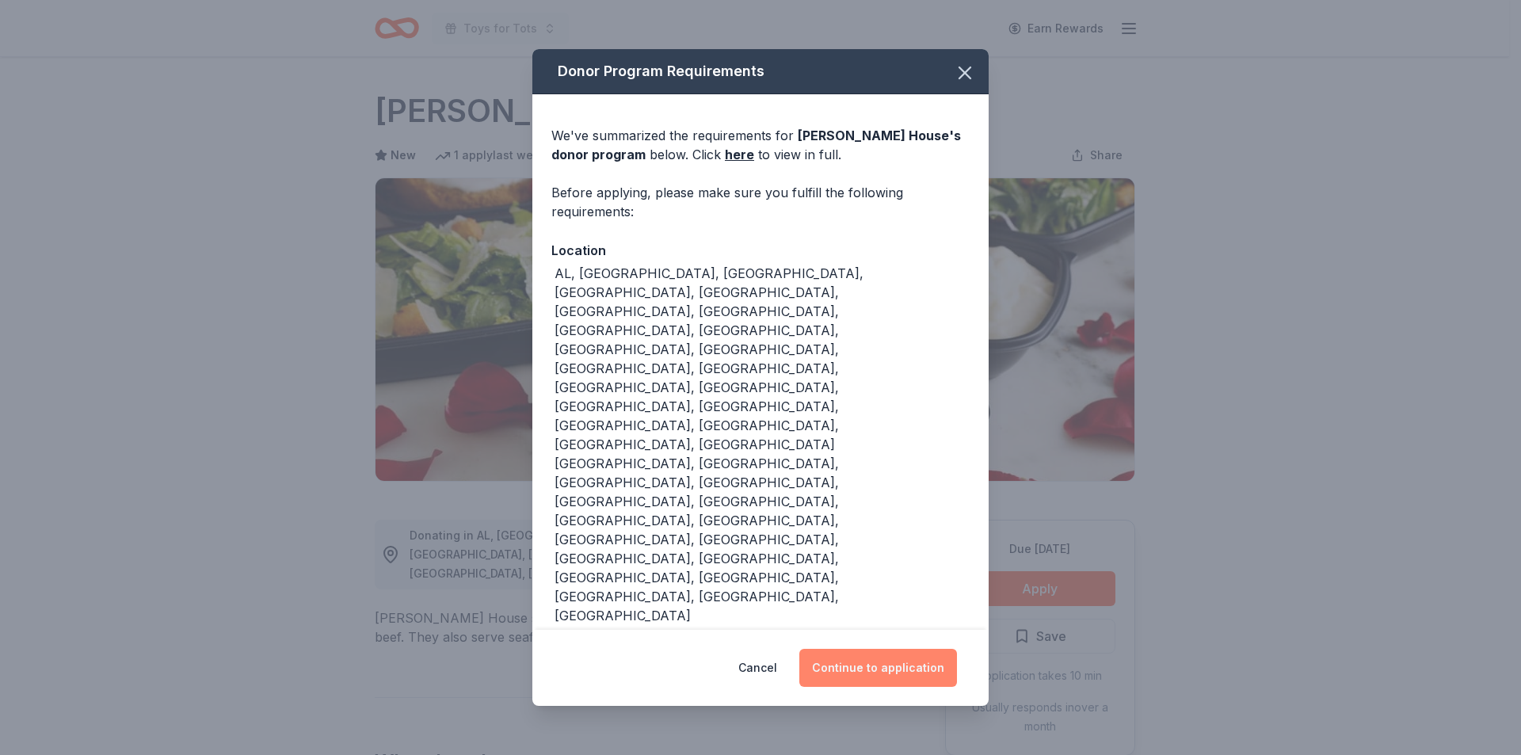
click at [878, 649] on button "Continue to application" at bounding box center [878, 668] width 158 height 38
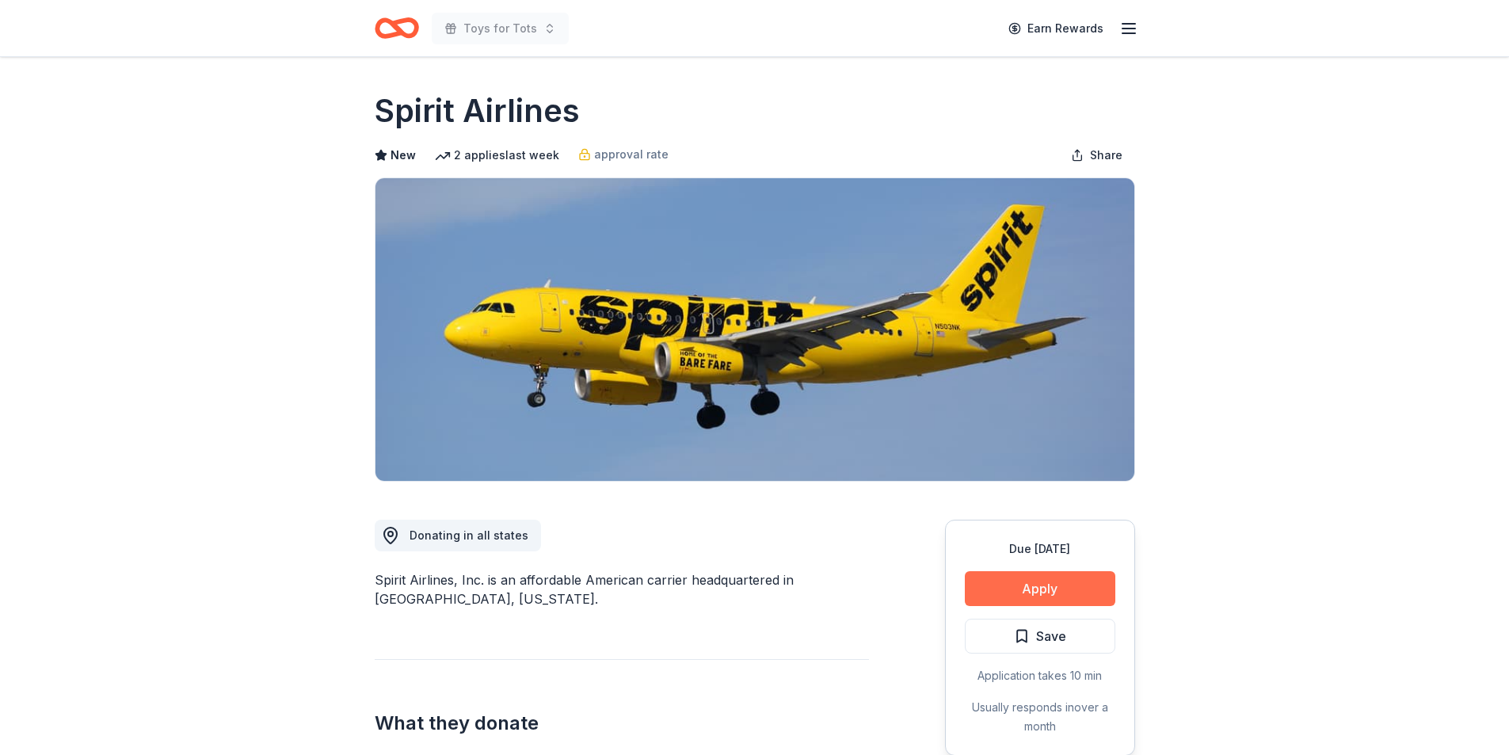
click at [1040, 593] on button "Apply" at bounding box center [1040, 588] width 151 height 35
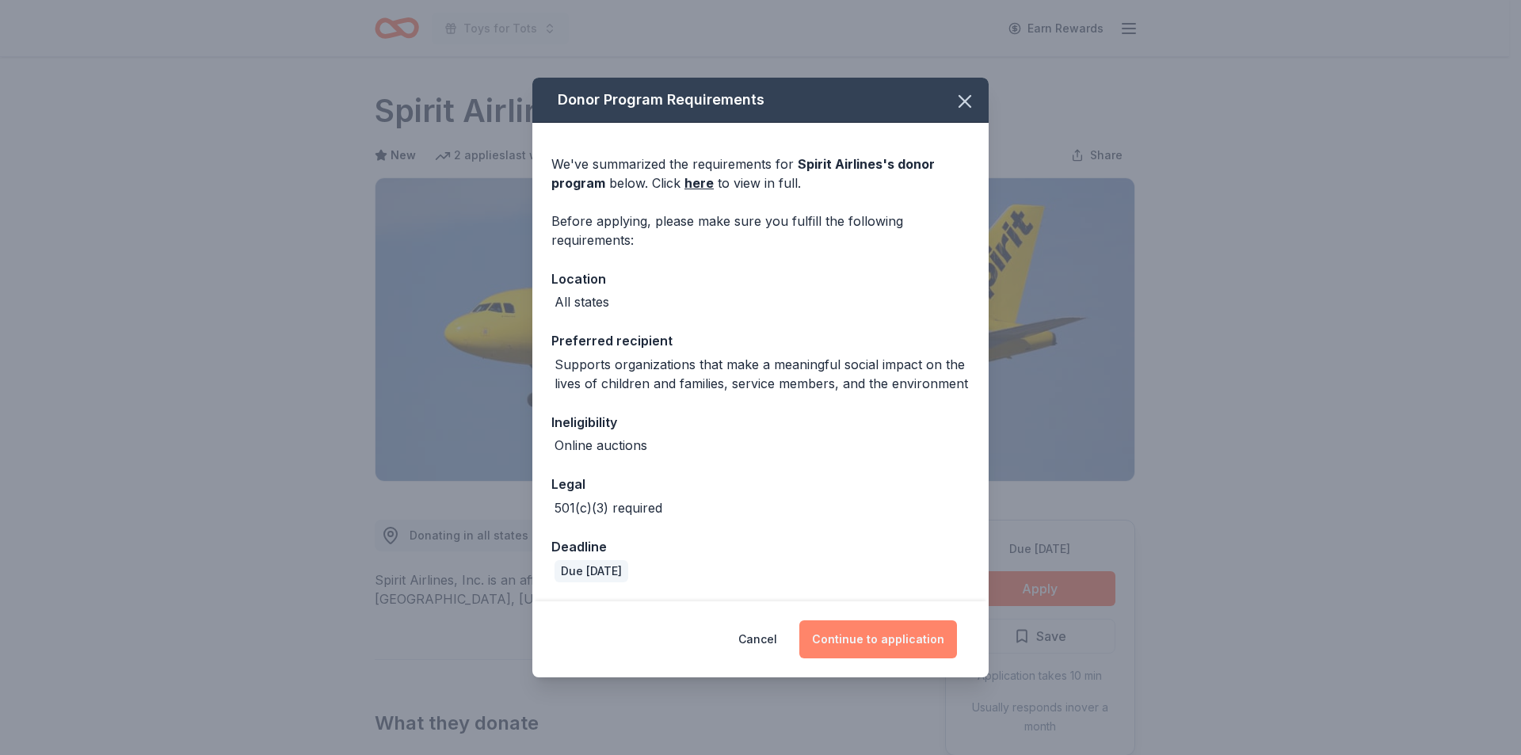
click at [887, 641] on button "Continue to application" at bounding box center [878, 639] width 158 height 38
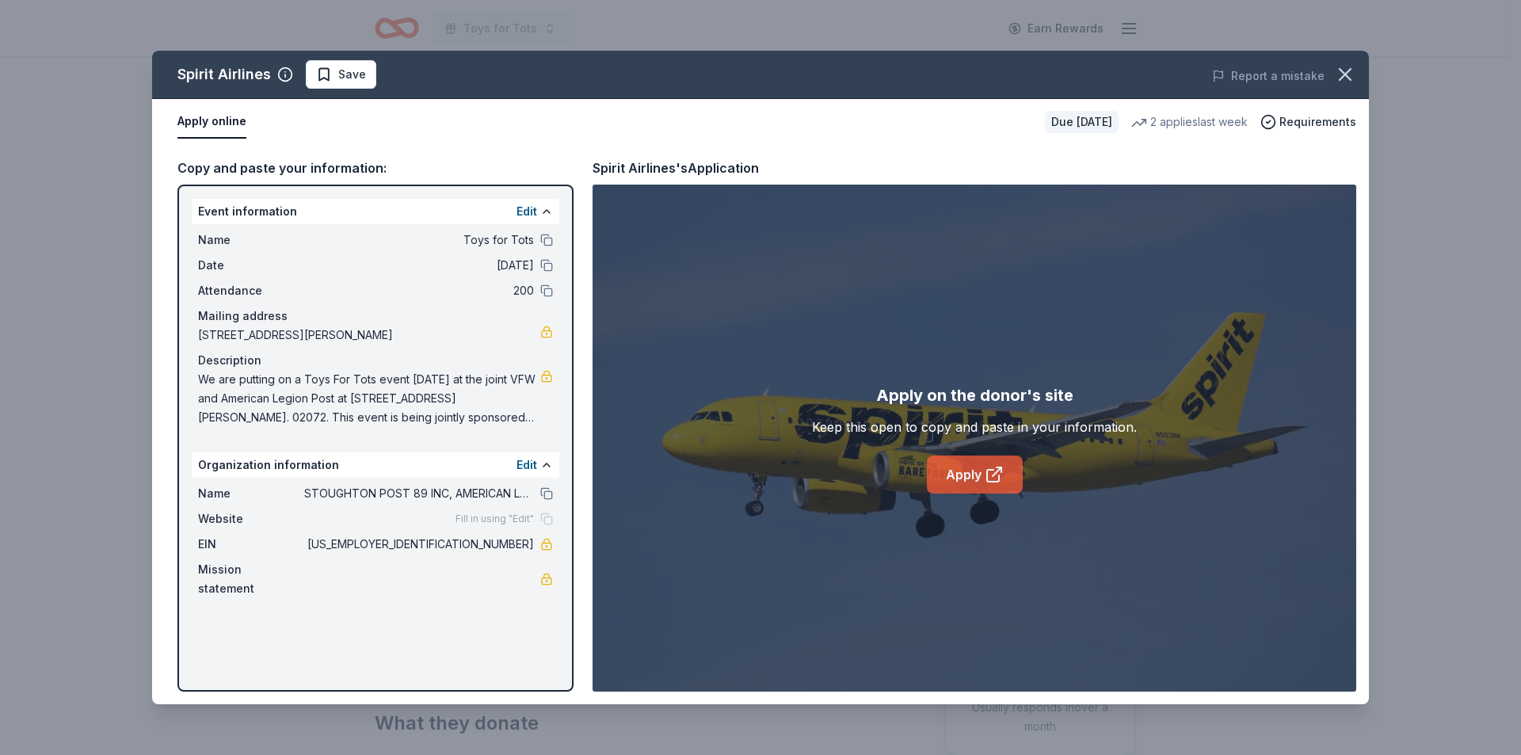
click at [959, 469] on link "Apply" at bounding box center [975, 475] width 96 height 38
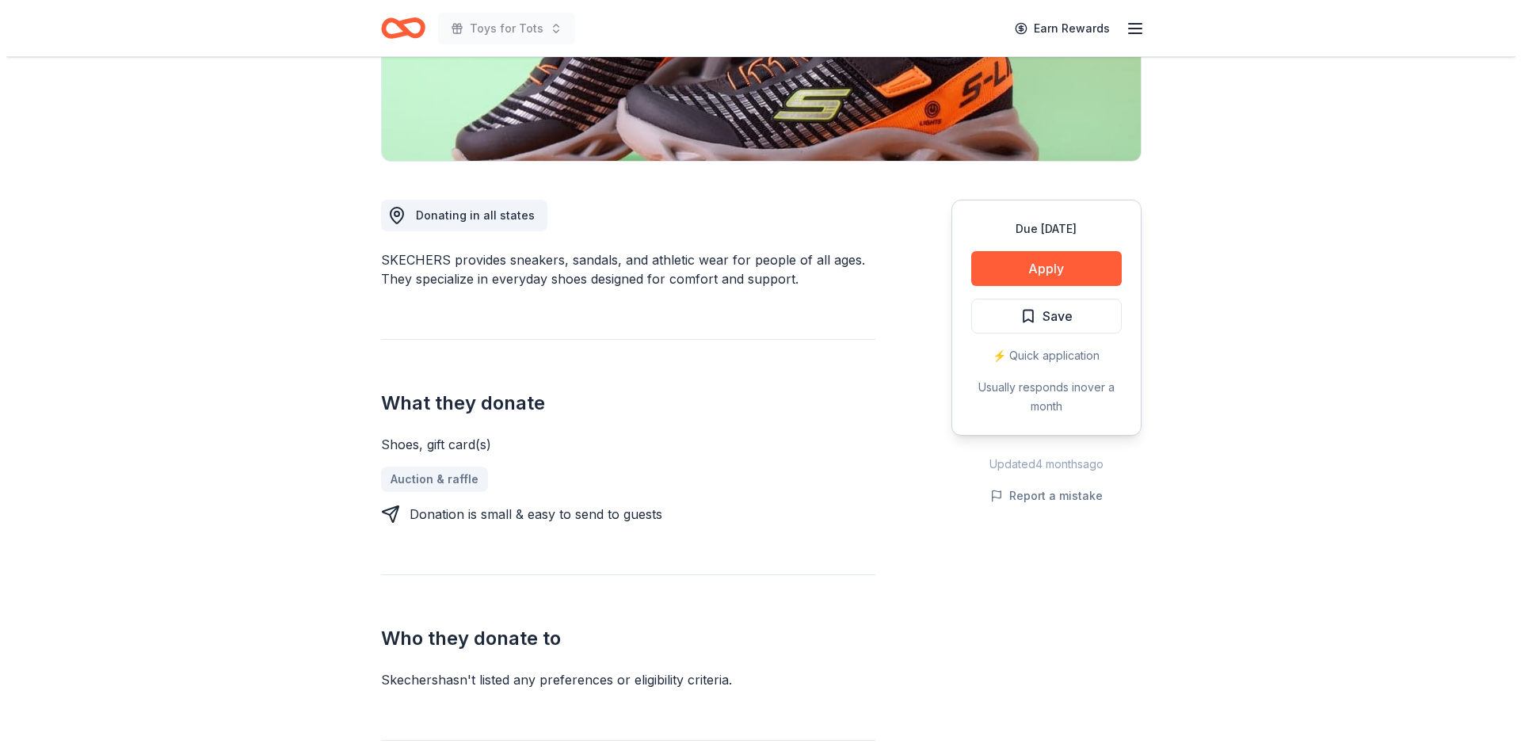
scroll to position [281, 0]
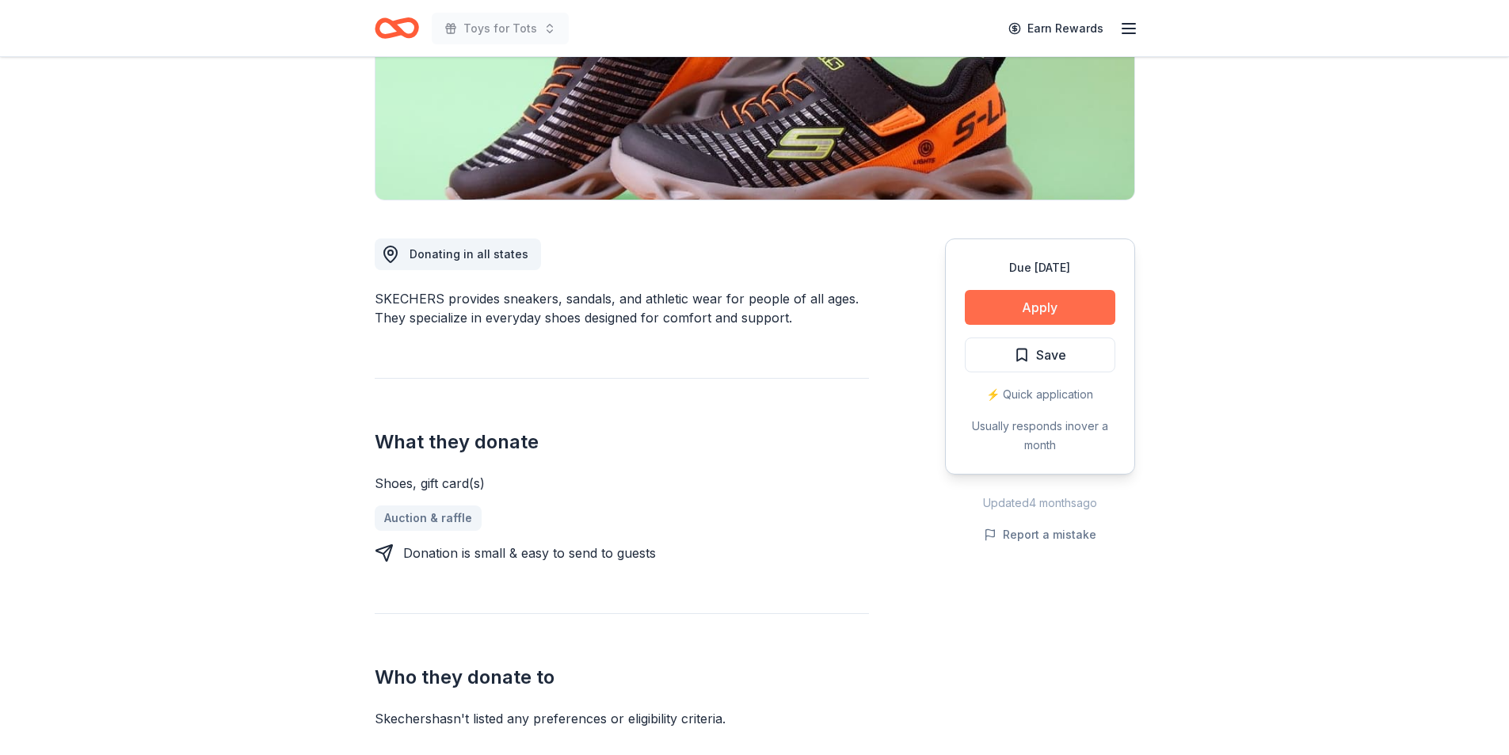
click at [1038, 308] on button "Apply" at bounding box center [1040, 307] width 151 height 35
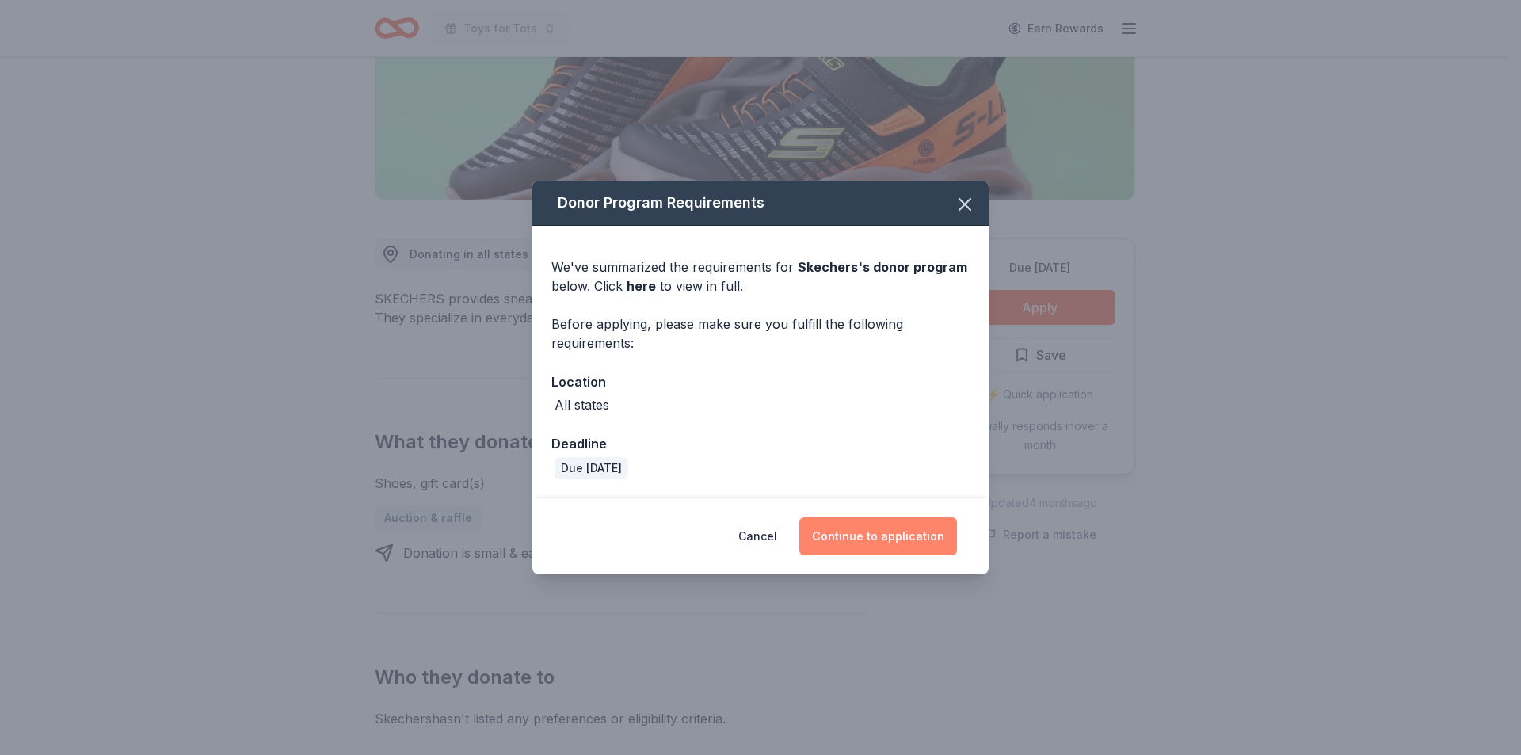
click at [884, 531] on button "Continue to application" at bounding box center [878, 536] width 158 height 38
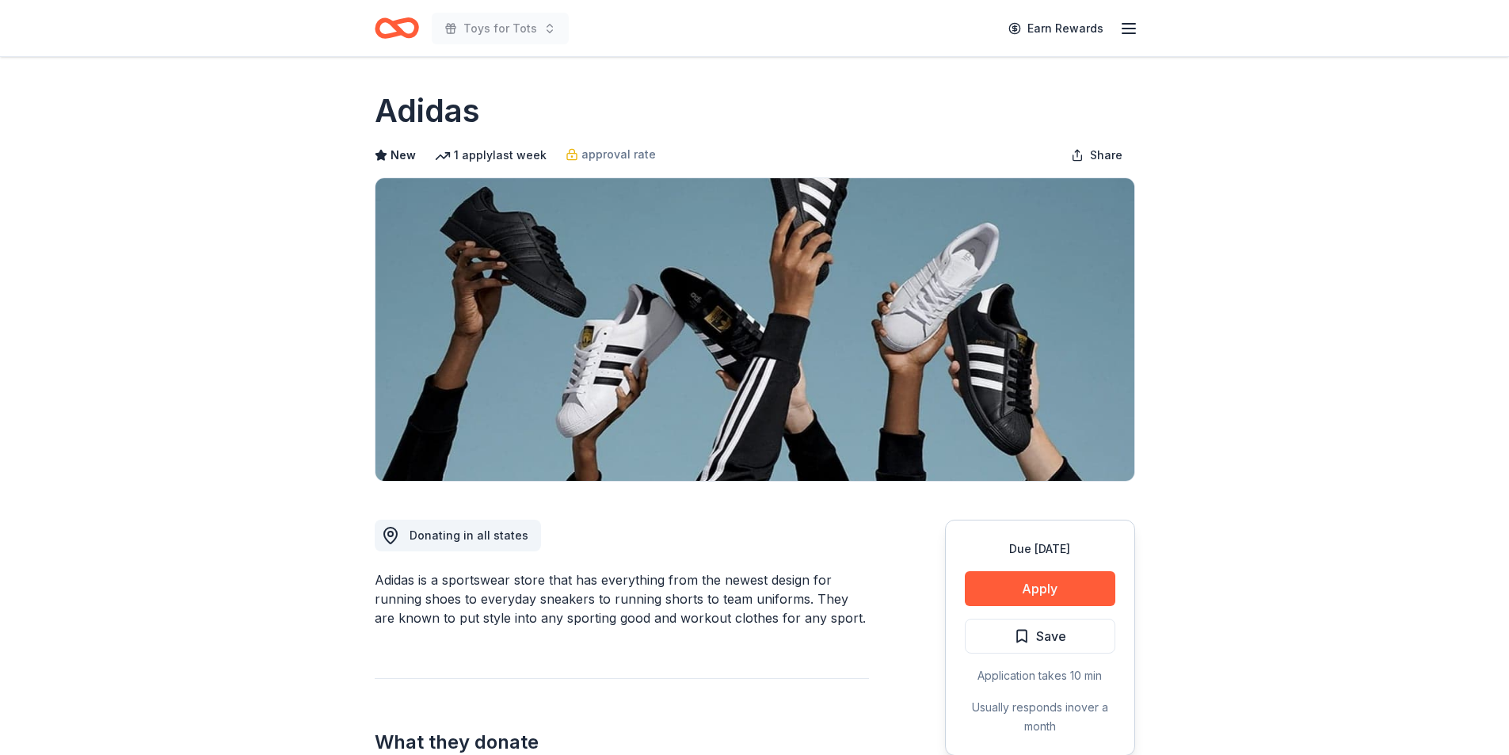
click at [1039, 591] on button "Apply" at bounding box center [1040, 588] width 151 height 35
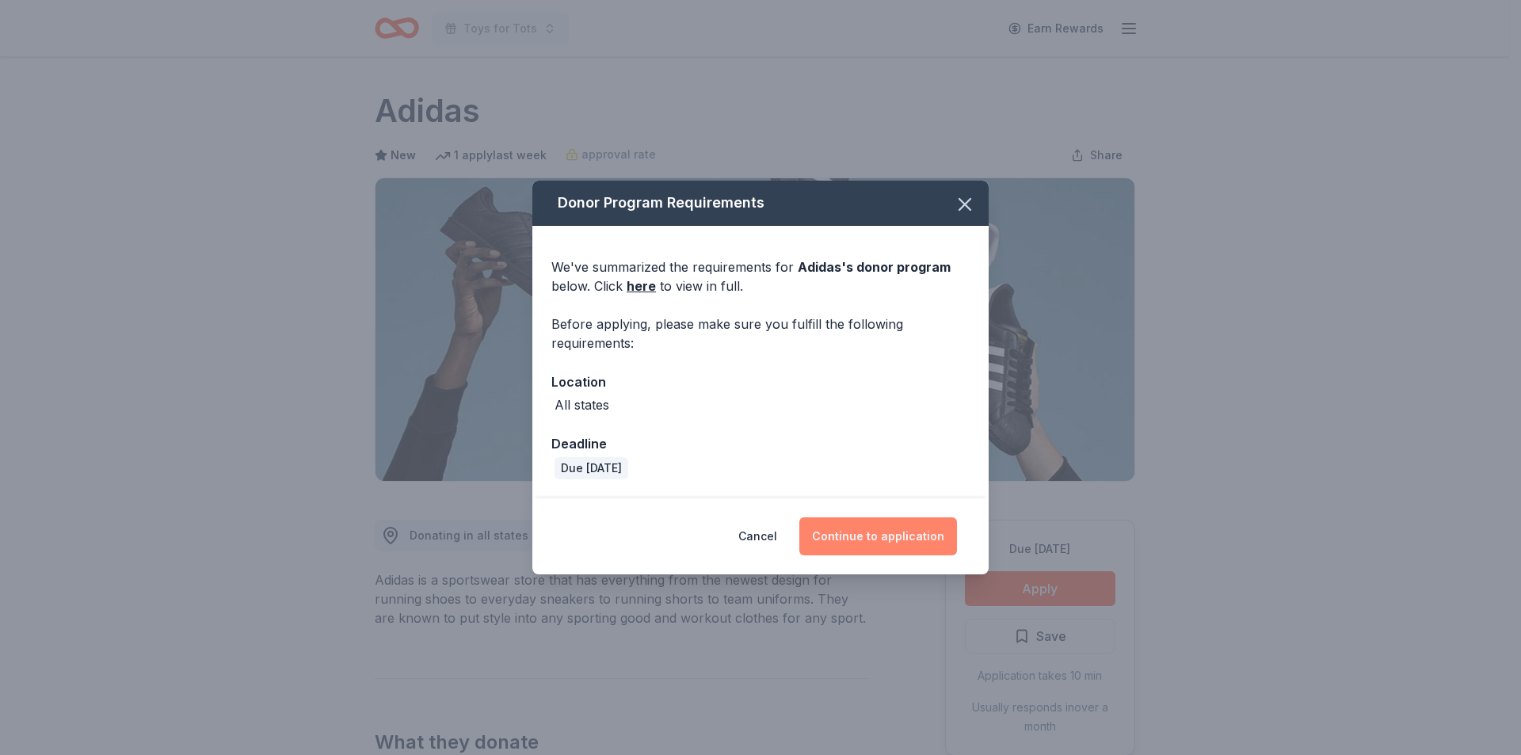
click at [891, 530] on button "Continue to application" at bounding box center [878, 536] width 158 height 38
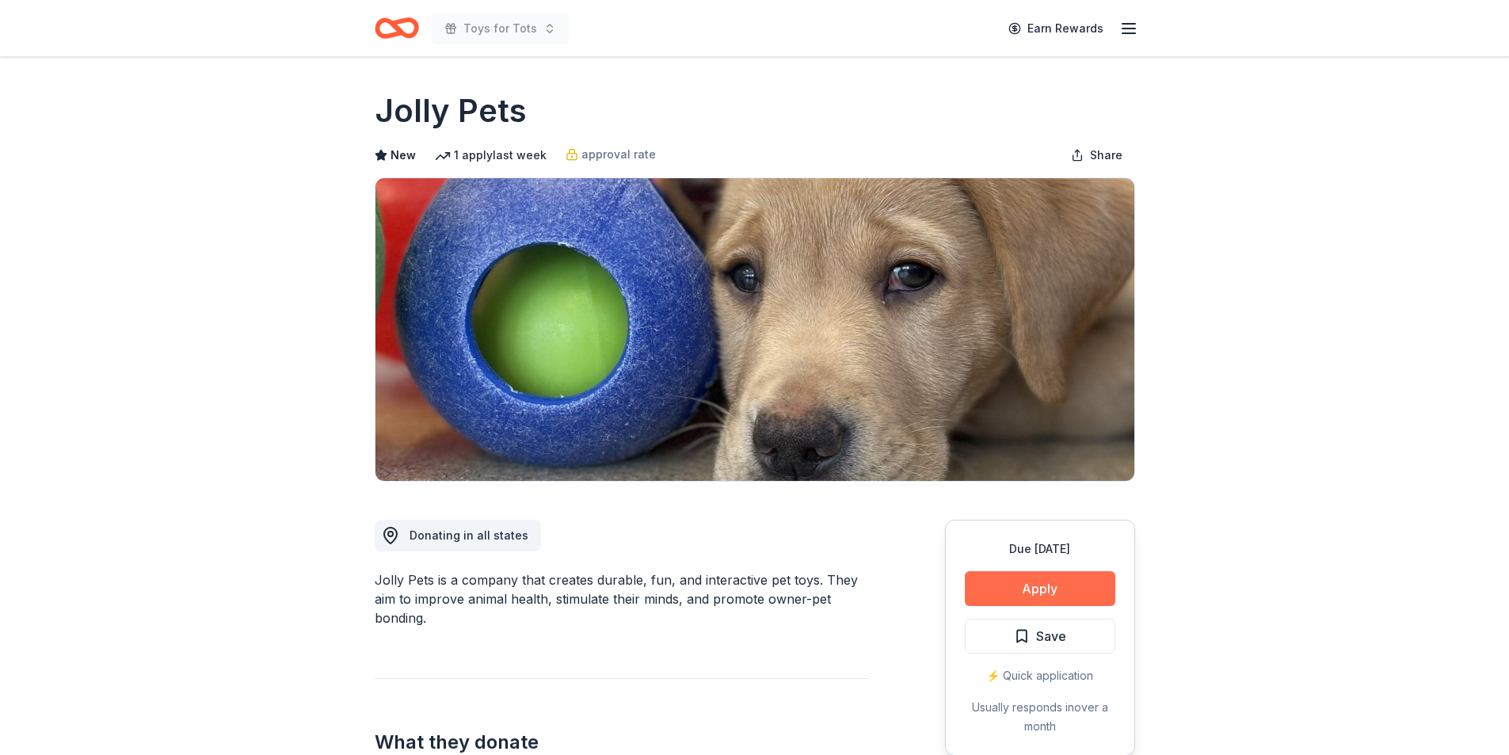
click at [1020, 581] on button "Apply" at bounding box center [1040, 588] width 151 height 35
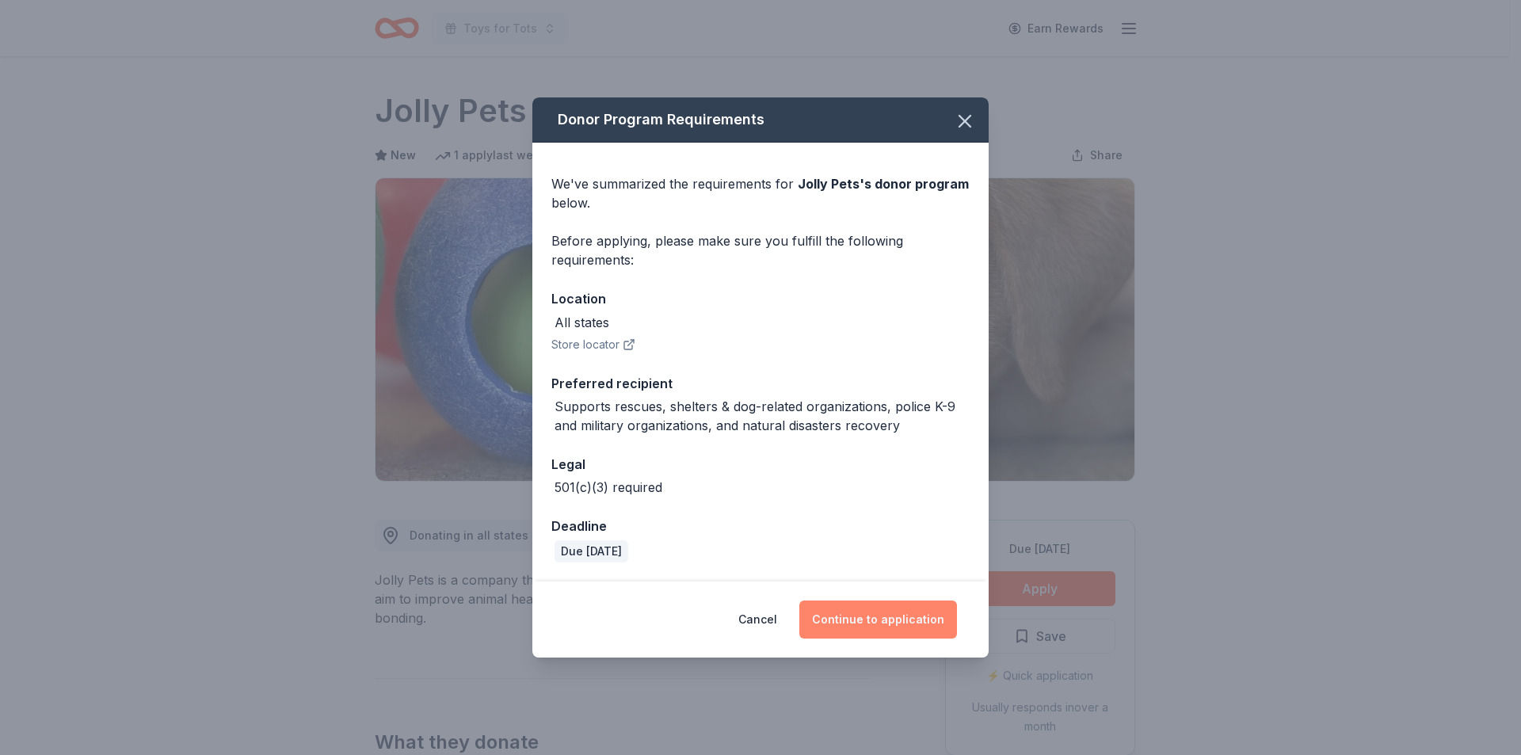
click at [888, 616] on button "Continue to application" at bounding box center [878, 620] width 158 height 38
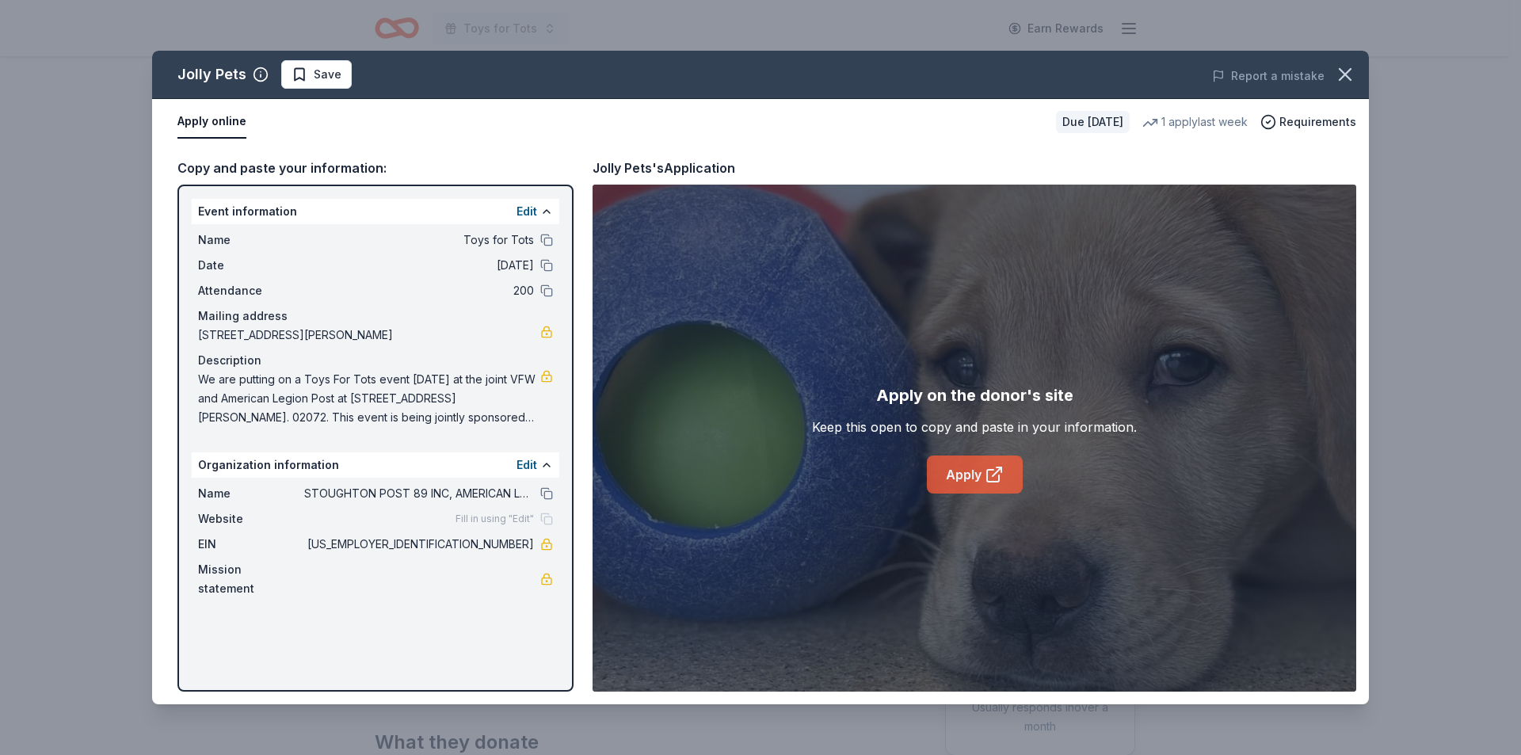
click at [962, 469] on link "Apply" at bounding box center [975, 475] width 96 height 38
